Goal: Information Seeking & Learning: Find contact information

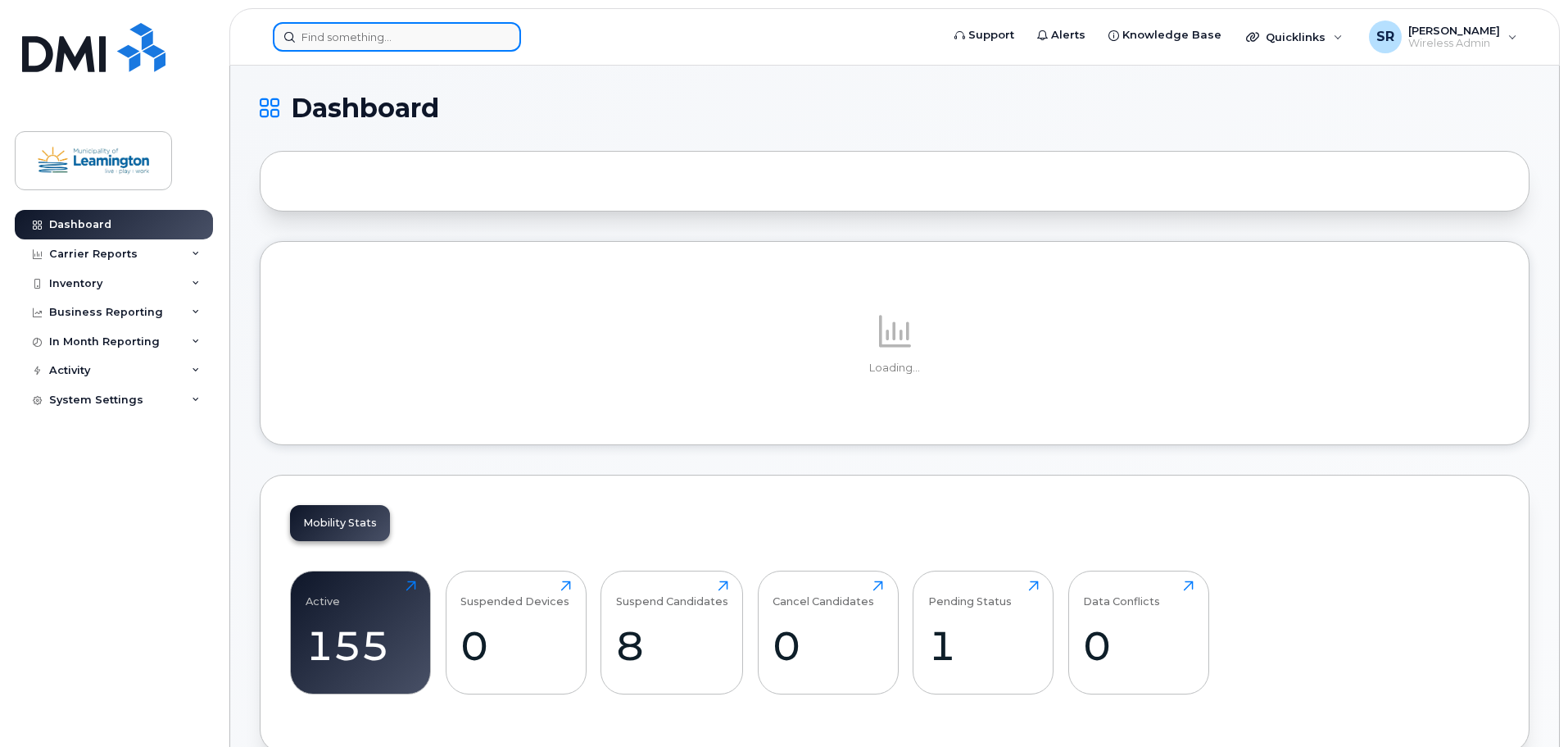
click at [465, 39] on input at bounding box center [396, 36] width 248 height 30
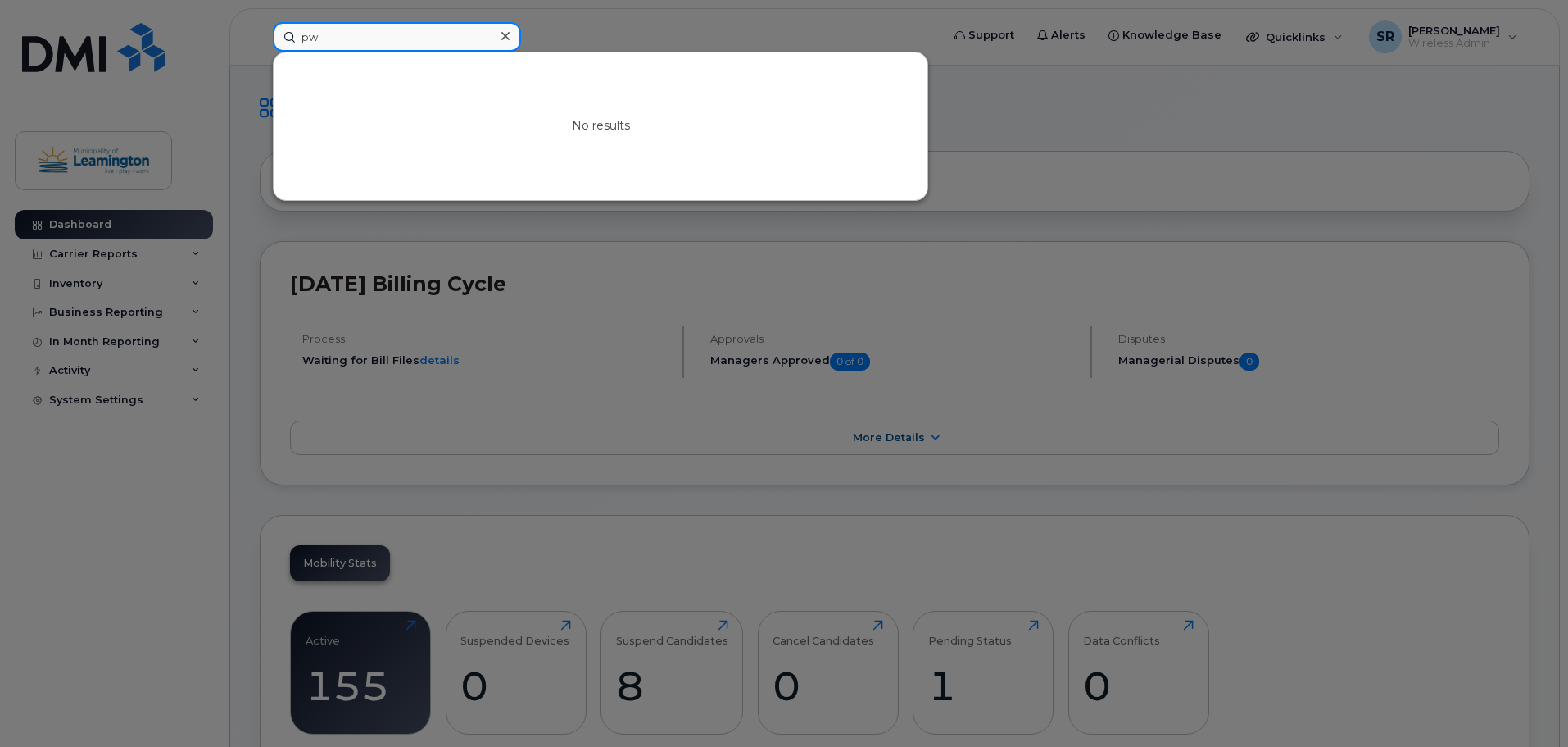
type input "p"
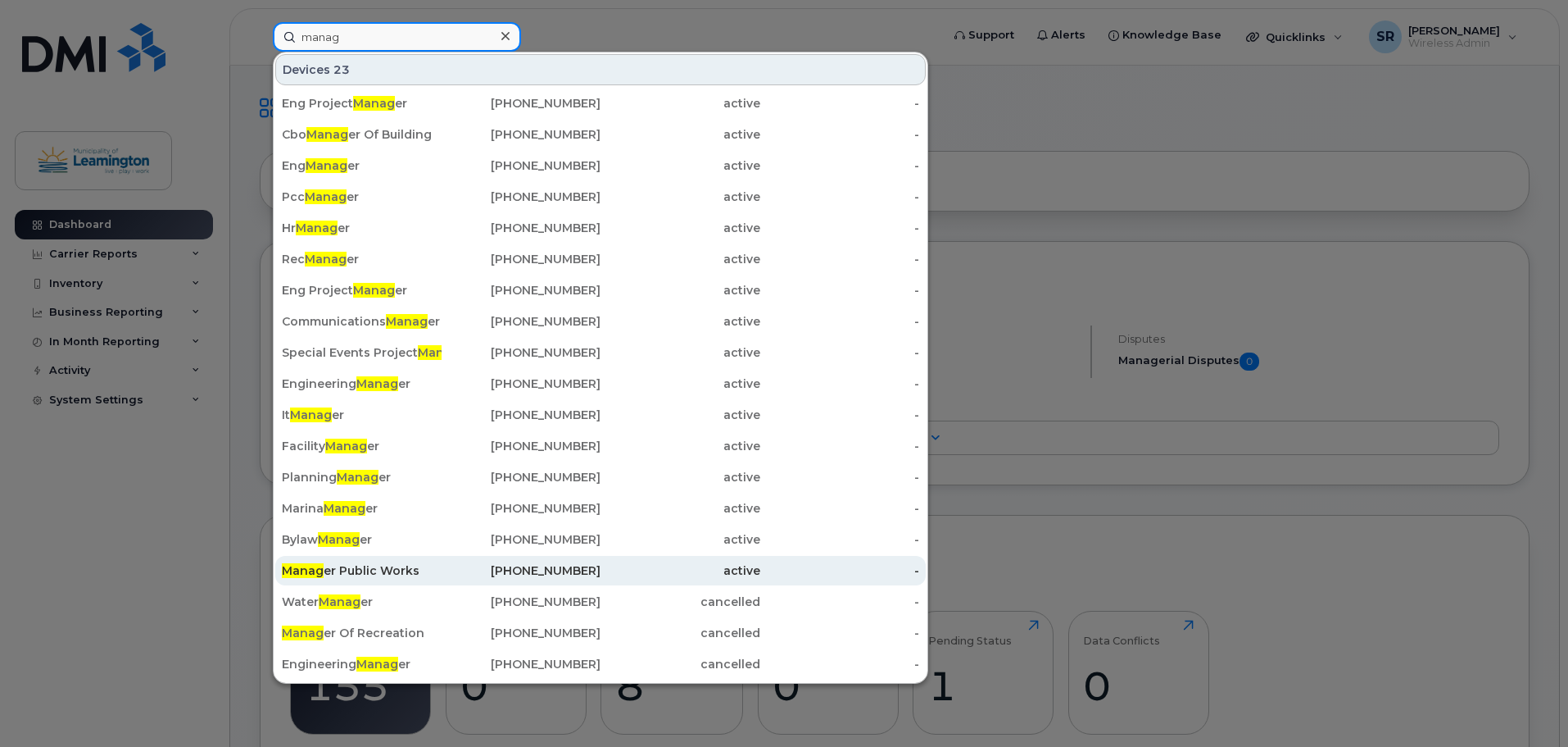
type input "manag"
click at [394, 562] on div "Manag er Public Works" at bounding box center [362, 570] width 160 height 30
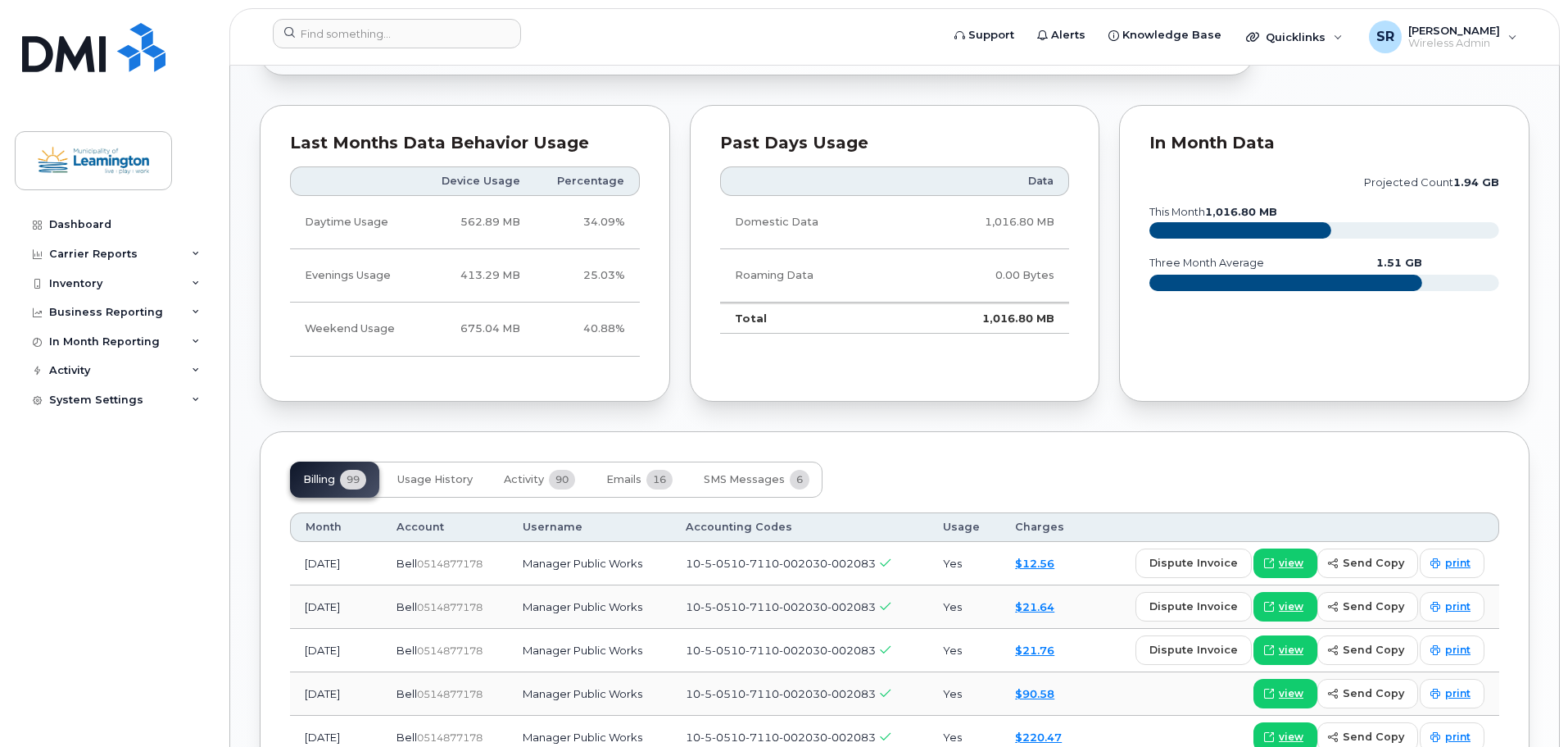
scroll to position [1065, 0]
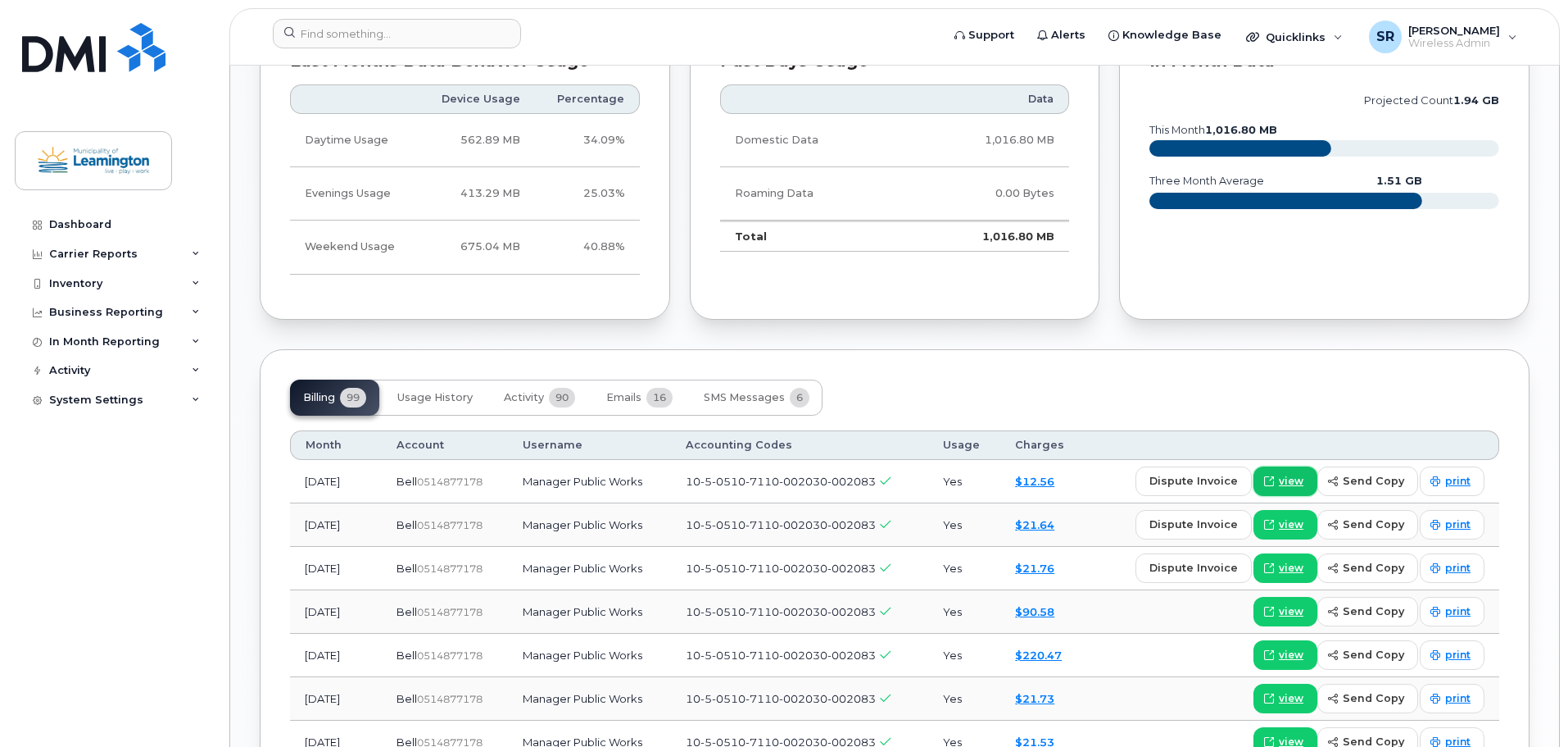
click at [1289, 481] on span "view" at bounding box center [1291, 480] width 25 height 14
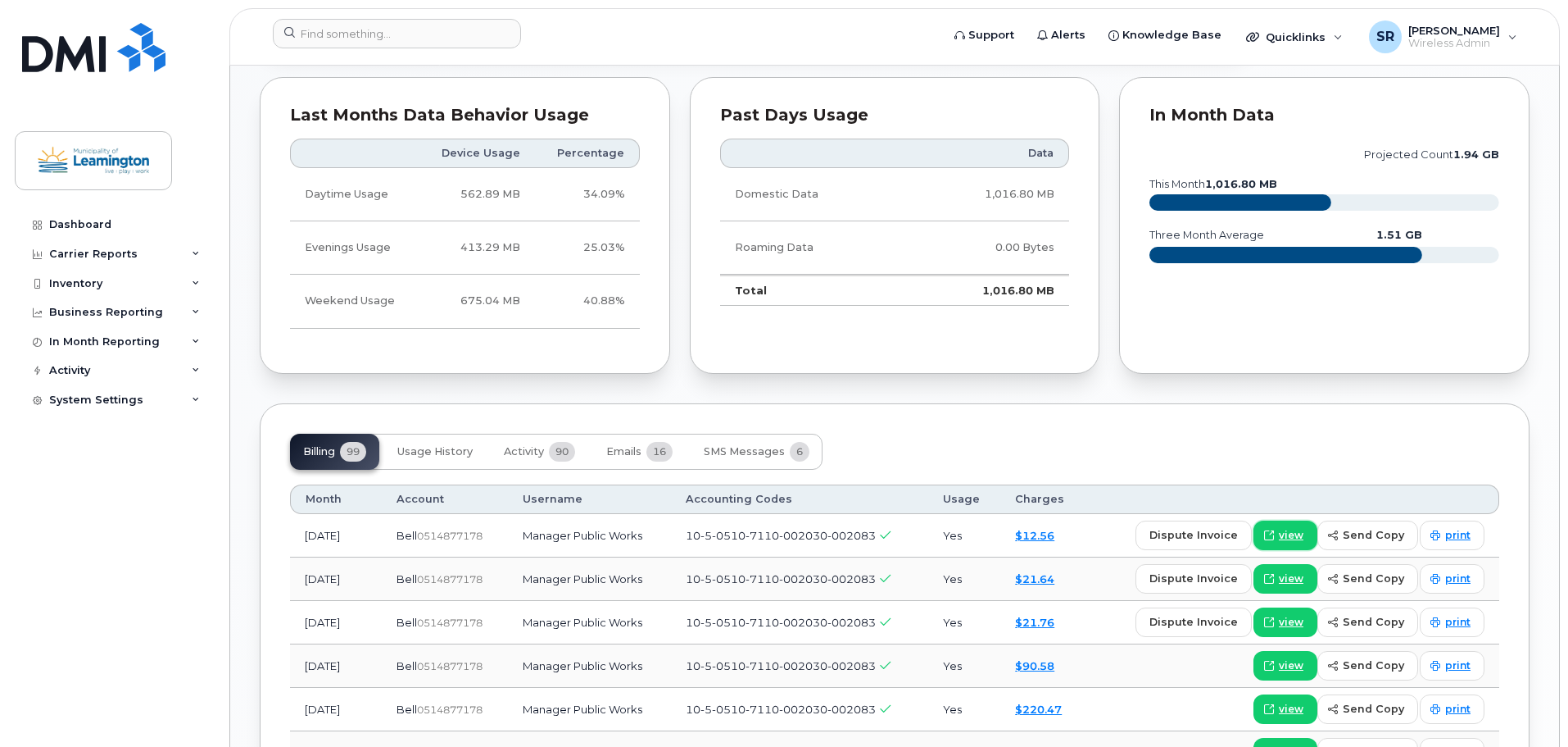
scroll to position [983, 0]
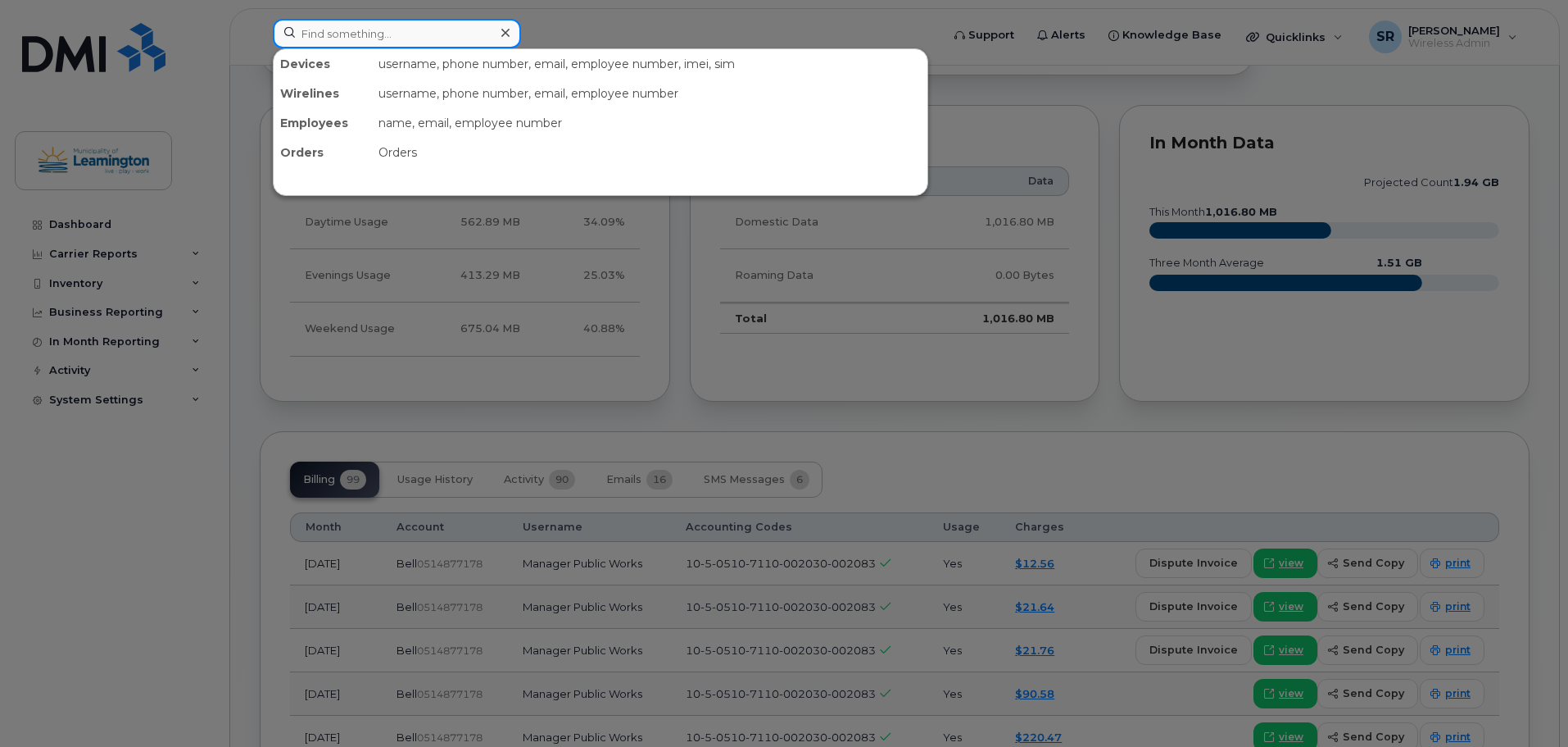
click at [461, 36] on input at bounding box center [396, 33] width 248 height 30
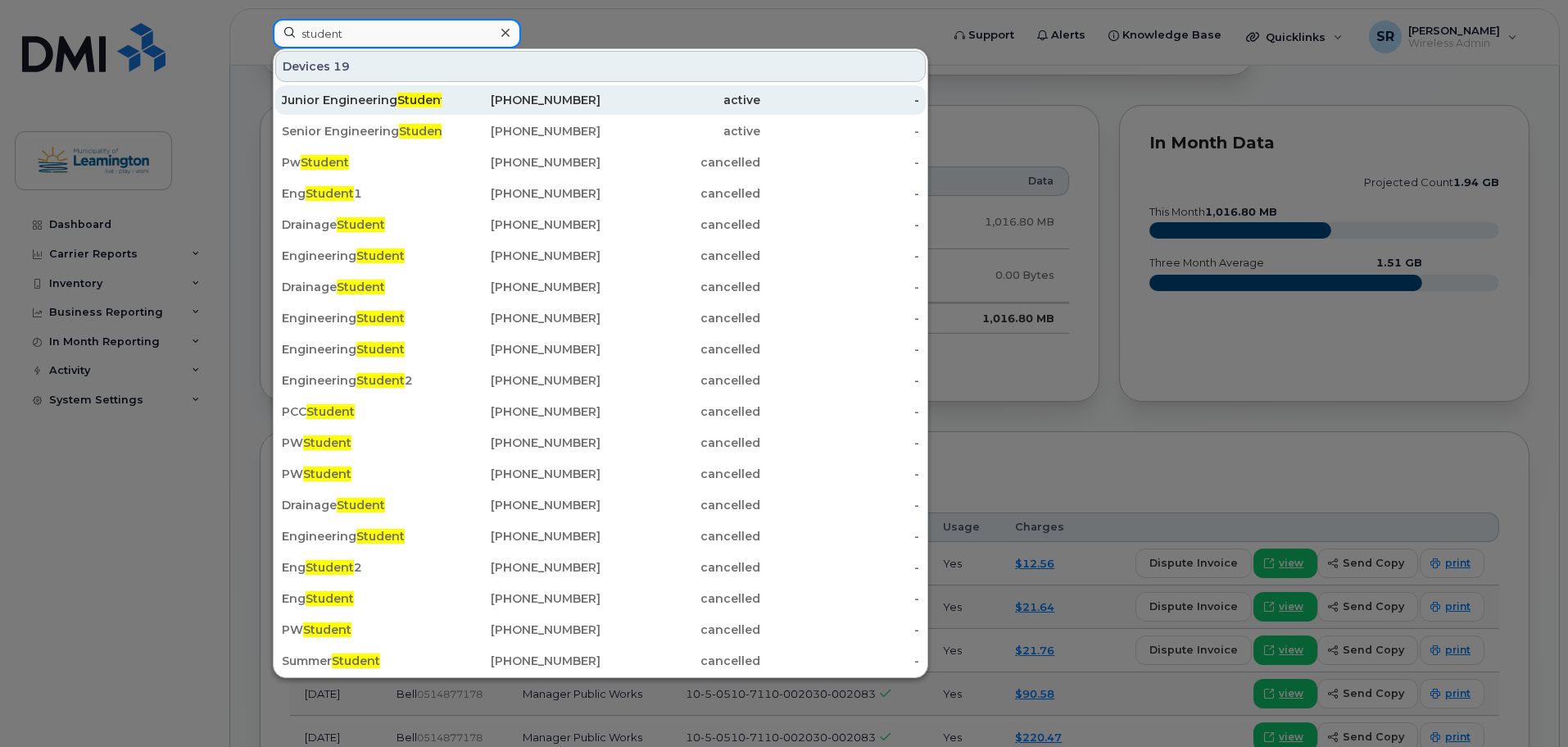
type input "student"
click at [425, 104] on span "Student" at bounding box center [421, 99] width 48 height 14
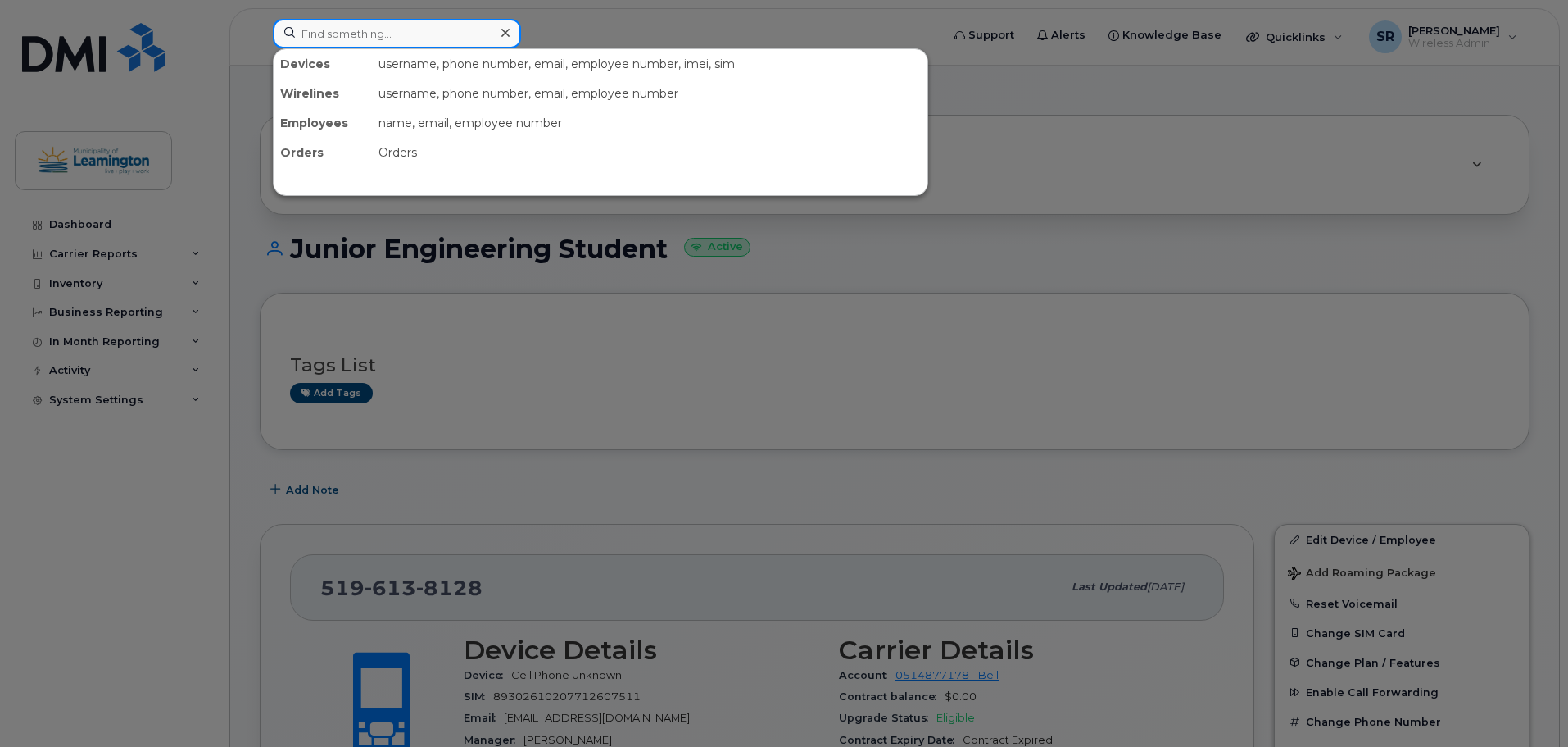
click at [395, 35] on input at bounding box center [396, 33] width 248 height 30
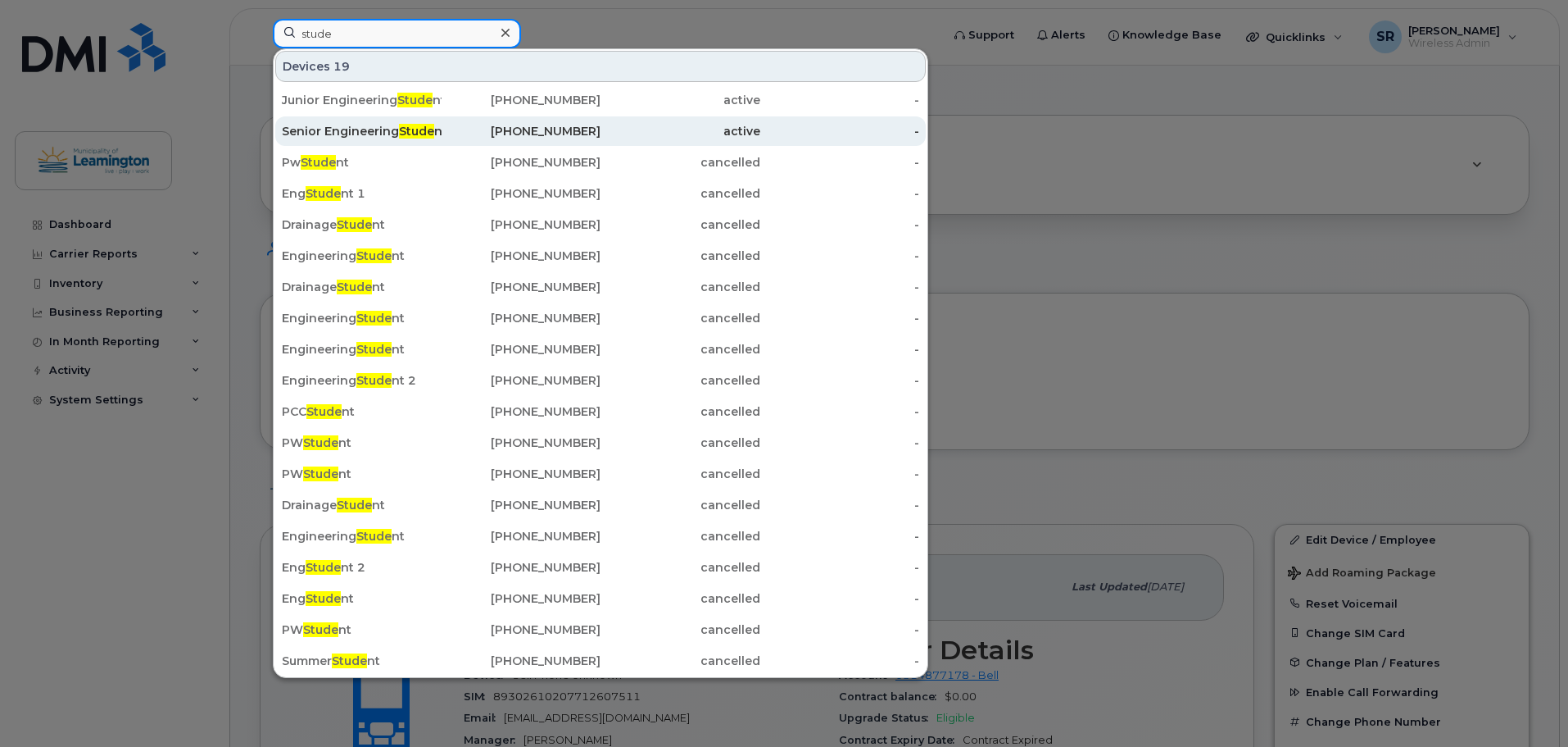
type input "stude"
click at [387, 134] on div "Senior Engineering Stude nt" at bounding box center [362, 130] width 160 height 16
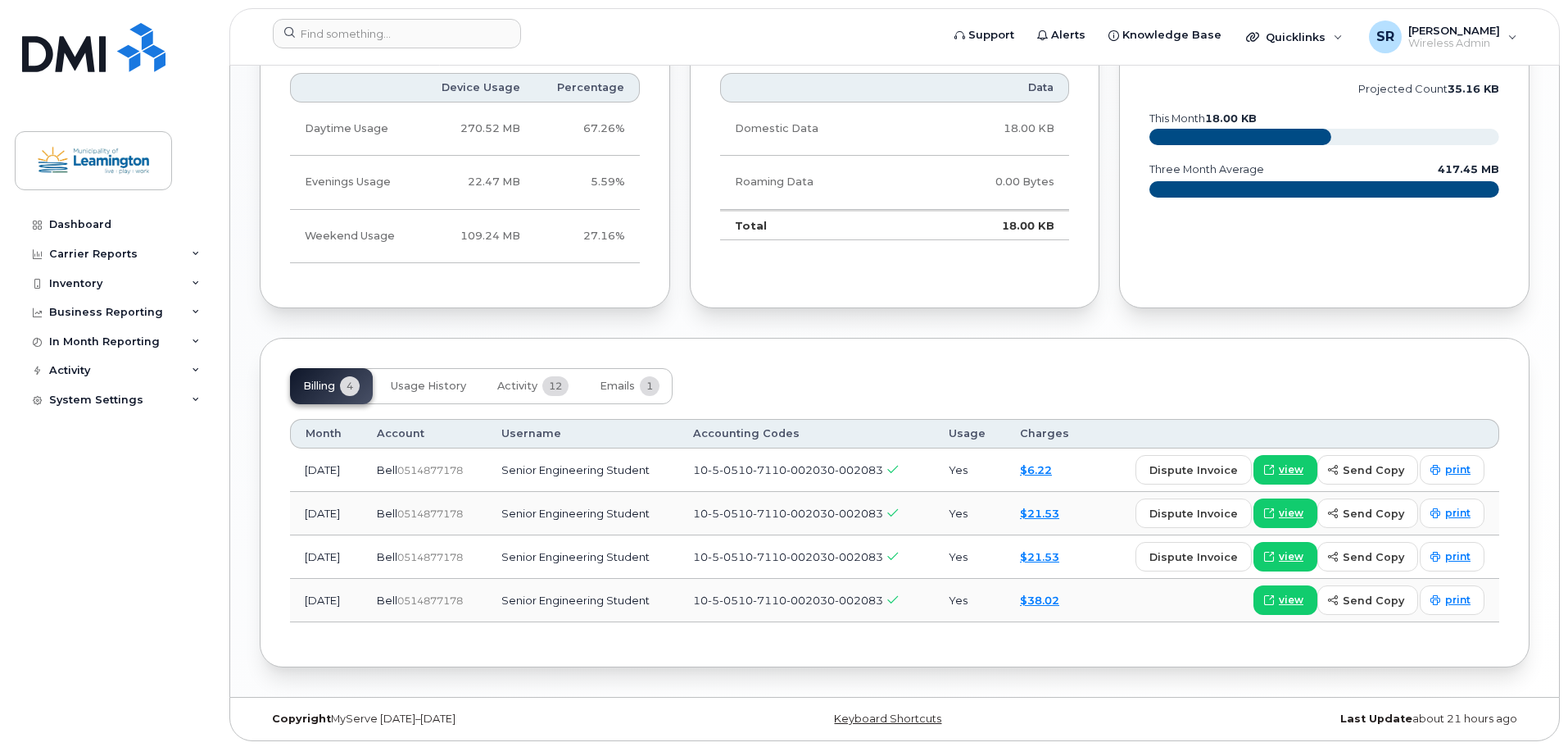
scroll to position [1069, 0]
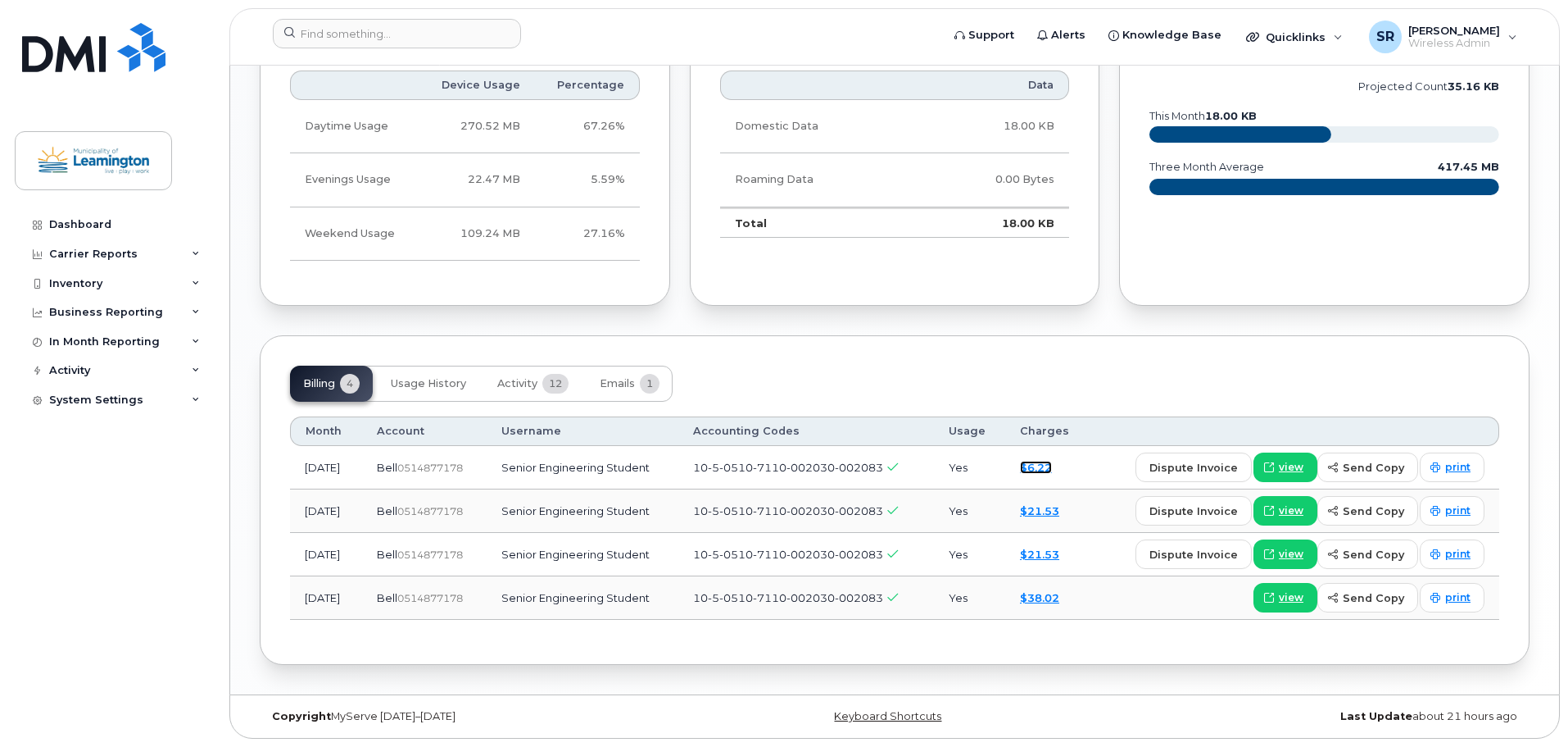
click at [1052, 471] on link "$6.22" at bounding box center [1036, 467] width 32 height 13
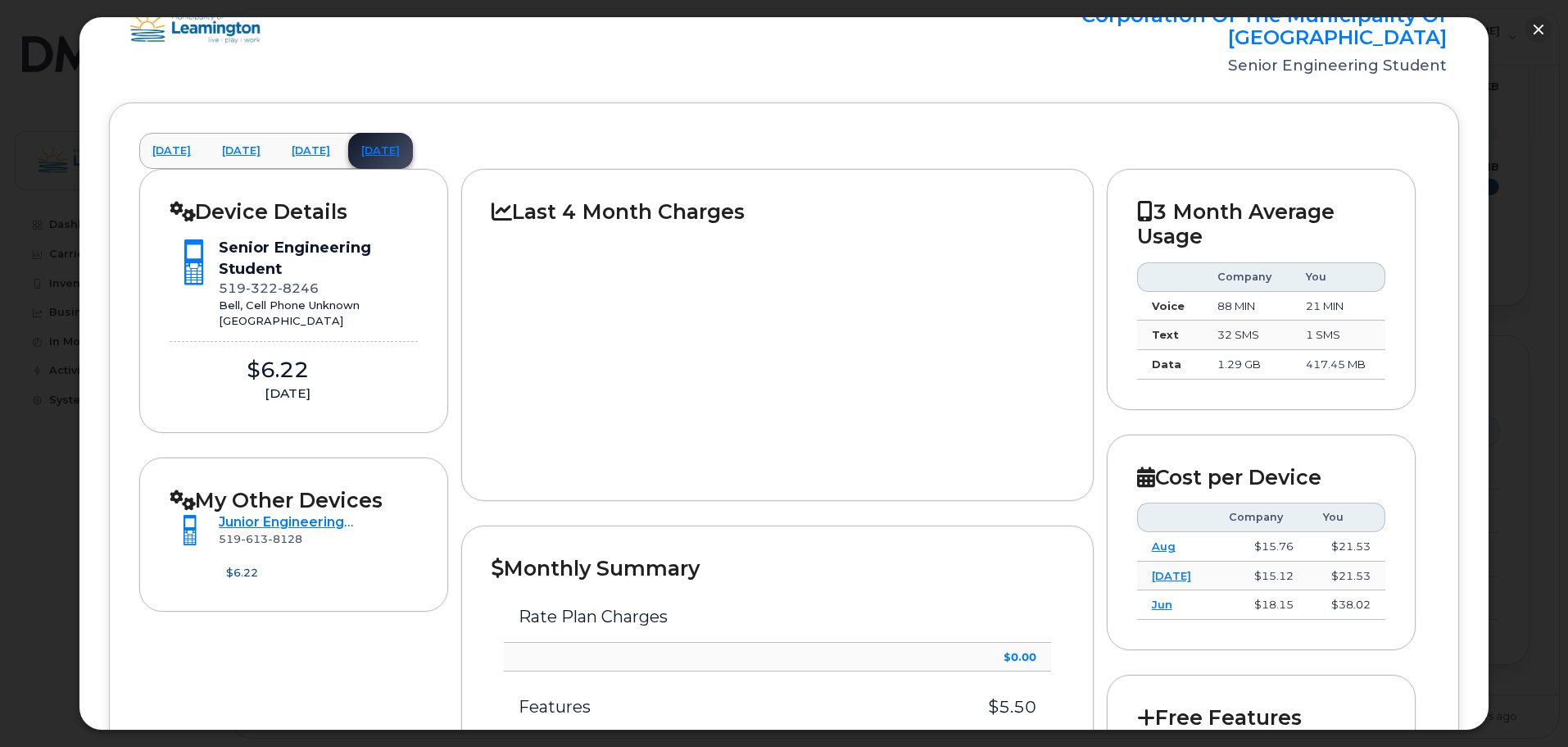
scroll to position [0, 0]
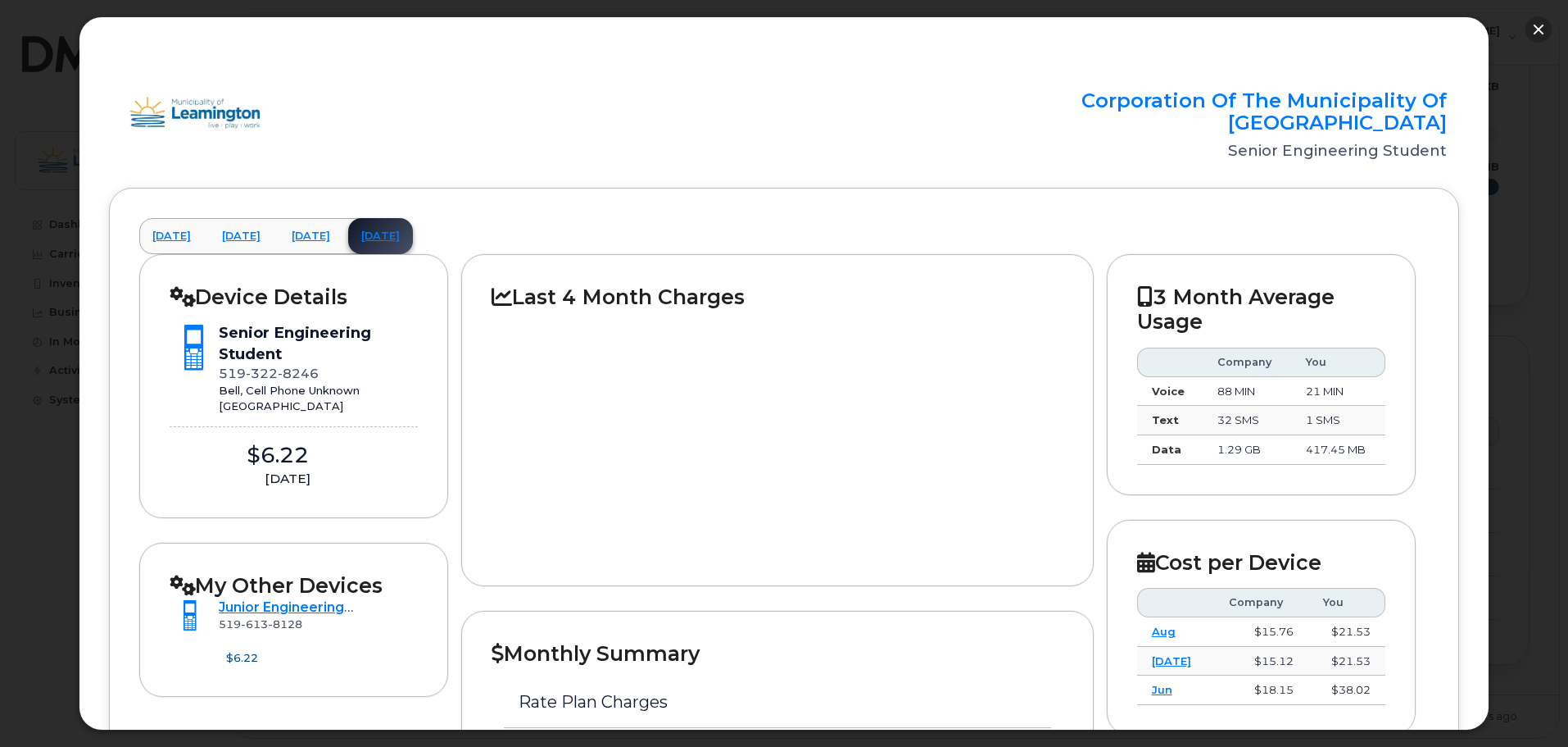
click at [1537, 35] on button "button" at bounding box center [1538, 29] width 26 height 26
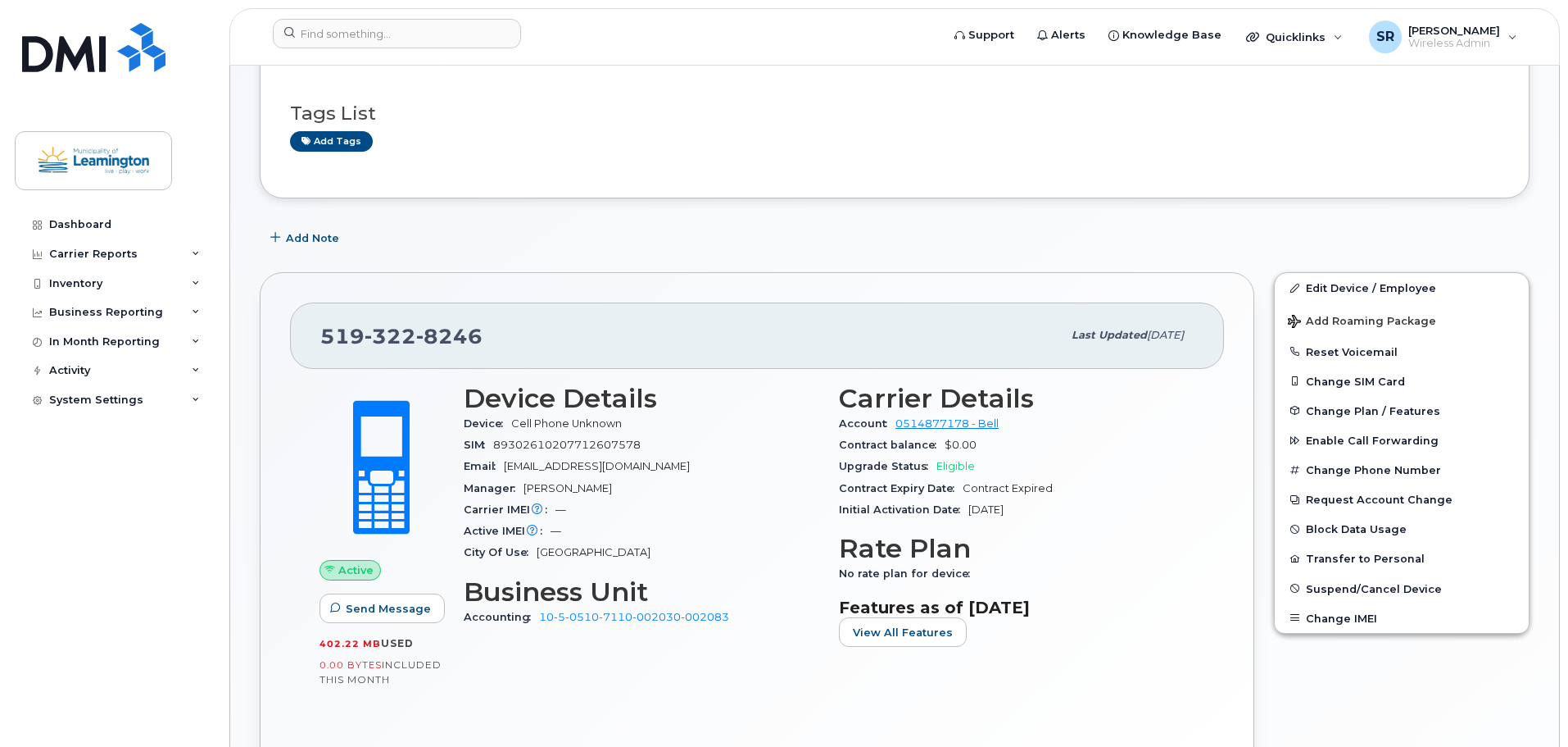
scroll to position [3, 0]
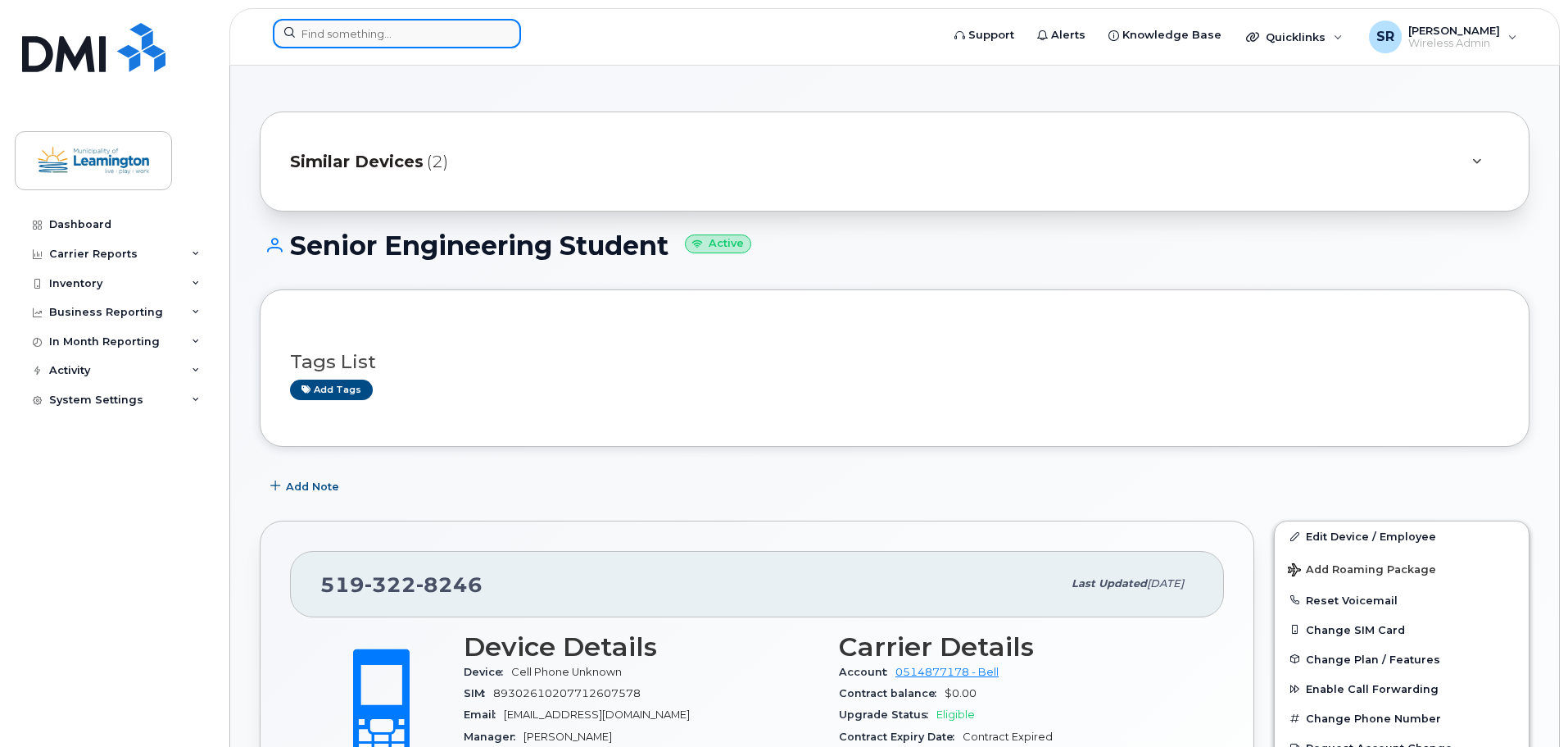
click at [347, 31] on input at bounding box center [396, 33] width 248 height 30
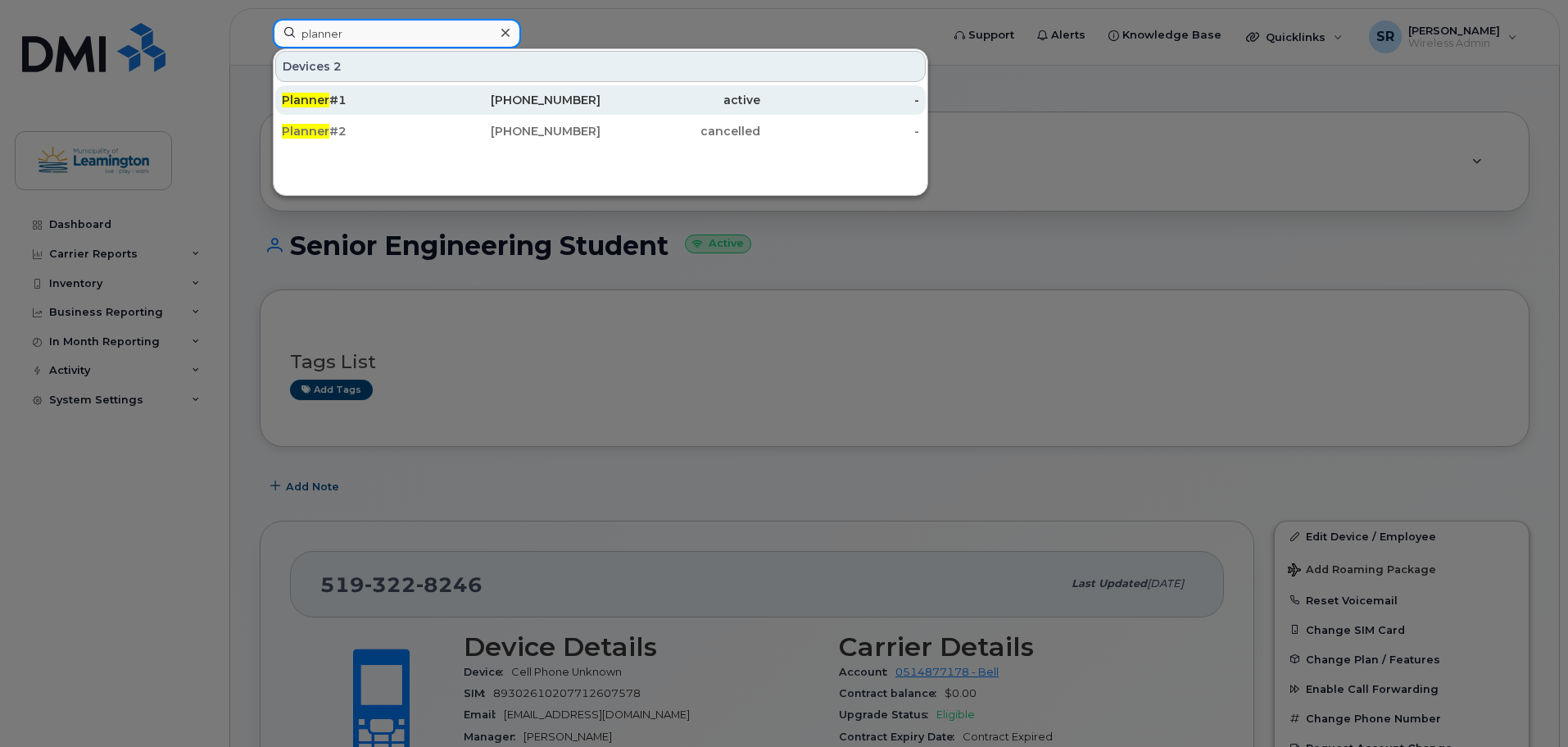
type input "planner"
click at [357, 92] on div "Planner #1" at bounding box center [362, 99] width 160 height 16
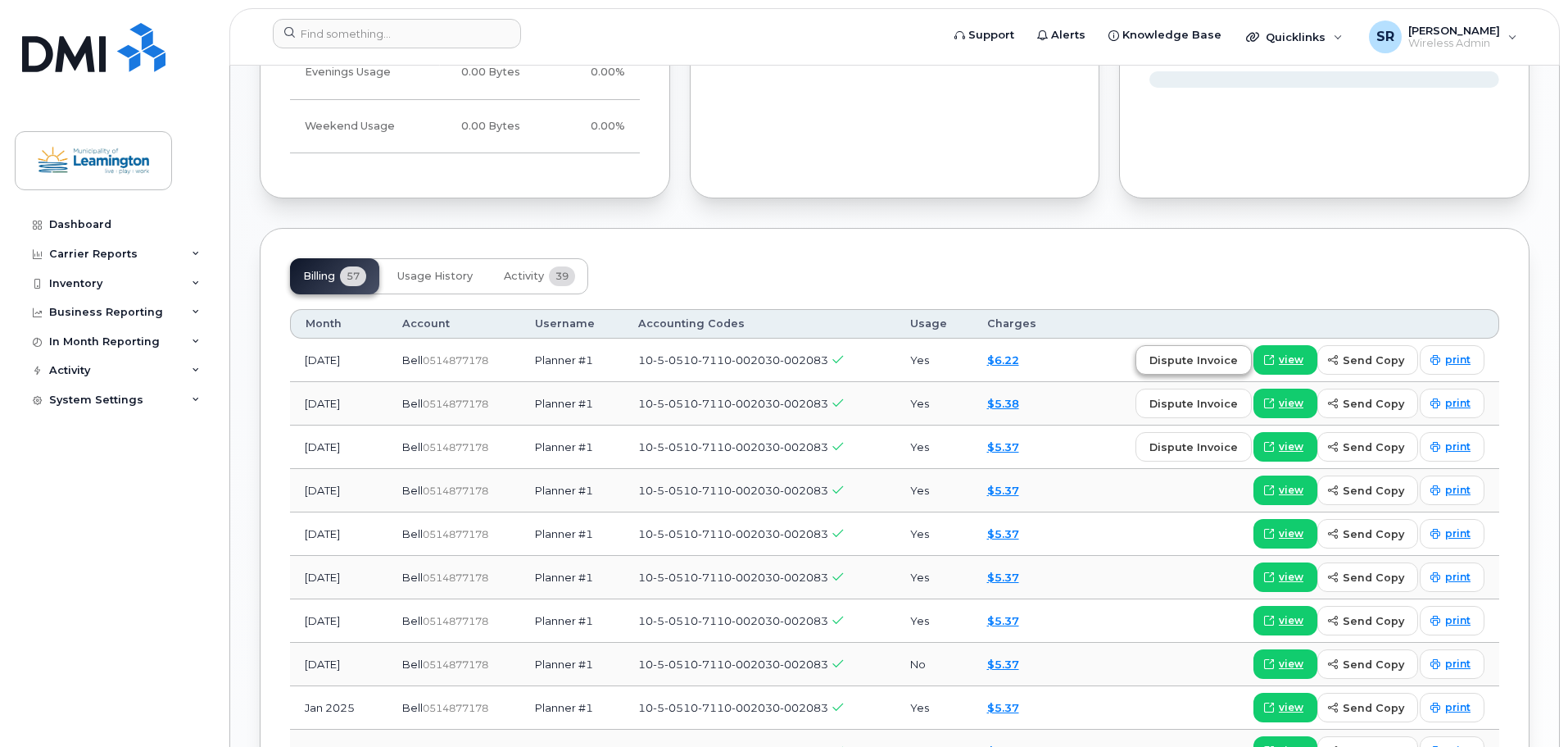
scroll to position [1065, 0]
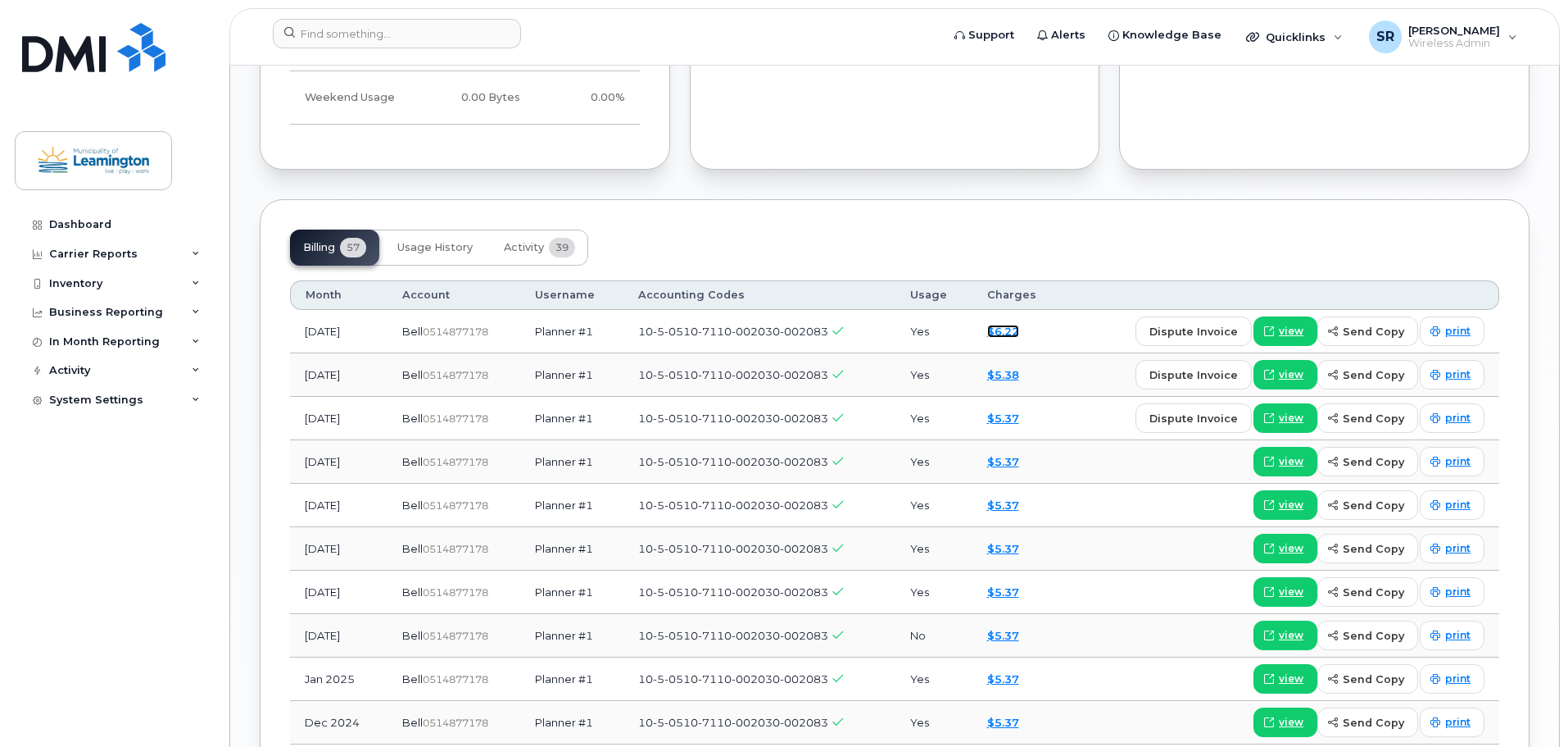
drag, startPoint x: 1016, startPoint y: 330, endPoint x: 1042, endPoint y: 322, distance: 27.2
click at [1016, 330] on link "$6.22" at bounding box center [1003, 330] width 32 height 13
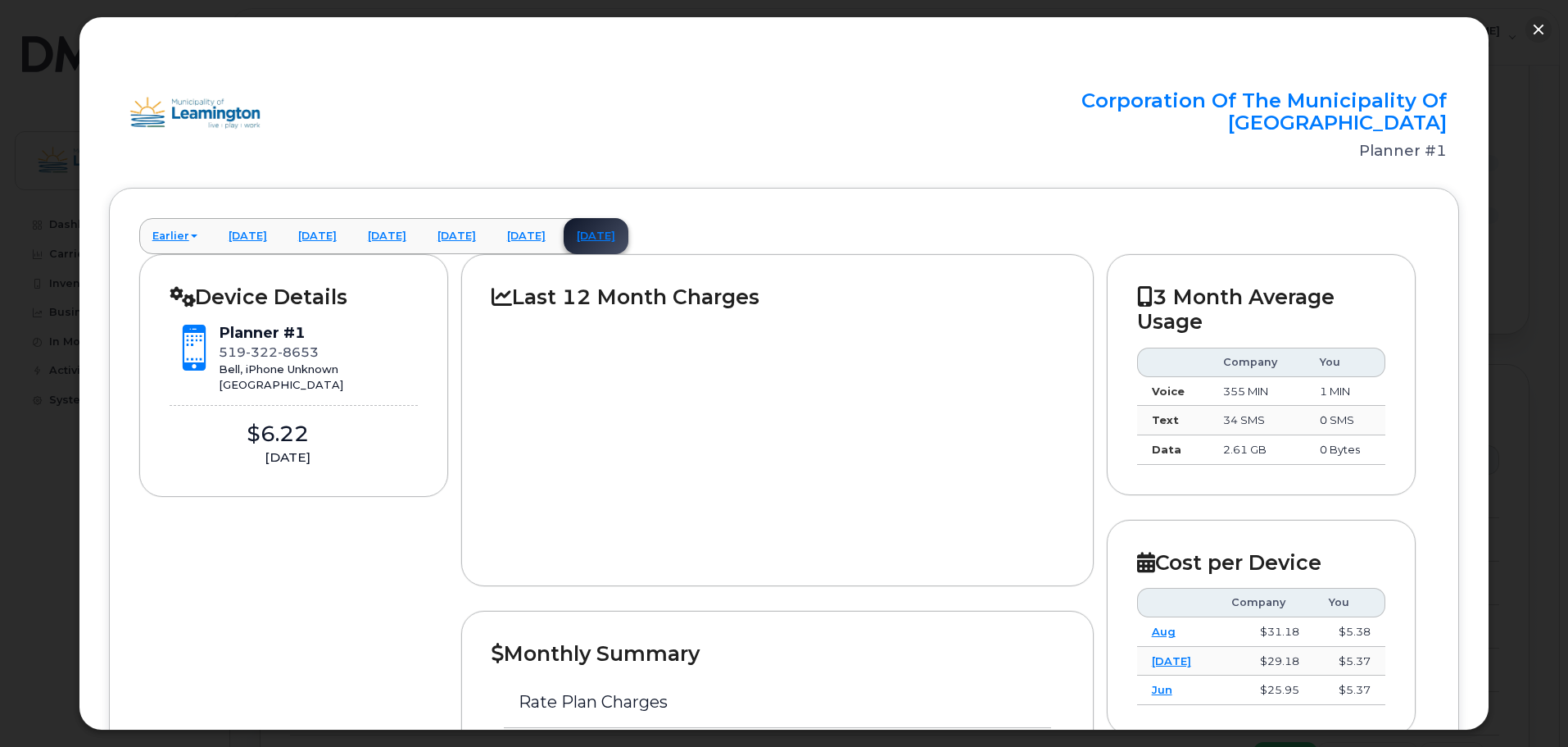
scroll to position [738, 0]
drag, startPoint x: 1542, startPoint y: 29, endPoint x: 1442, endPoint y: 30, distance: 100.0
click at [1542, 29] on button "button" at bounding box center [1538, 29] width 26 height 26
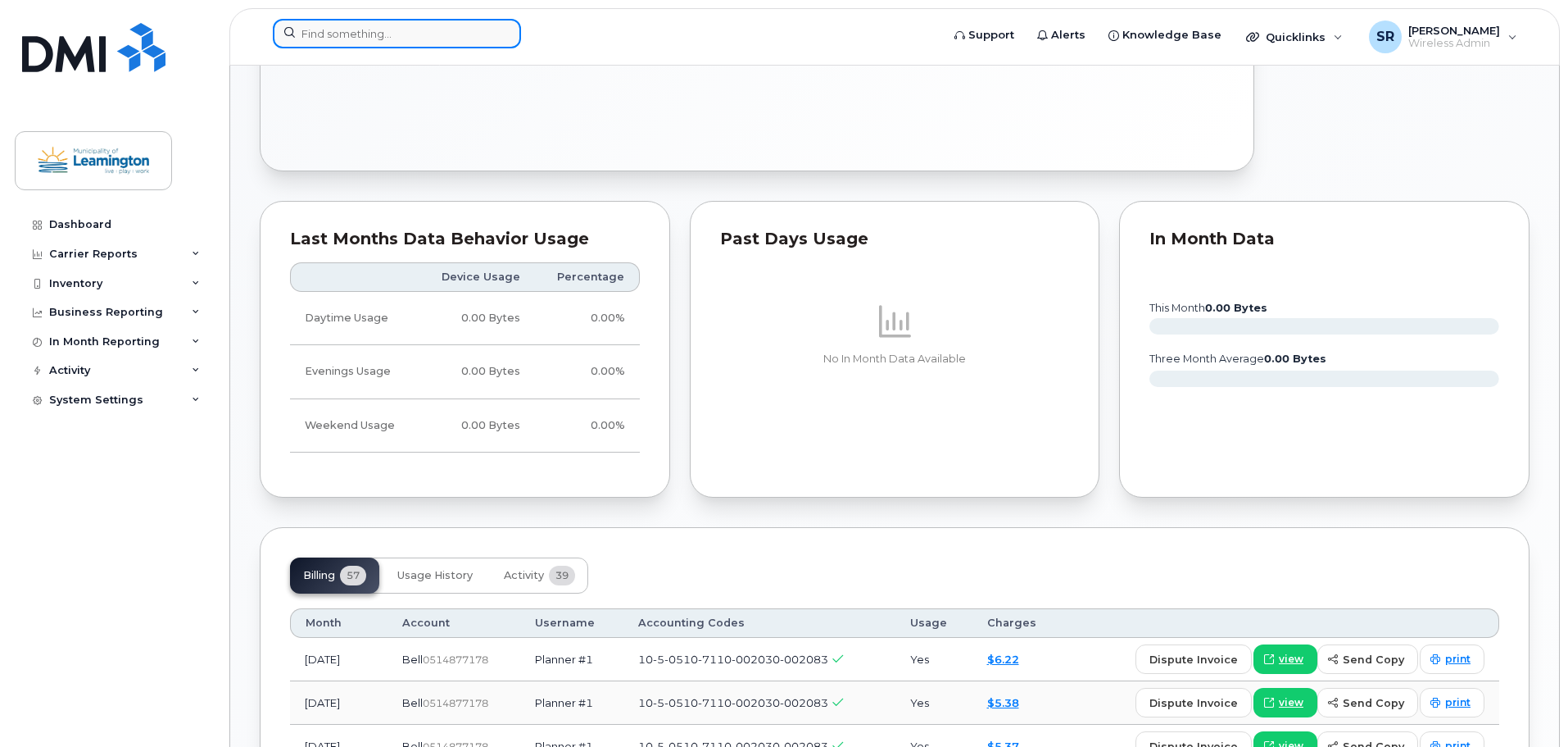
click at [367, 27] on input at bounding box center [396, 33] width 248 height 30
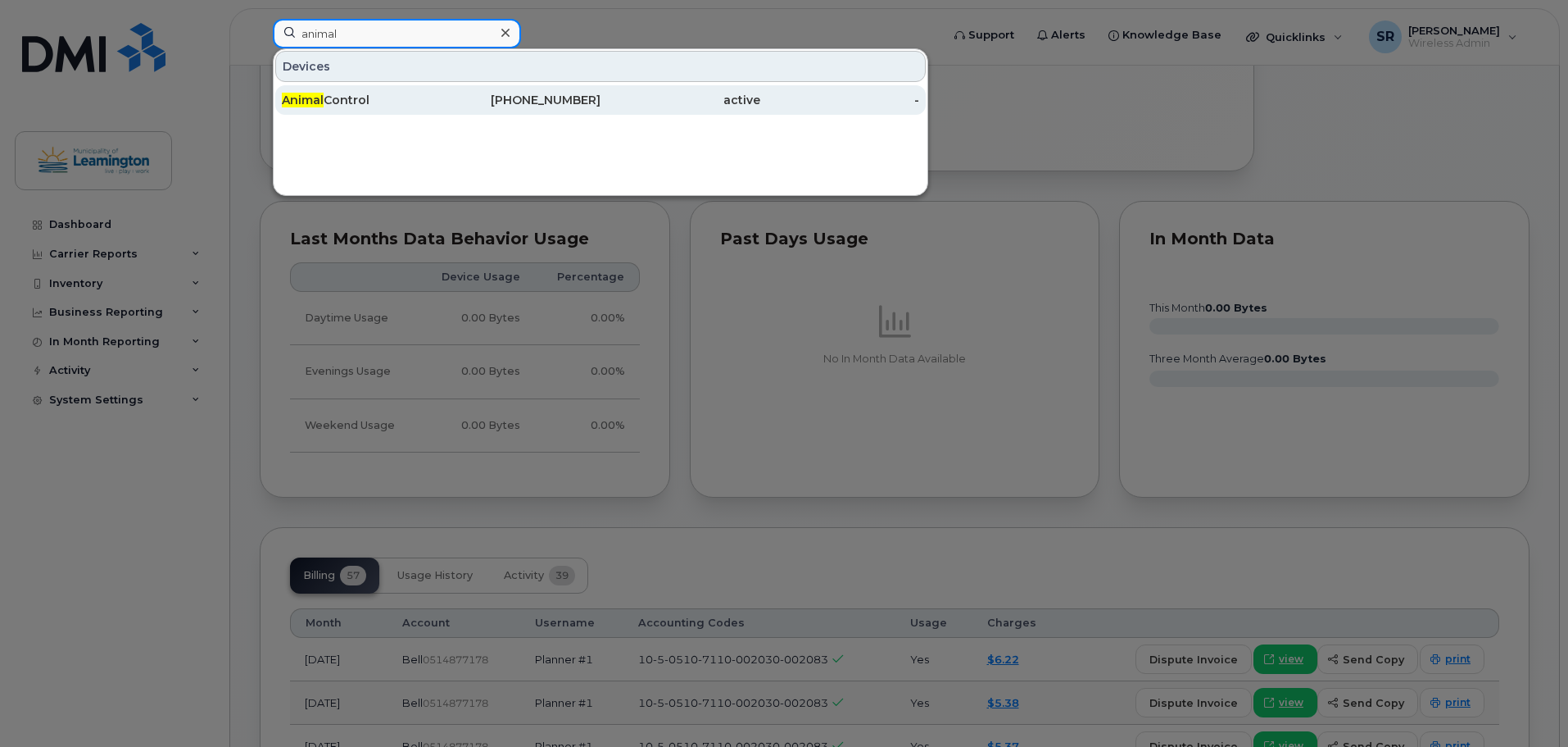
type input "animal"
click at [312, 97] on span "Animal" at bounding box center [302, 99] width 41 height 14
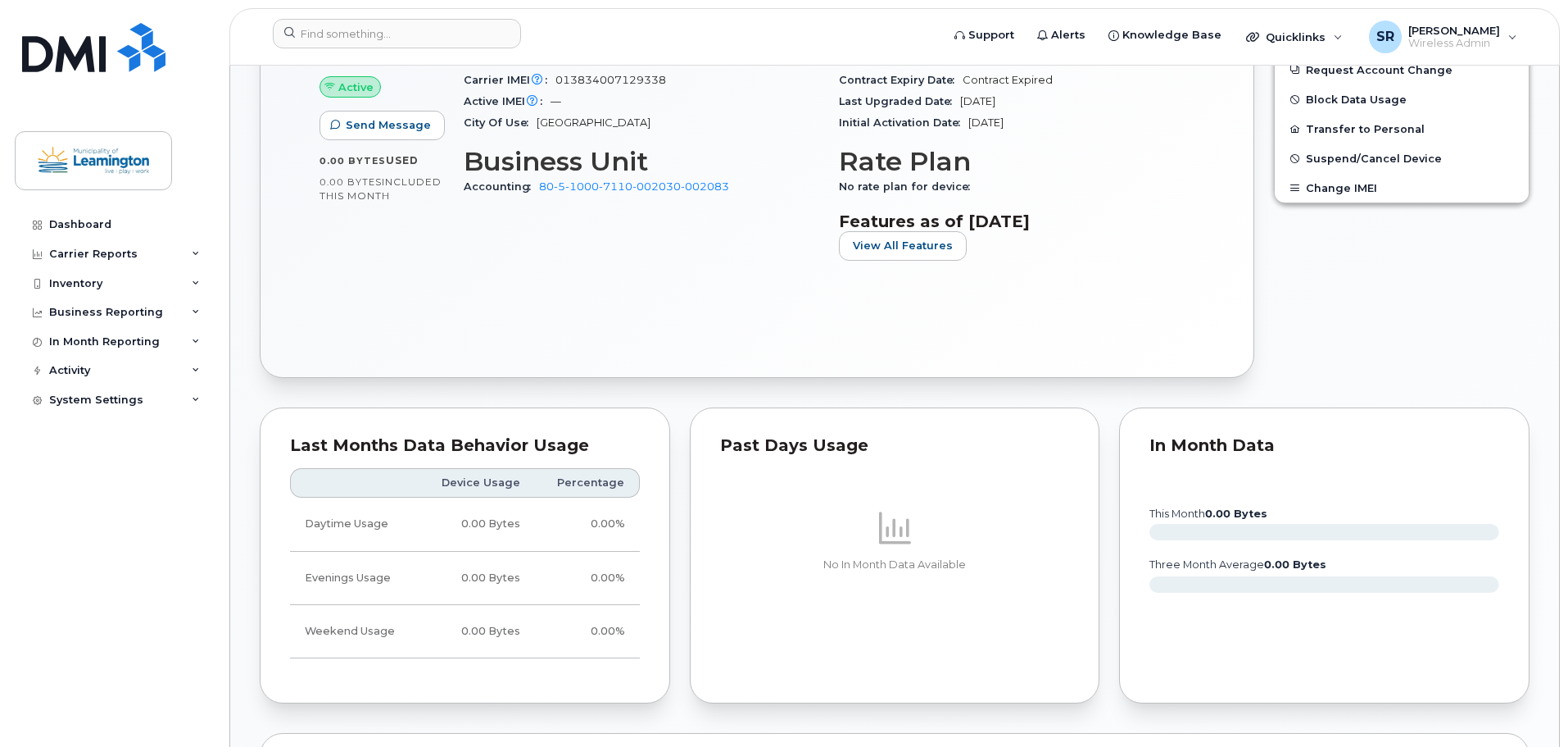
scroll to position [1065, 0]
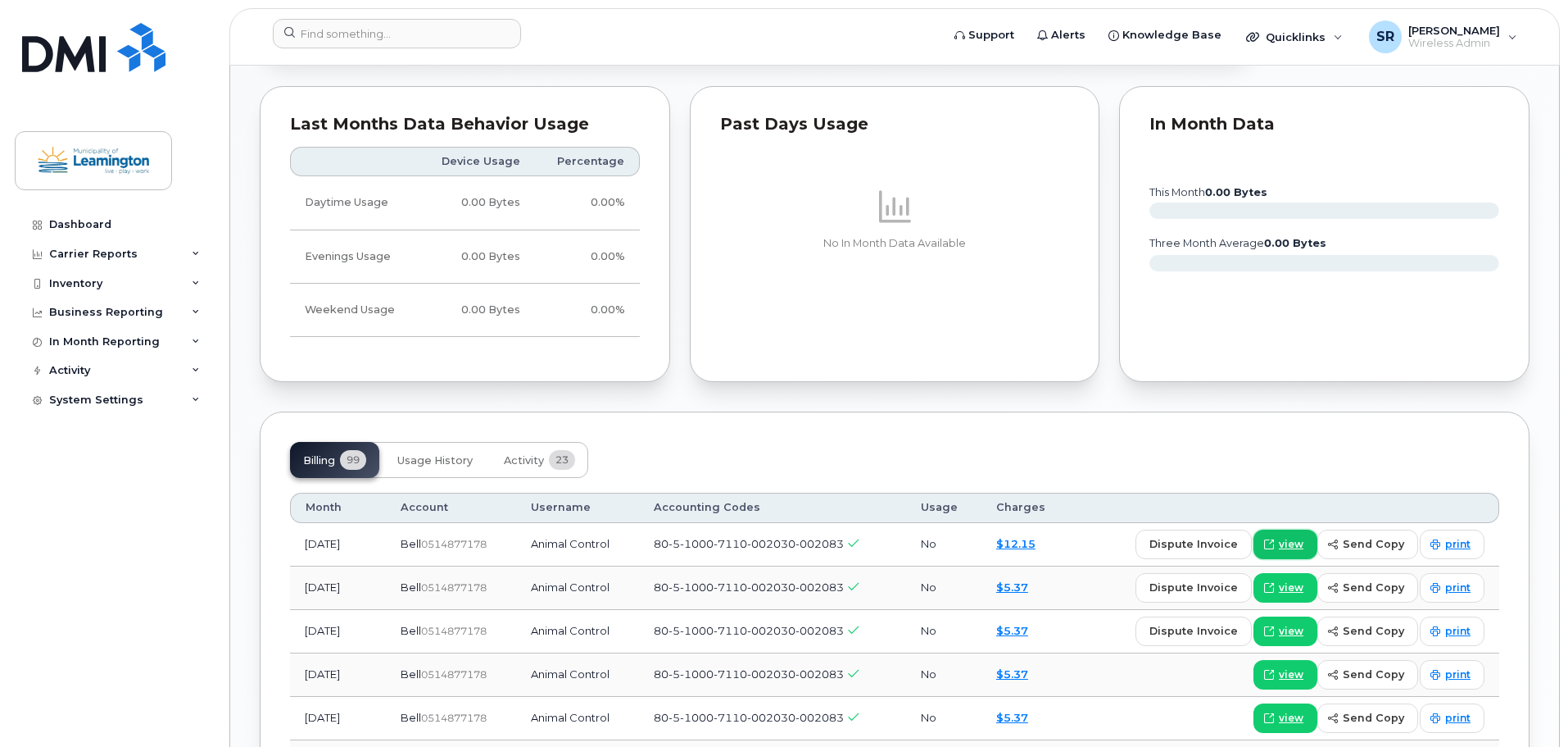
click at [1295, 540] on span "view" at bounding box center [1291, 544] width 25 height 14
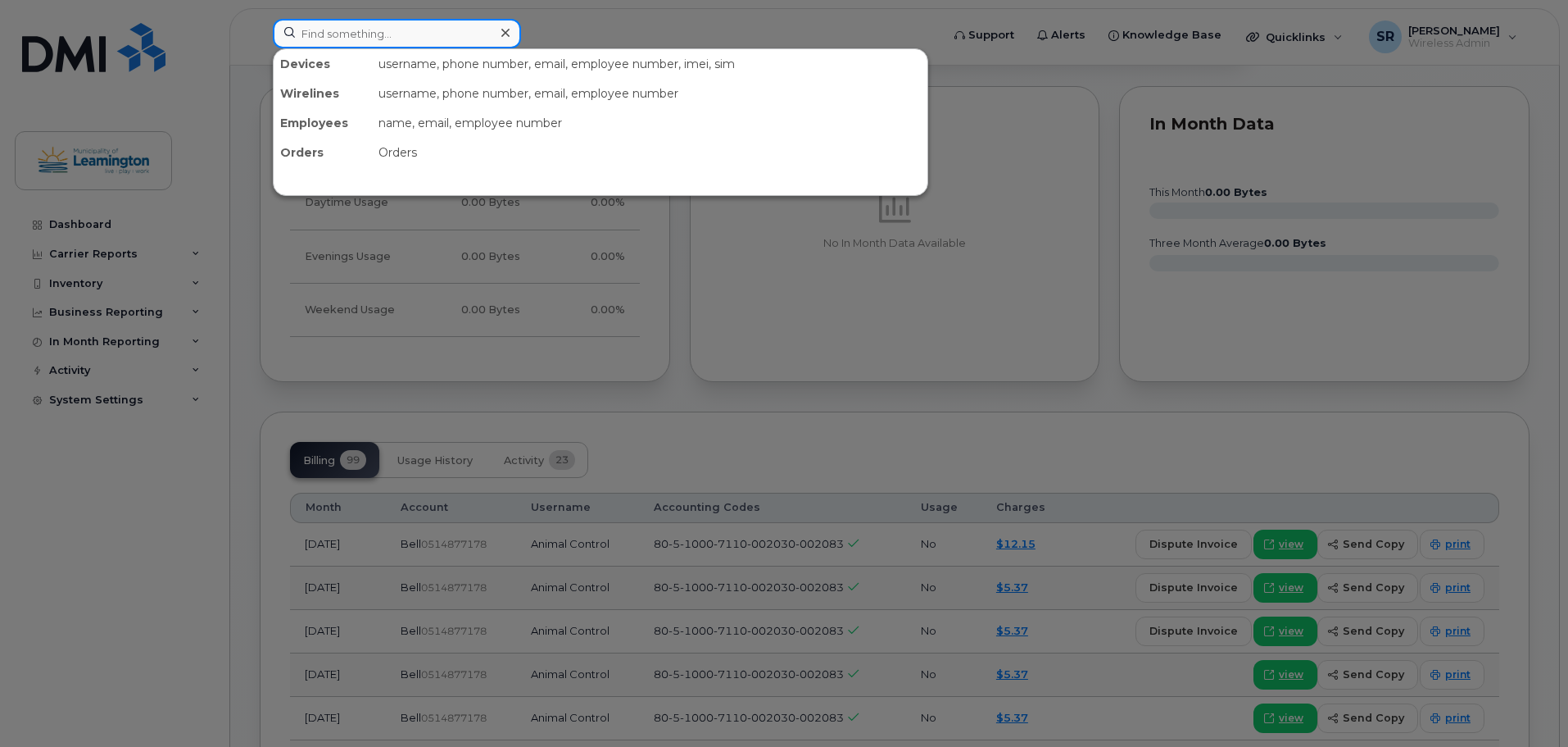
click at [345, 30] on input at bounding box center [396, 33] width 248 height 30
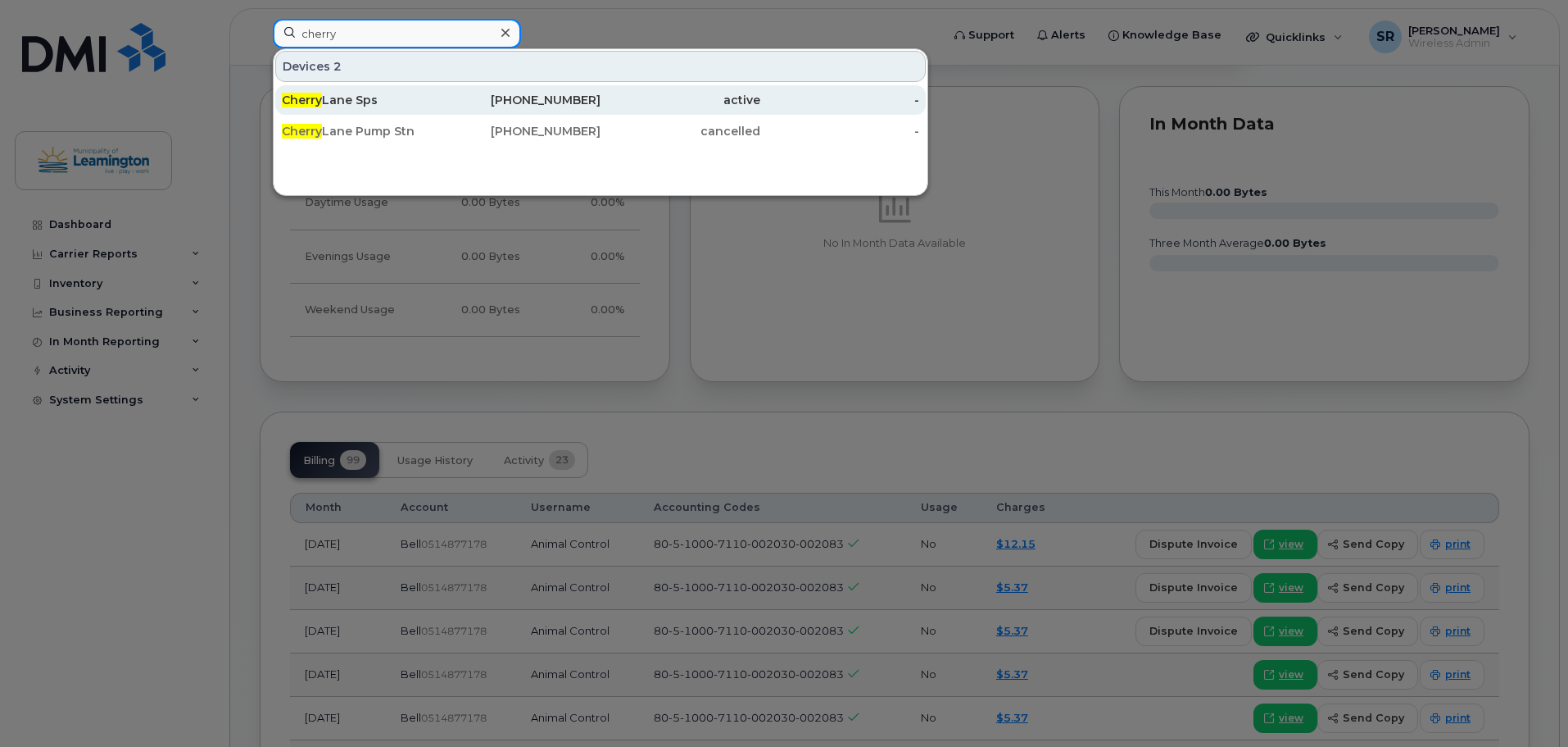
type input "cherry"
click at [362, 89] on div "Cherry Lane Sps" at bounding box center [362, 100] width 160 height 30
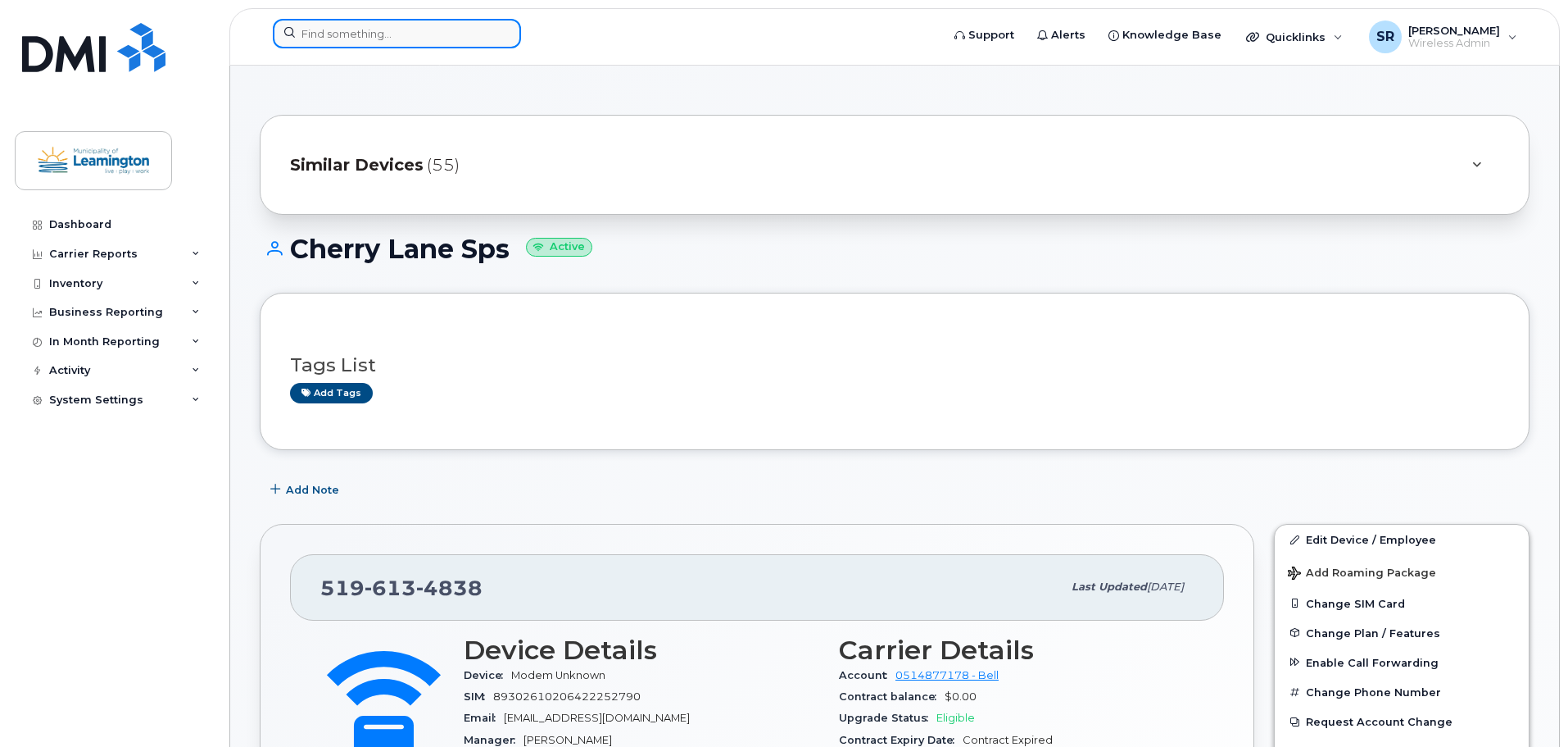
click at [452, 36] on input at bounding box center [396, 33] width 248 height 30
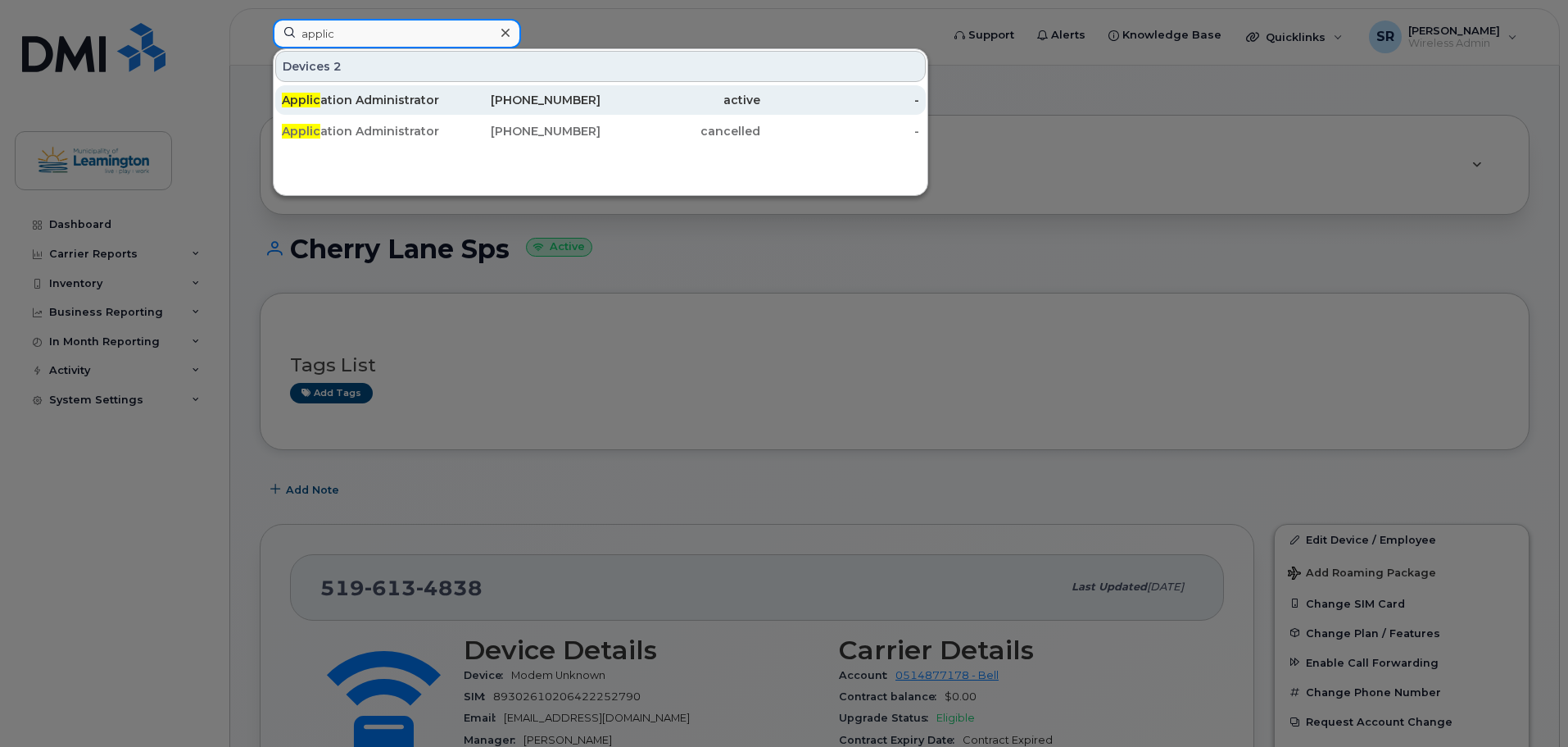
type input "applic"
drag, startPoint x: 426, startPoint y: 93, endPoint x: 609, endPoint y: 108, distance: 183.6
click at [426, 93] on div "Applic ation Administrator" at bounding box center [362, 99] width 160 height 16
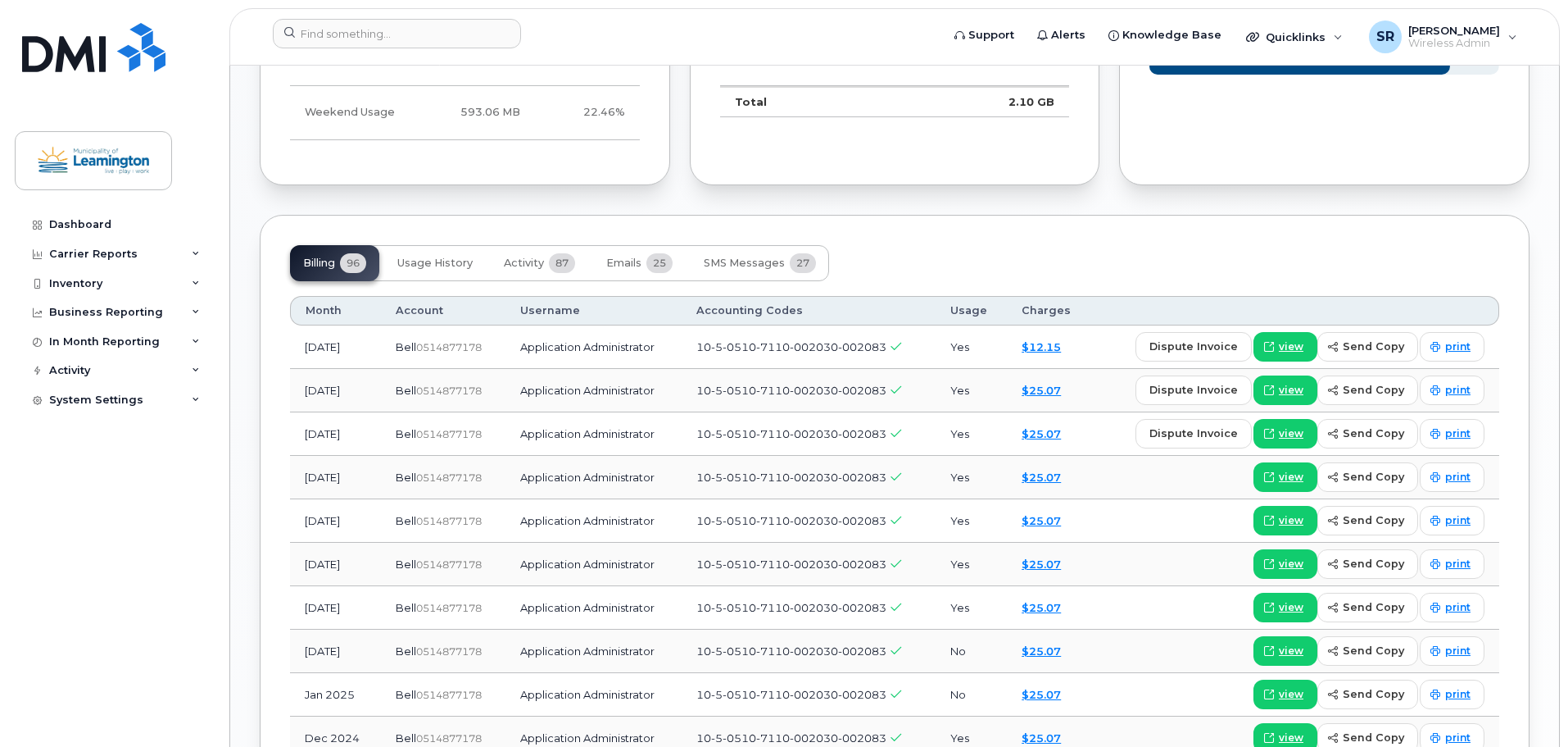
scroll to position [1065, 0]
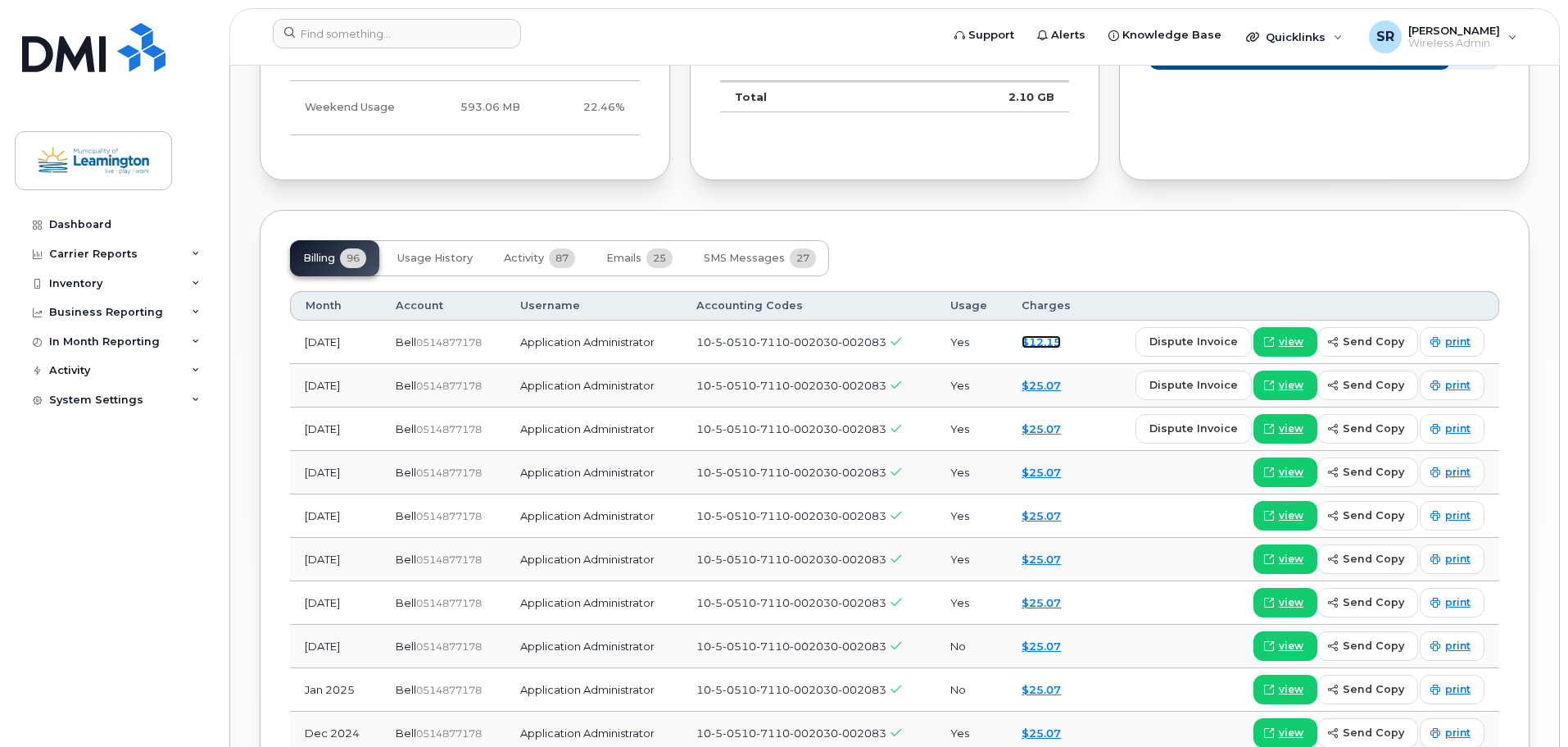
click at [1061, 342] on link "$12.15" at bounding box center [1041, 341] width 39 height 13
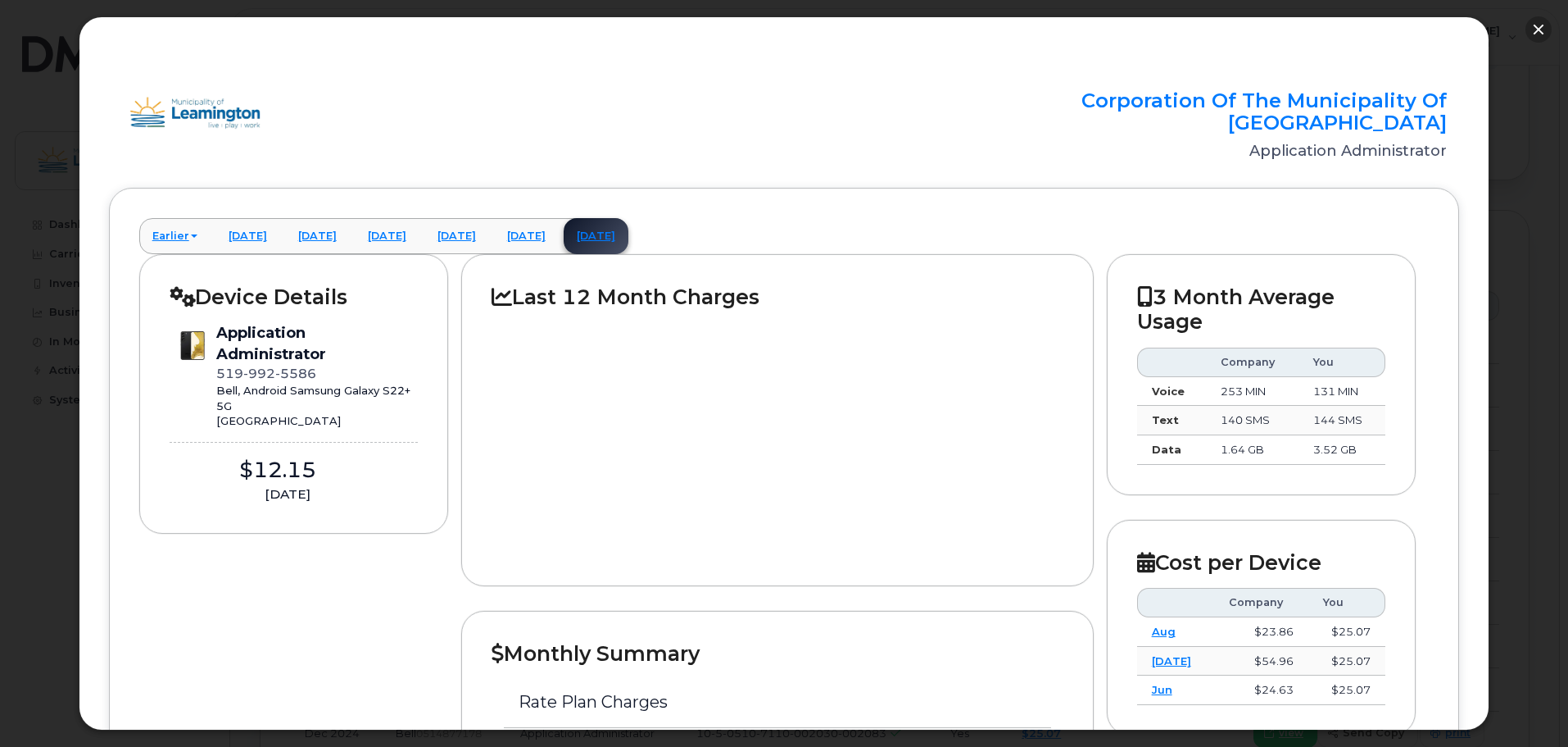
click at [1537, 41] on button "button" at bounding box center [1538, 29] width 26 height 26
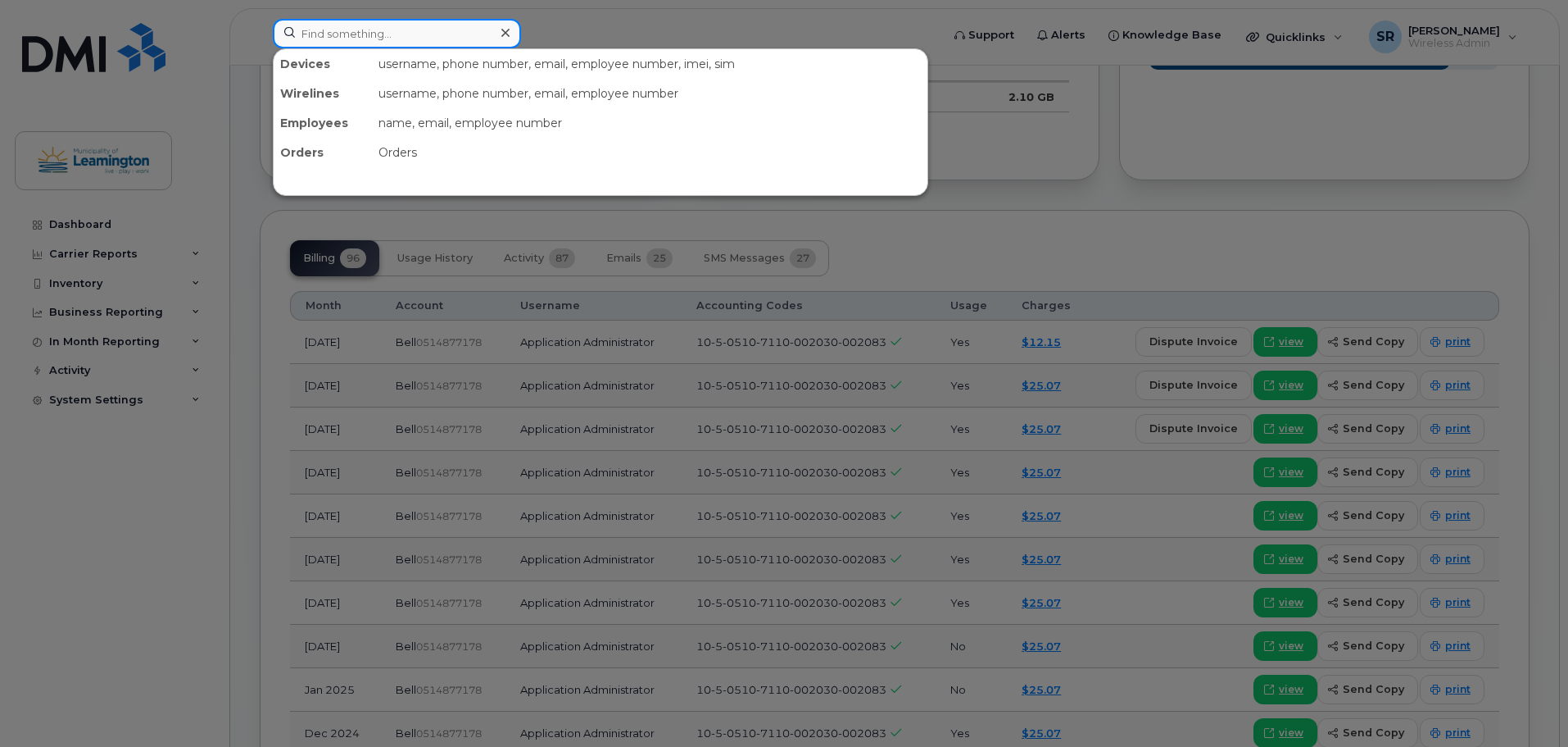
click at [389, 36] on input at bounding box center [396, 33] width 248 height 30
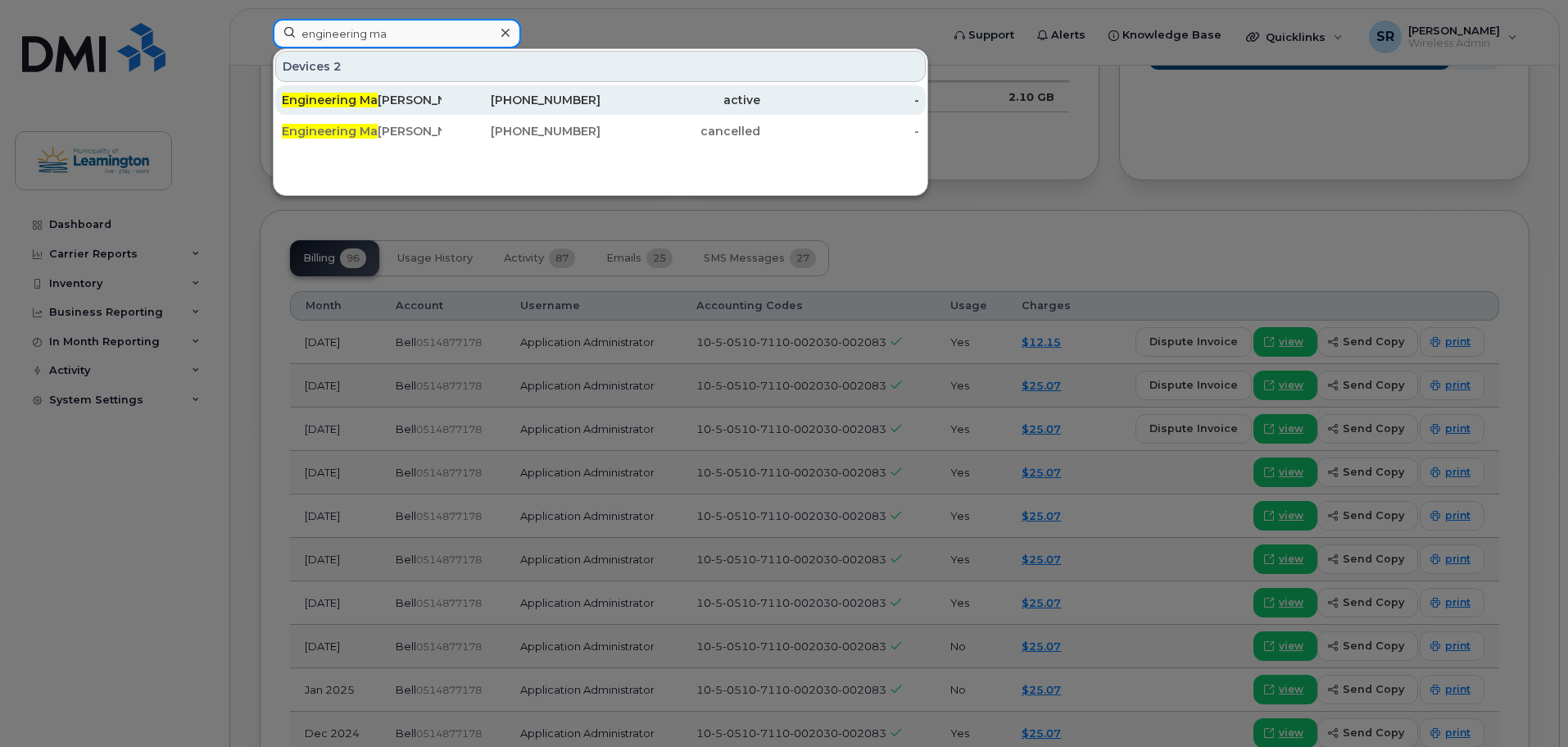
type input "engineering ma"
click at [391, 86] on div "Engineering Ma nager" at bounding box center [362, 100] width 160 height 30
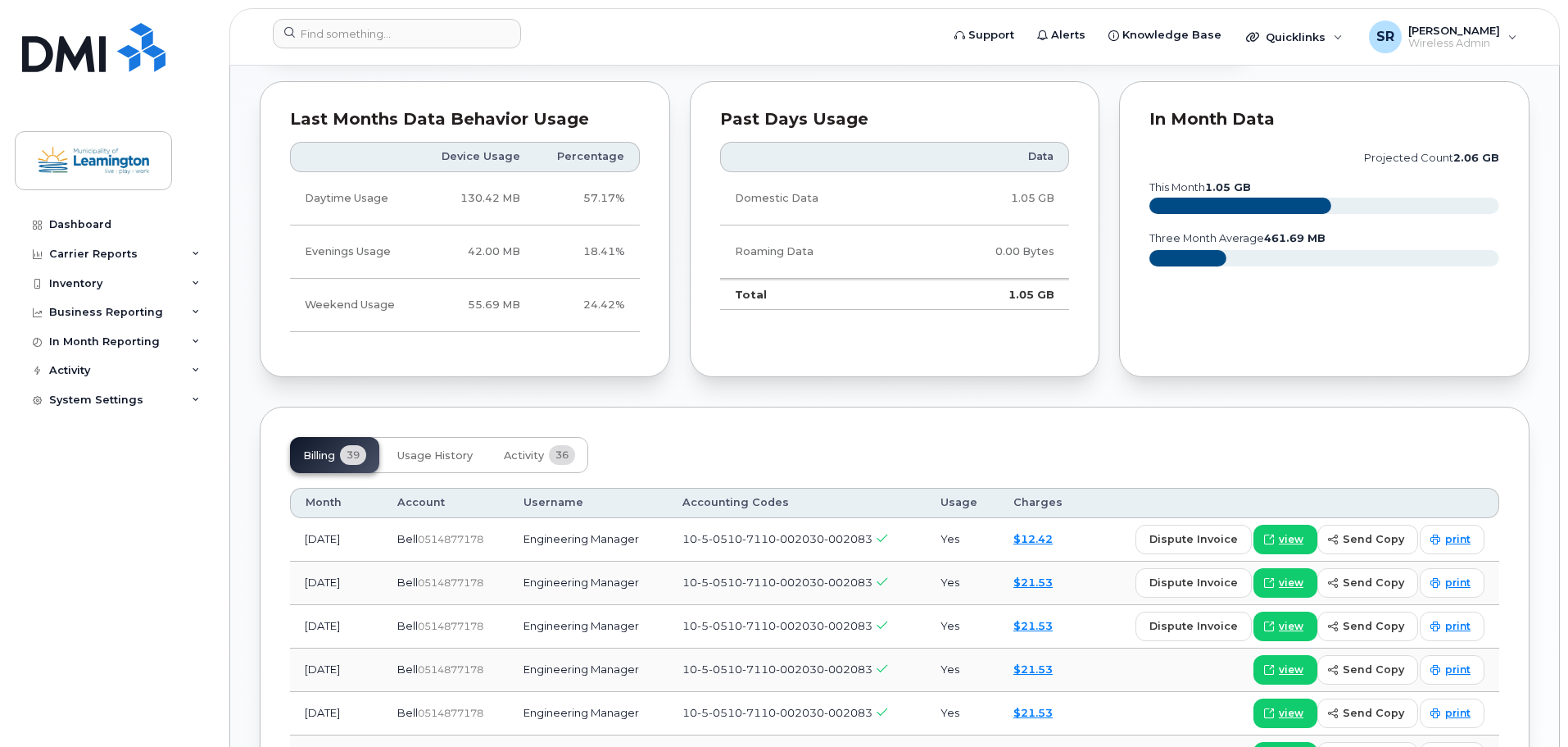
scroll to position [902, 0]
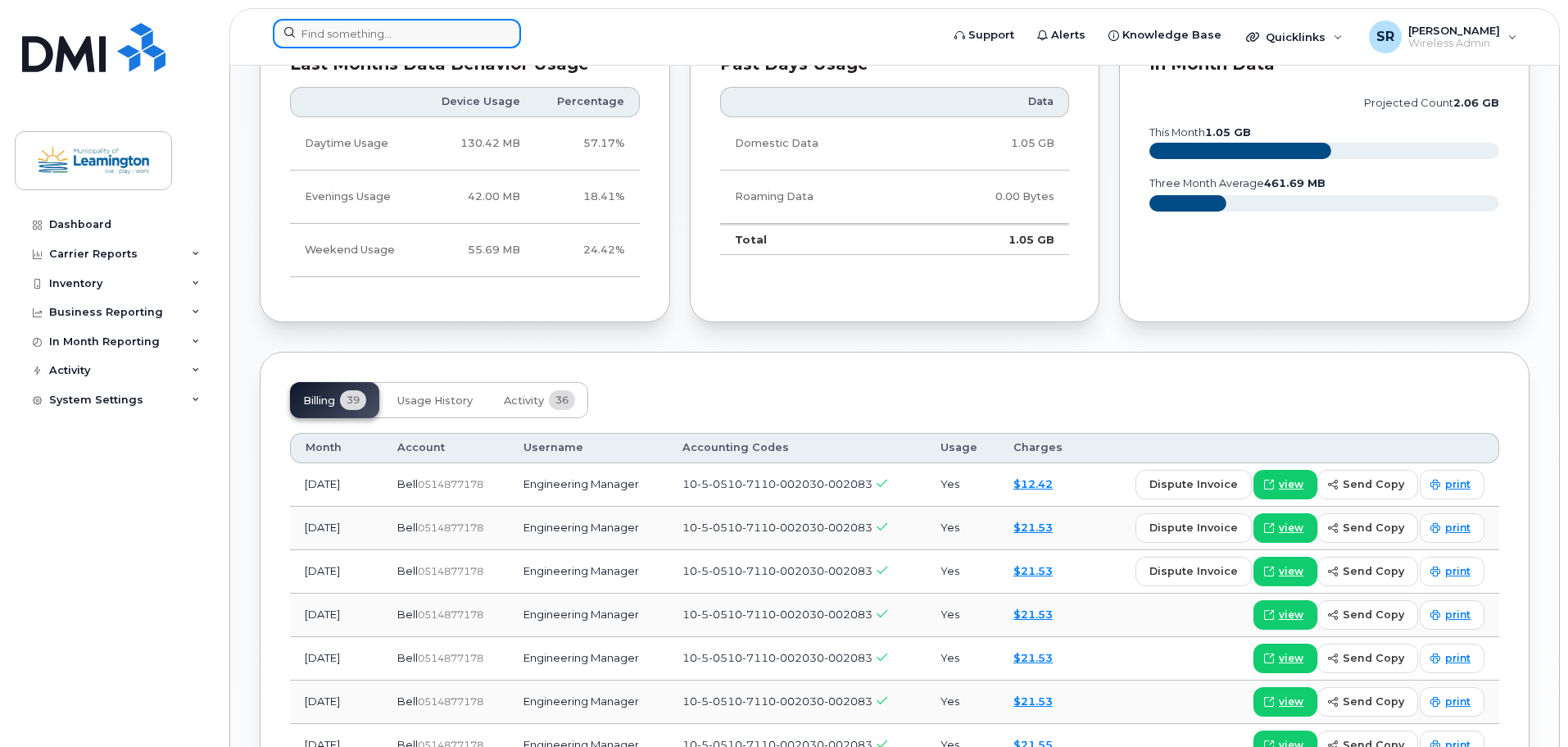
click at [476, 24] on input at bounding box center [396, 33] width 248 height 30
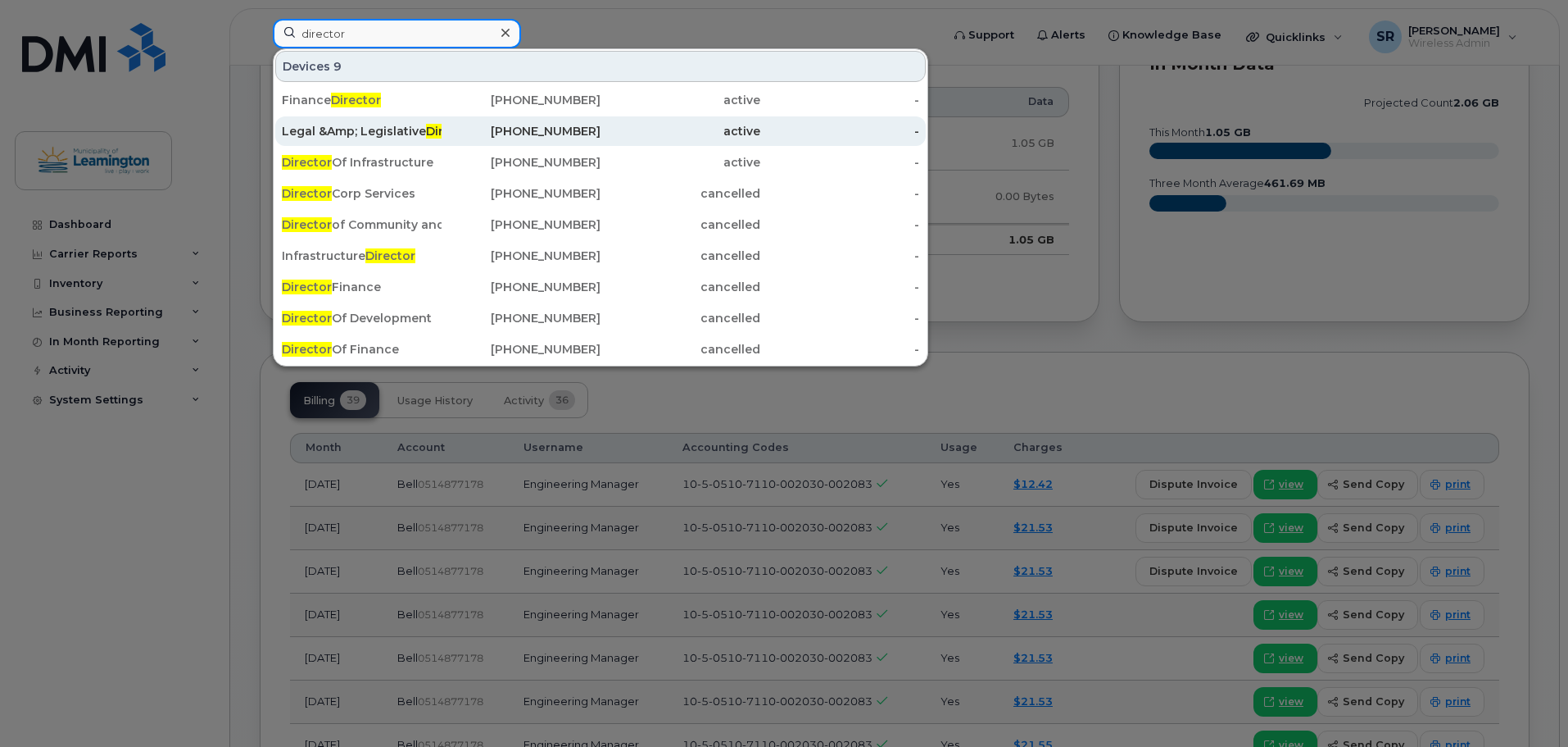
type input "director"
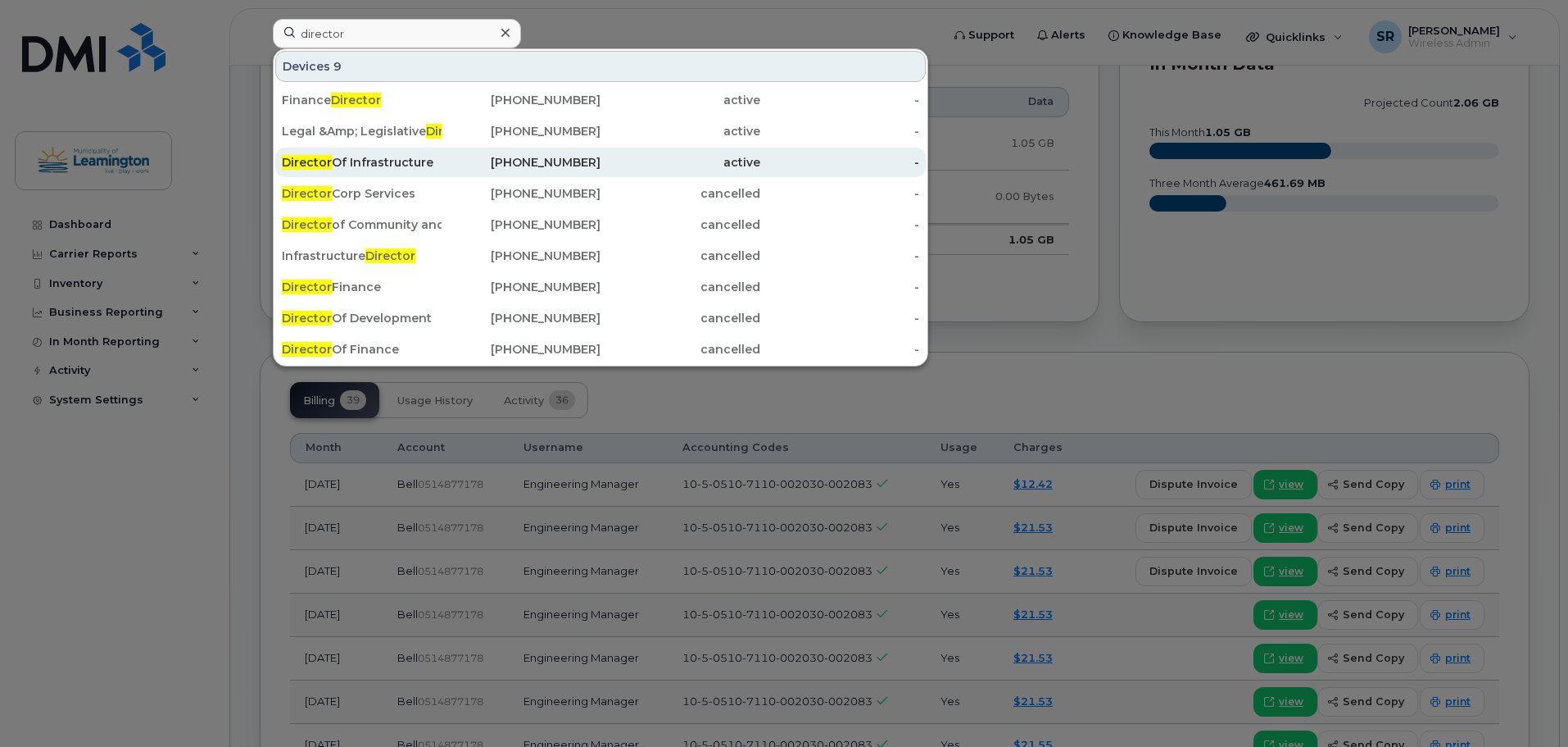
drag, startPoint x: 388, startPoint y: 130, endPoint x: 820, endPoint y: 164, distance: 433.3
click at [388, 130] on div "Legal &Amp; Legislative Director" at bounding box center [362, 130] width 160 height 16
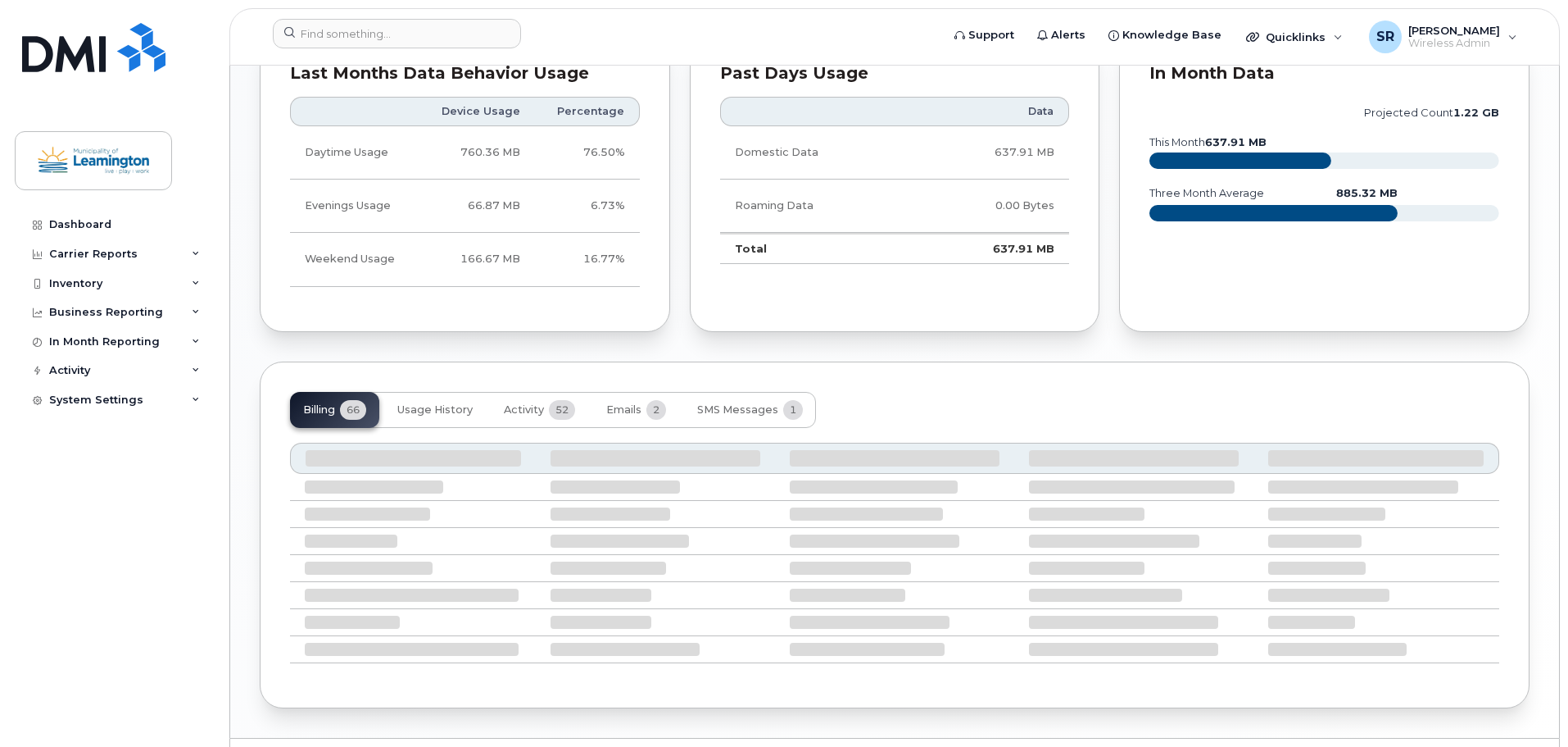
scroll to position [957, 0]
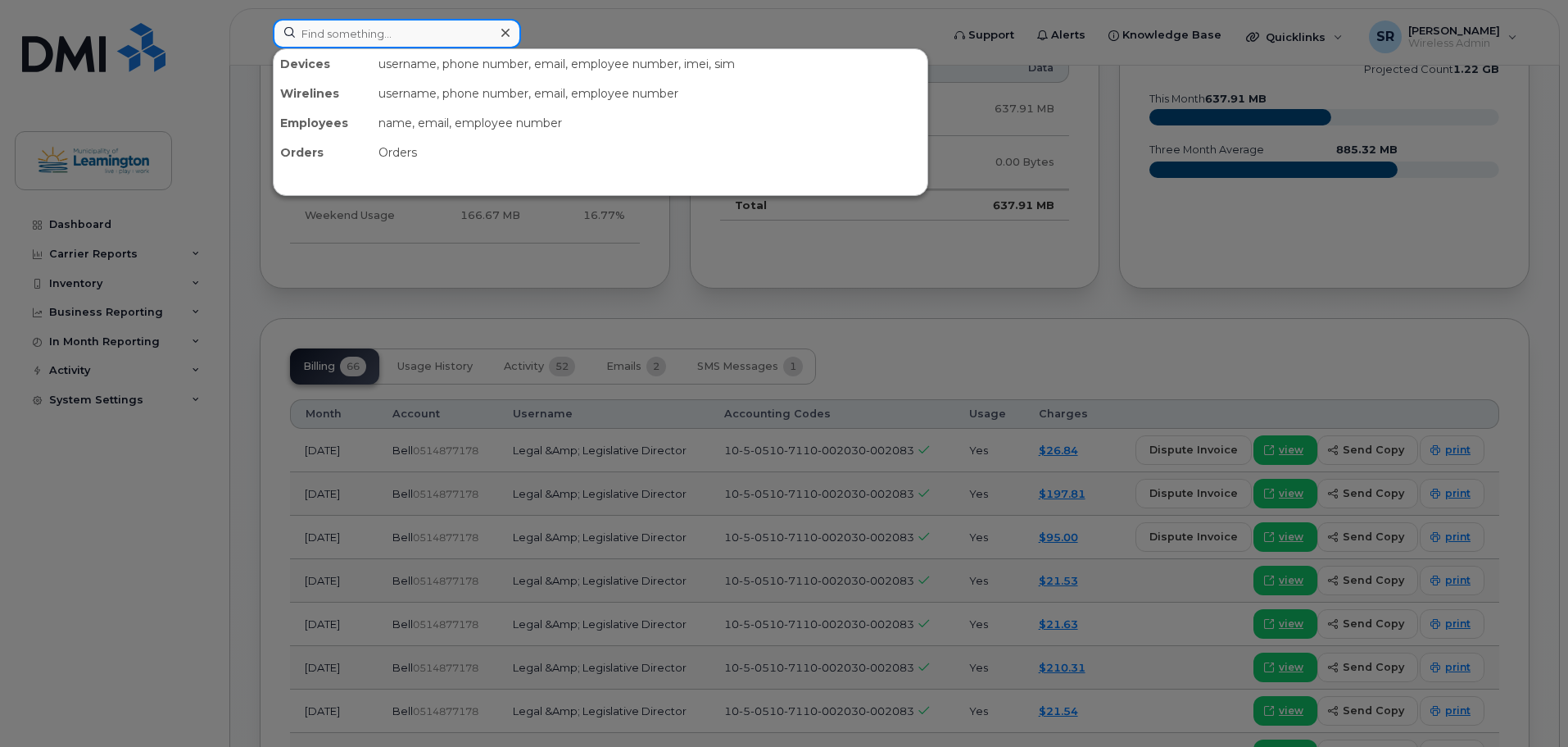
click at [408, 35] on input at bounding box center [396, 33] width 248 height 30
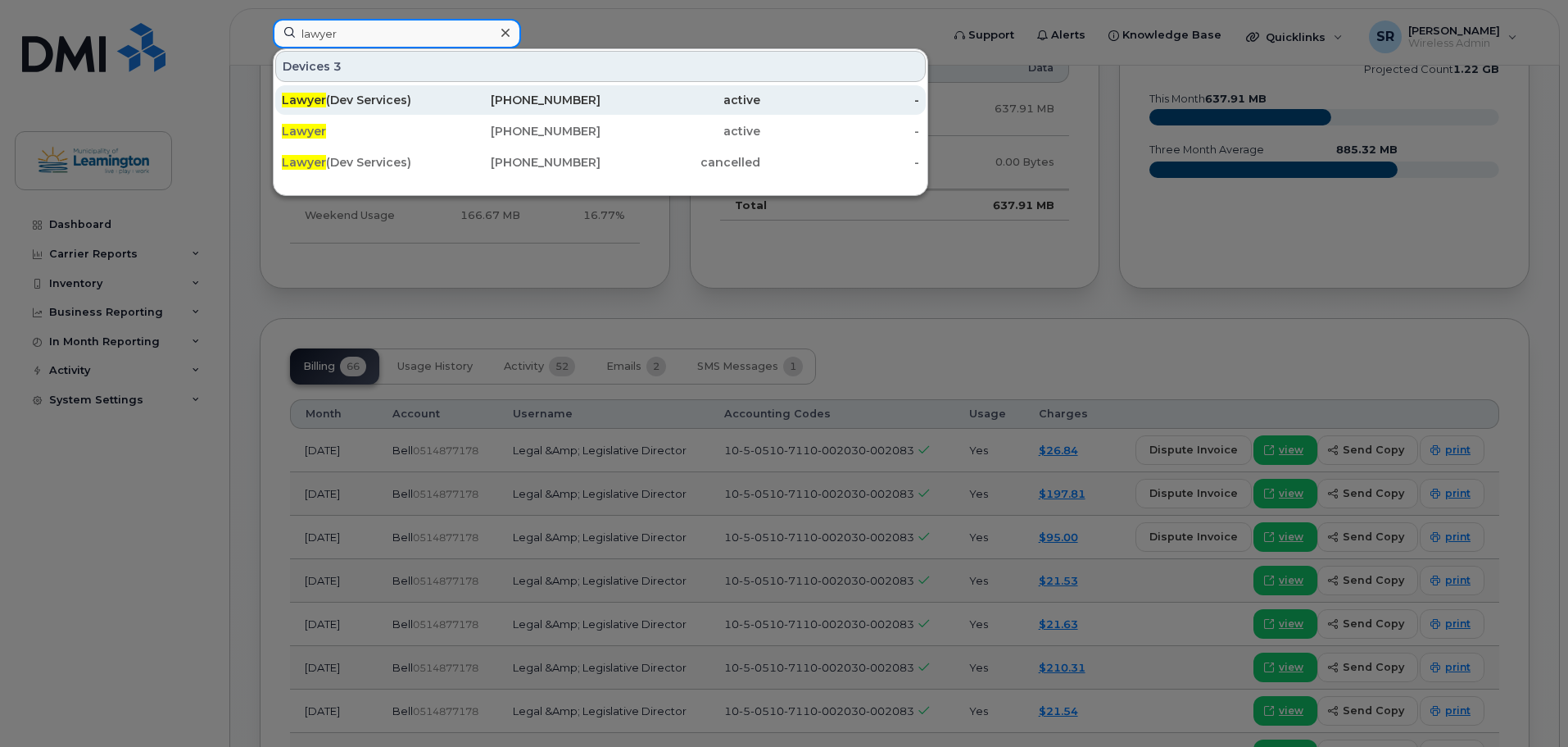
type input "lawyer"
click at [389, 102] on div "Lawyer (Dev Services)" at bounding box center [362, 99] width 160 height 16
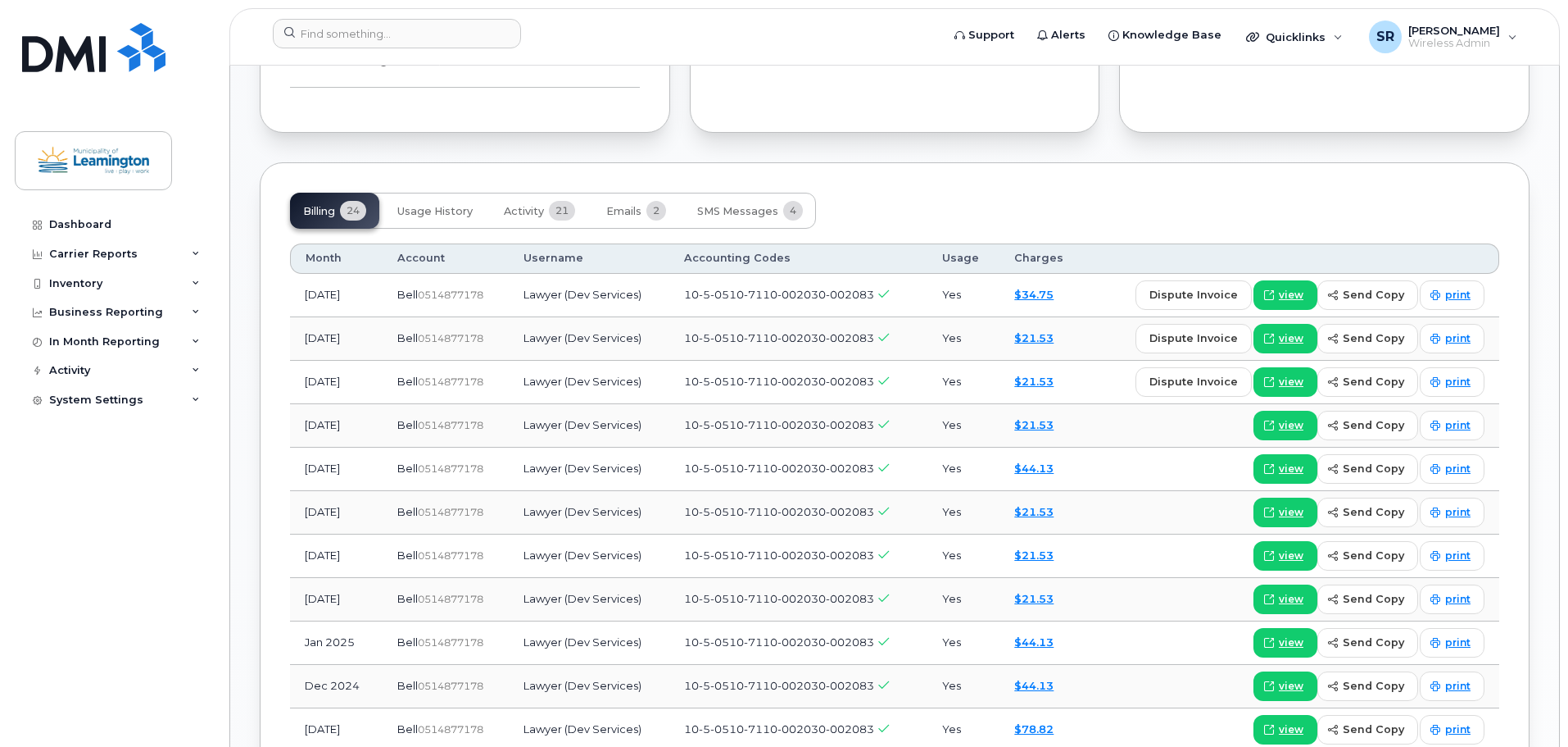
scroll to position [1230, 0]
click at [1049, 299] on link "$34.75" at bounding box center [1034, 295] width 39 height 13
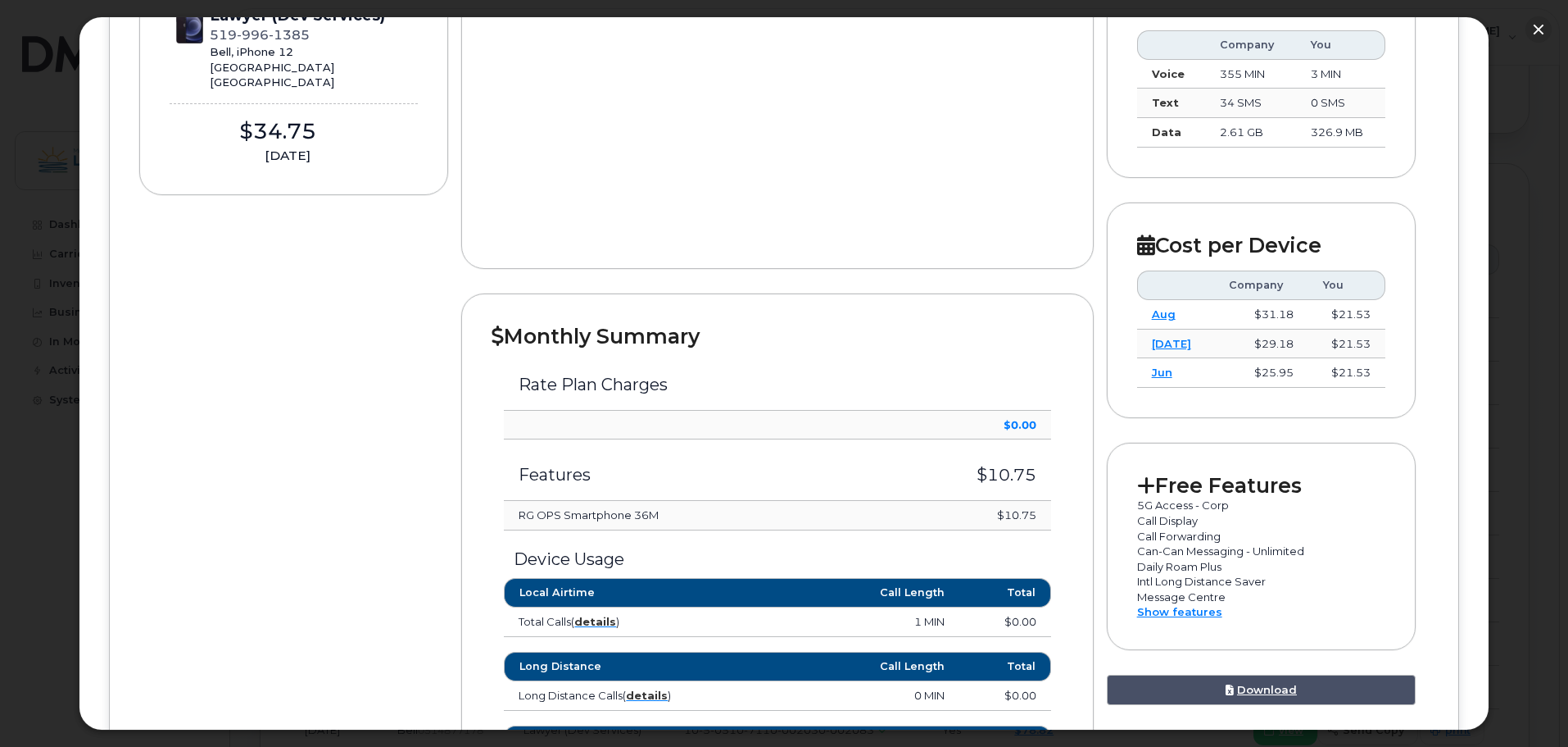
scroll to position [0, 0]
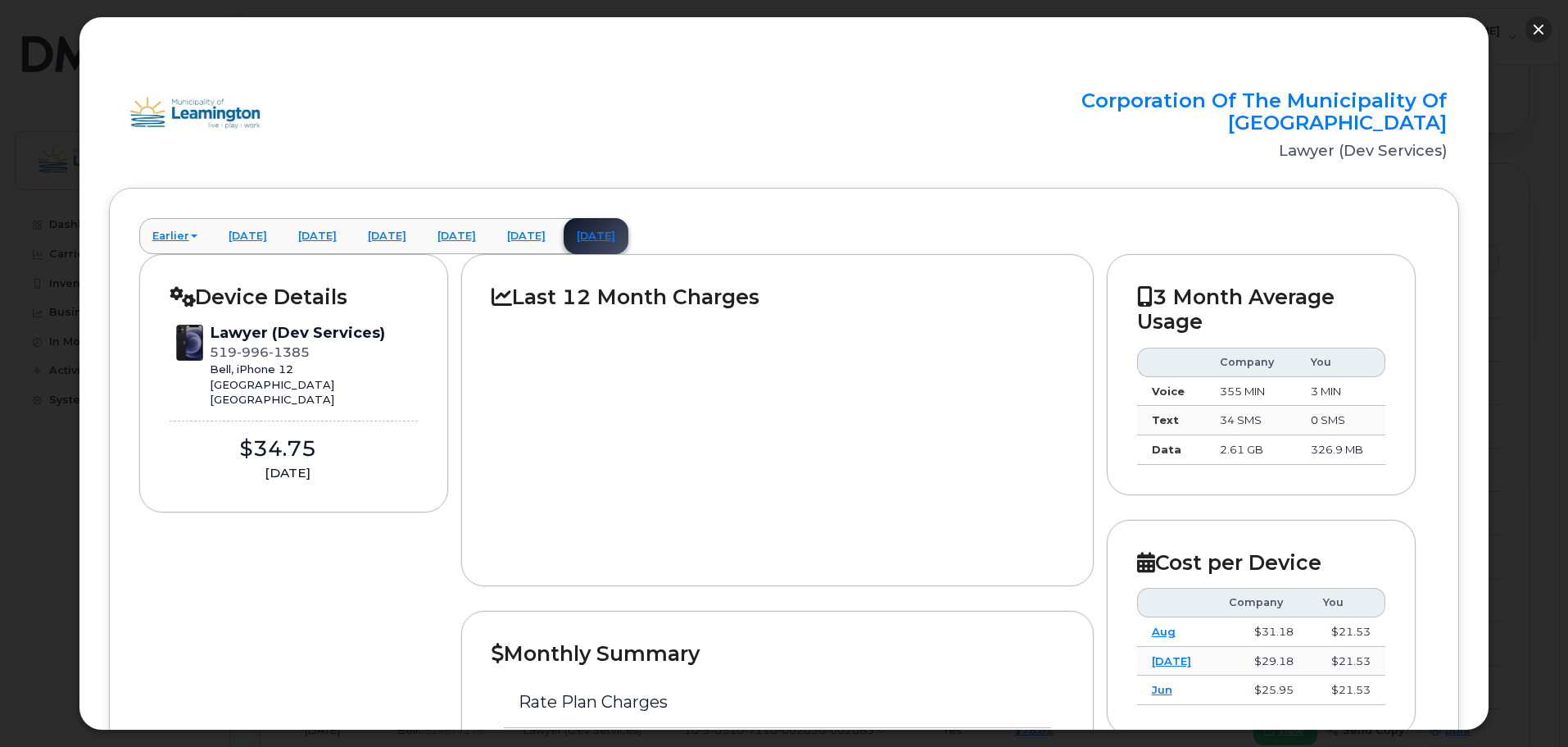
click at [1536, 31] on button "button" at bounding box center [1538, 29] width 26 height 26
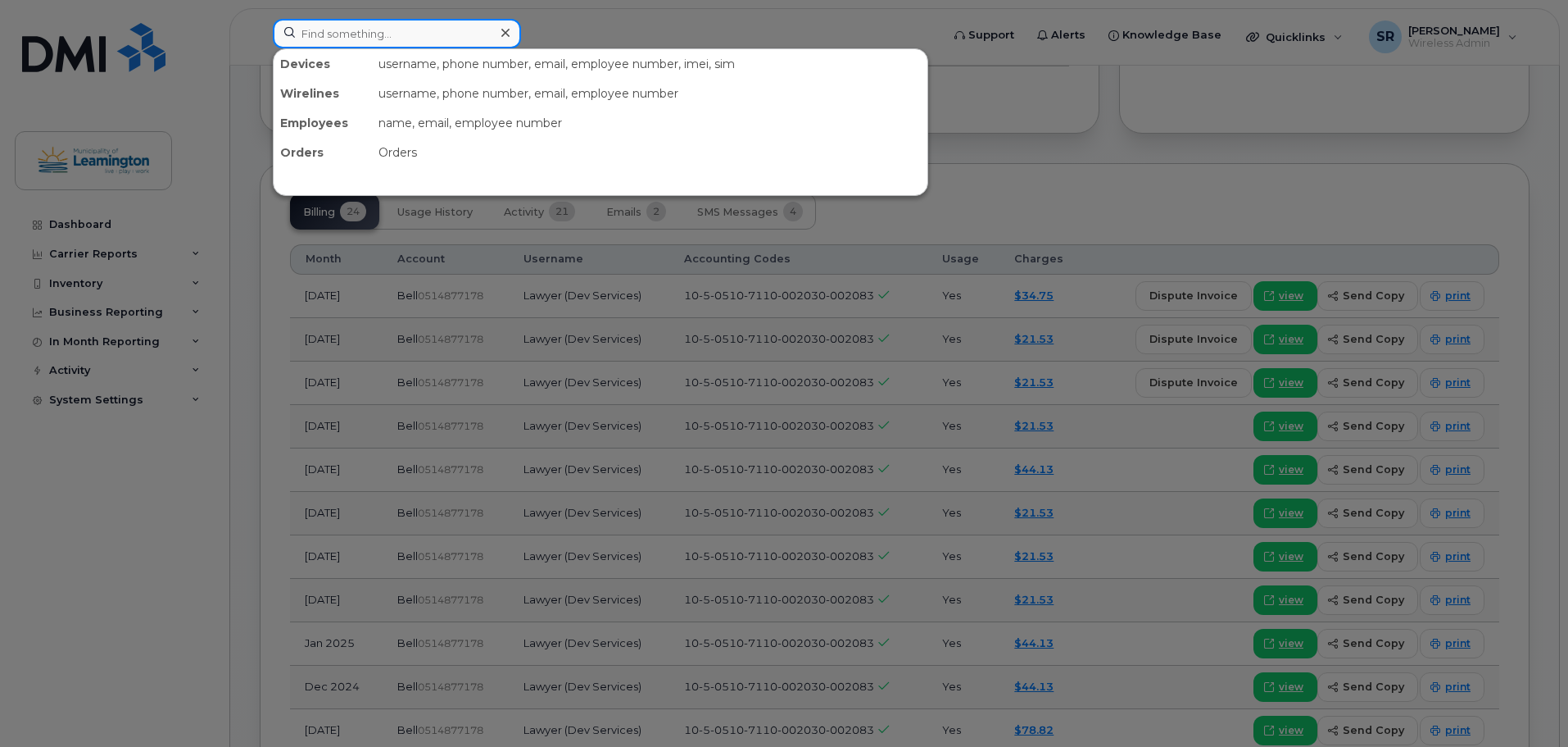
click at [440, 34] on input at bounding box center [396, 33] width 248 height 30
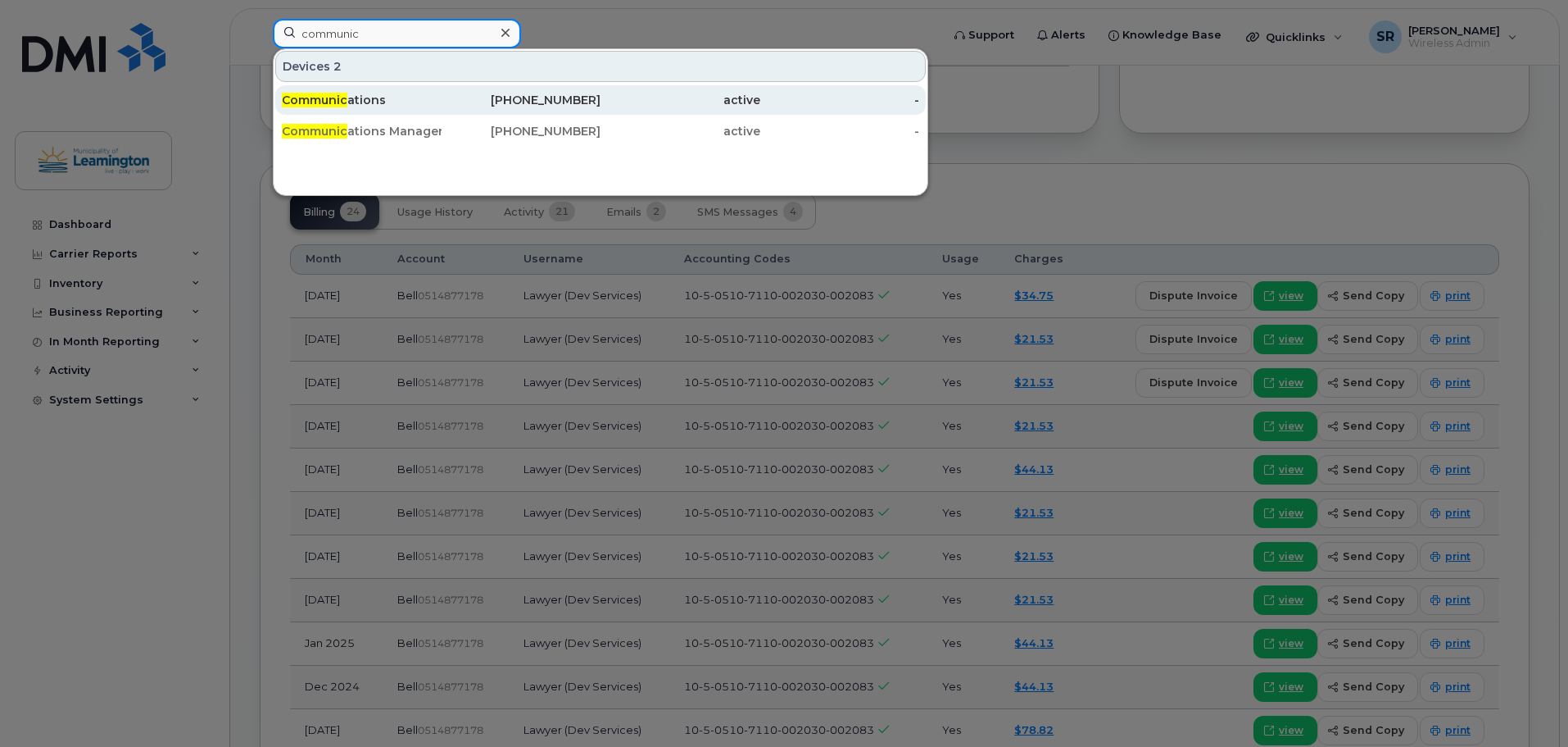
type input "communic"
click at [380, 94] on div "Communic ations" at bounding box center [362, 99] width 160 height 16
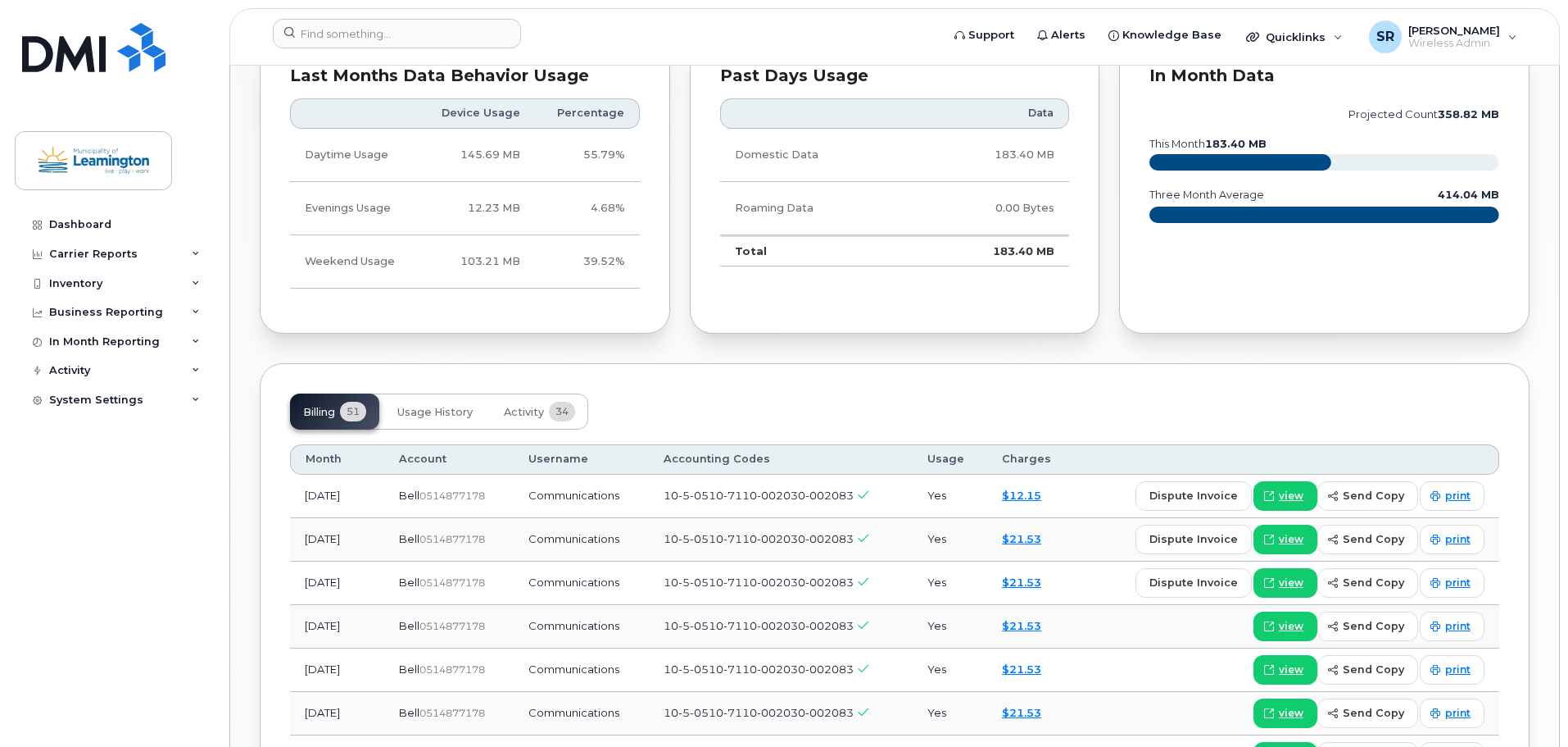
scroll to position [902, 0]
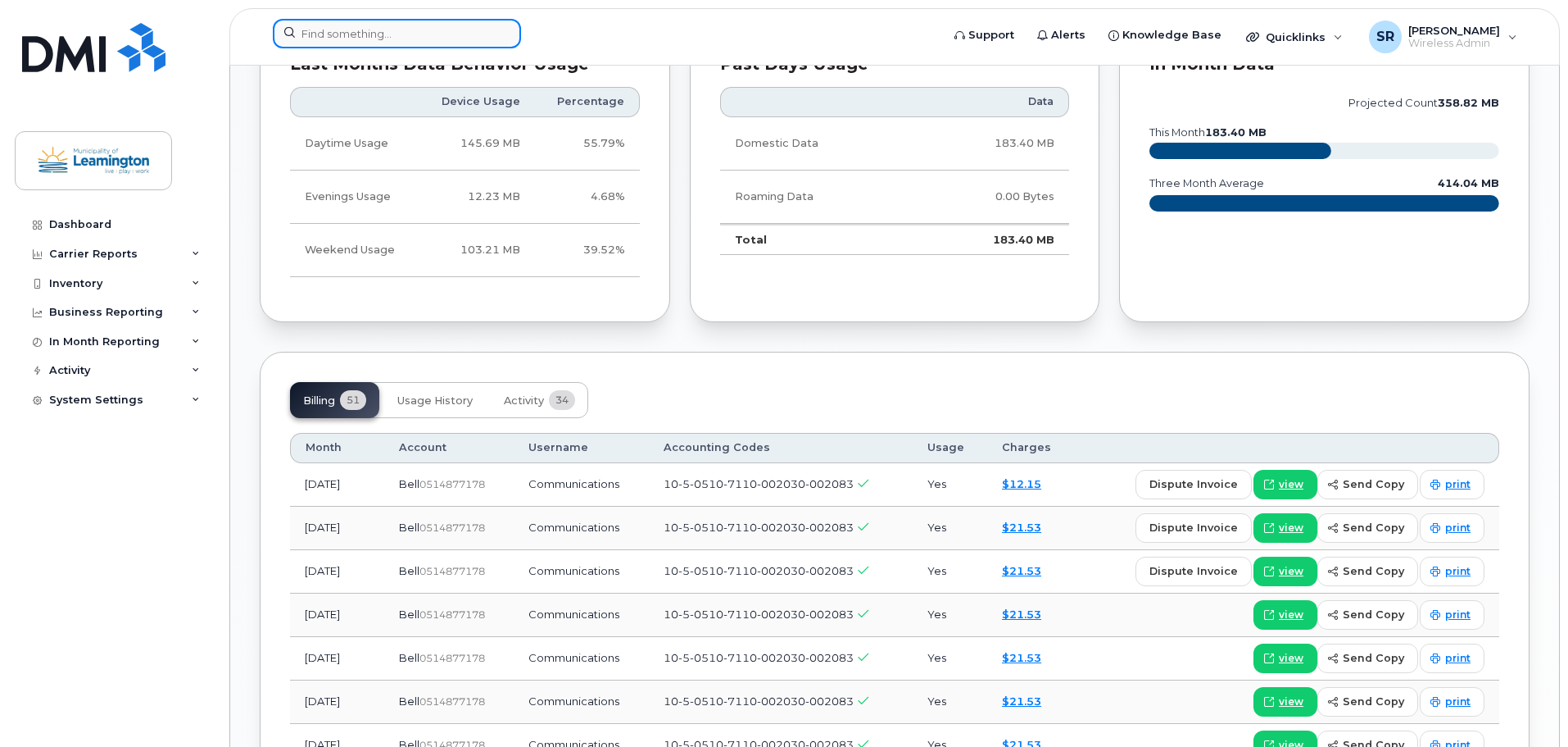
click at [356, 36] on input at bounding box center [396, 33] width 248 height 30
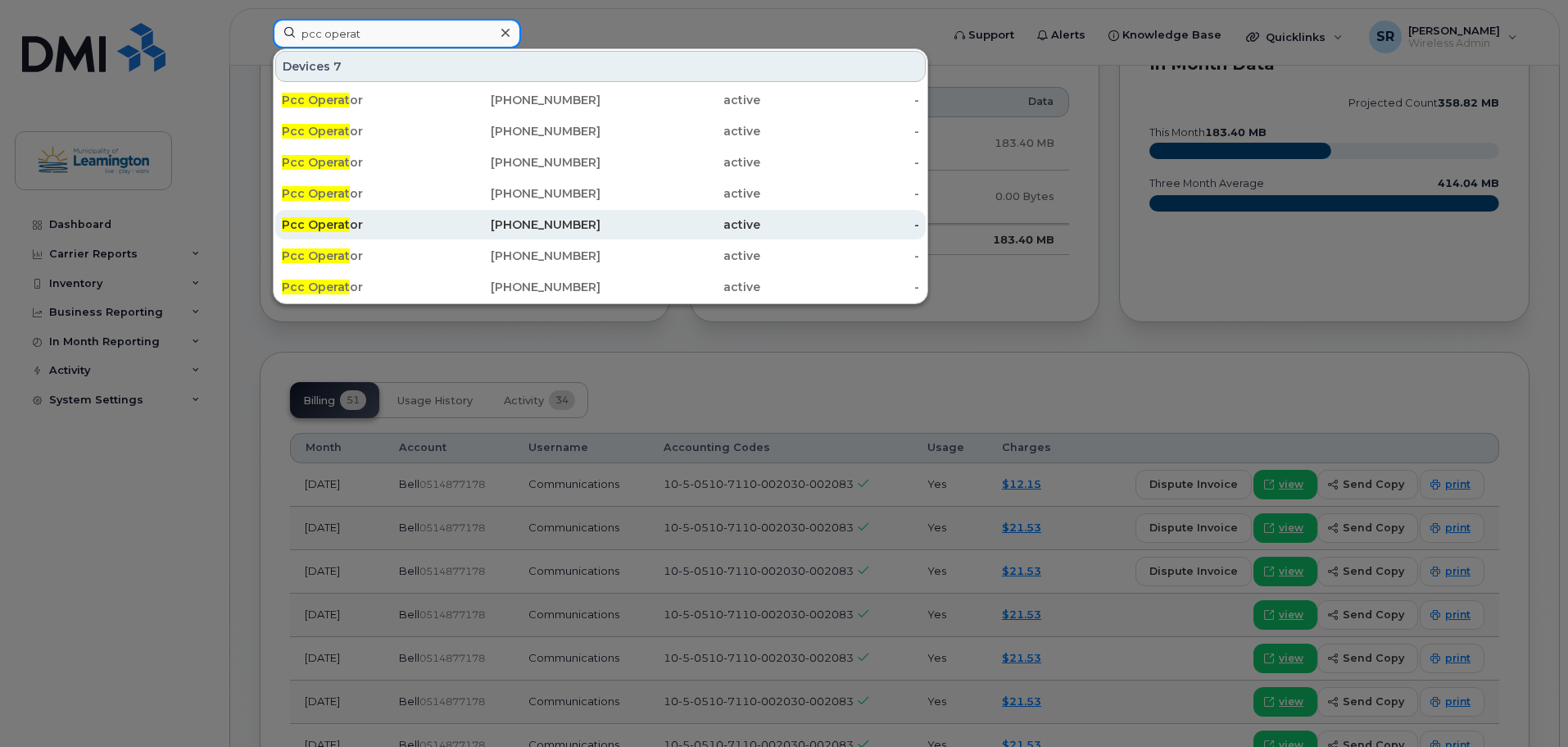
type input "pcc operat"
click at [578, 228] on div "[PHONE_NUMBER]" at bounding box center [522, 224] width 160 height 16
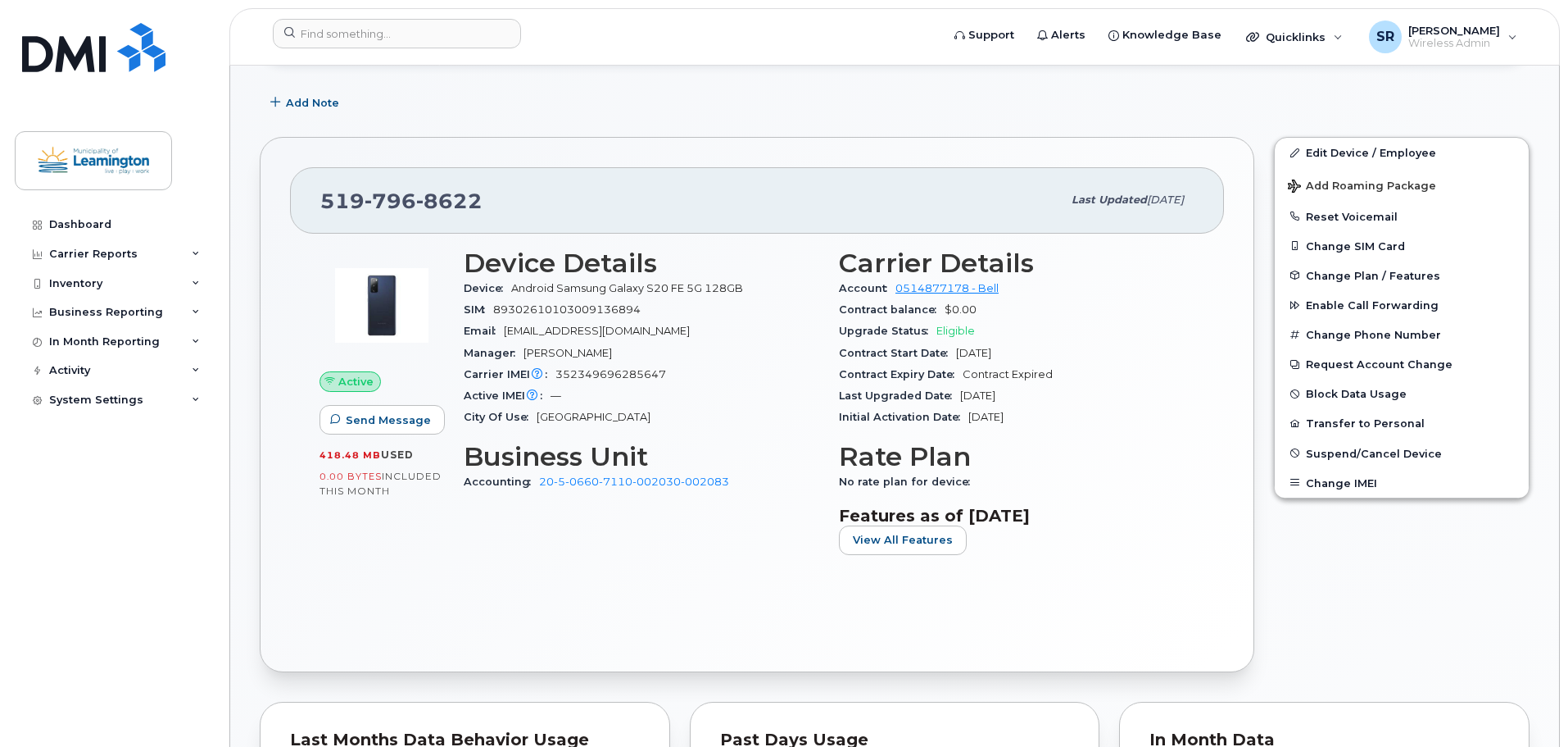
scroll to position [385, 0]
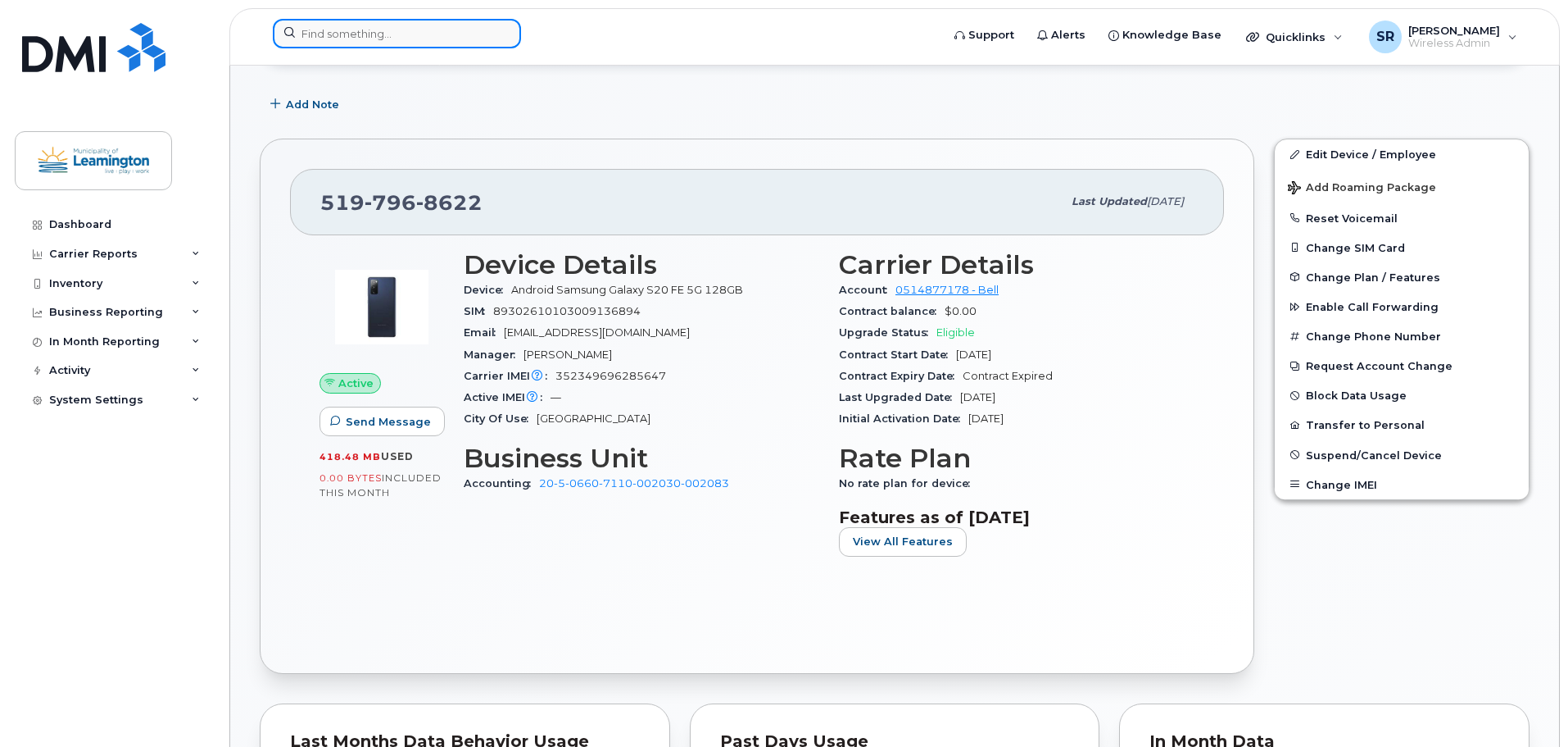
click at [446, 28] on input at bounding box center [396, 33] width 248 height 30
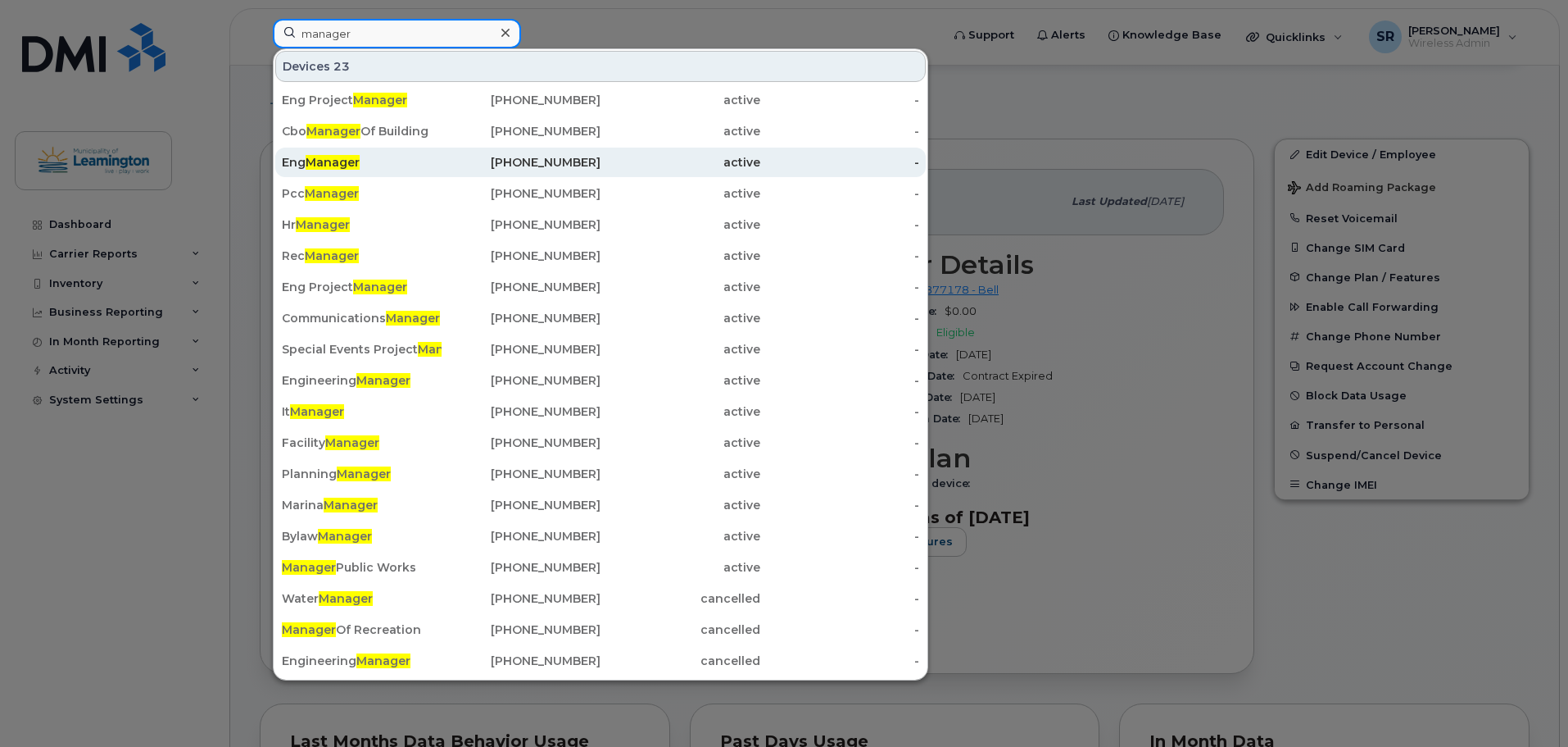
type input "manager"
click at [322, 163] on span "Manager" at bounding box center [333, 162] width 54 height 14
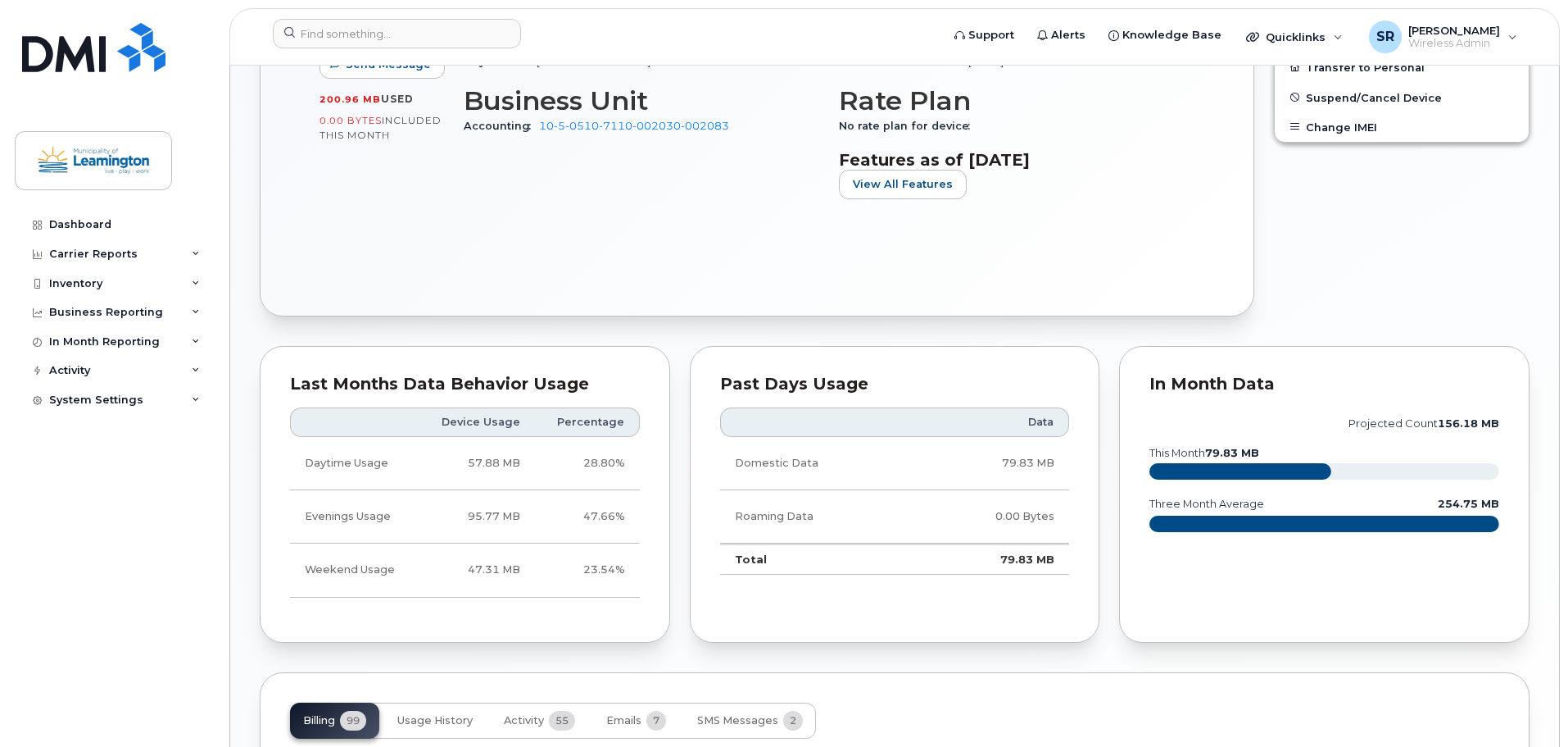
scroll to position [957, 0]
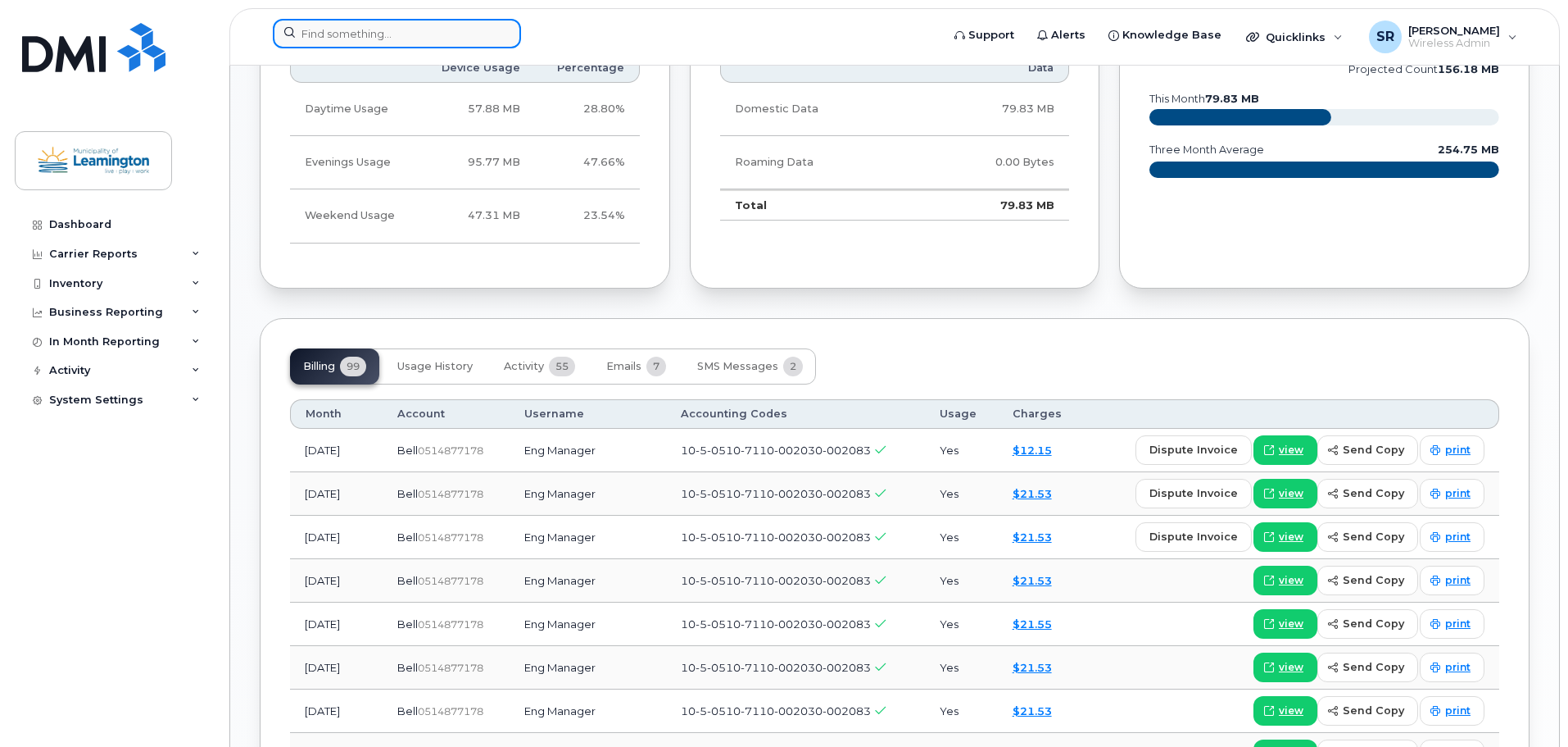
click at [409, 26] on input at bounding box center [396, 33] width 248 height 30
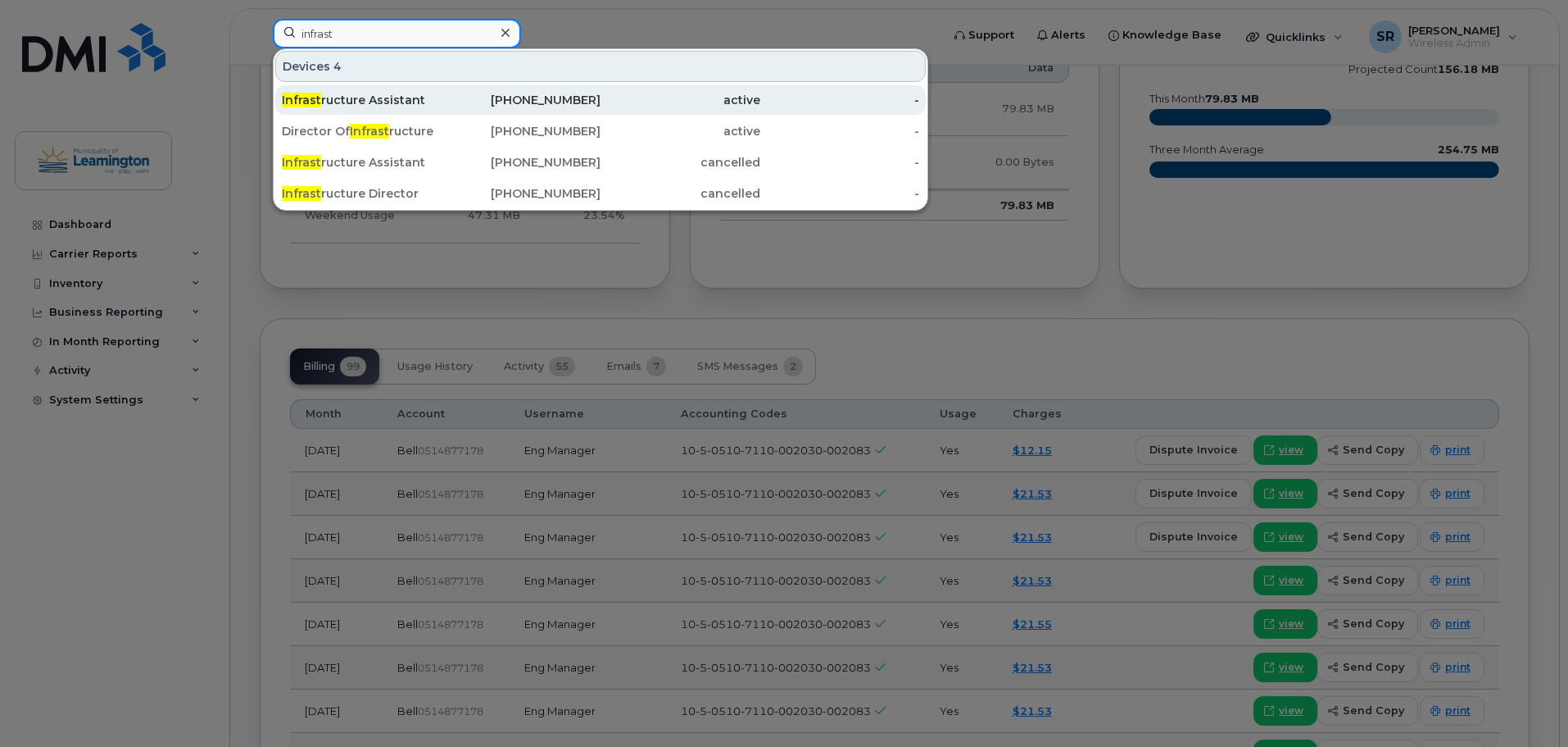
type input "infrast"
click at [393, 91] on div "Infrast ructure Assistant" at bounding box center [362, 100] width 160 height 30
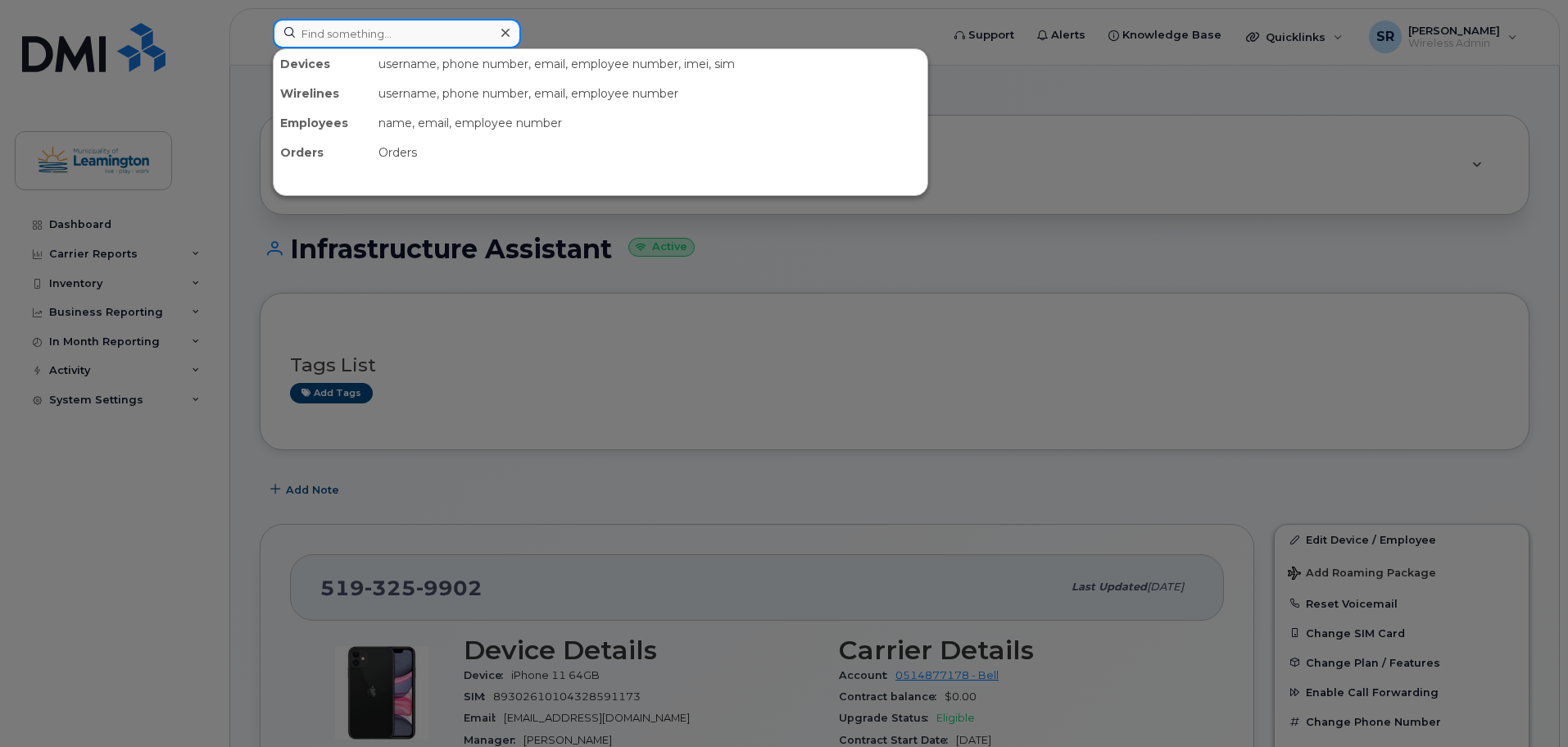
click at [377, 45] on input at bounding box center [396, 33] width 248 height 30
click at [880, 310] on div at bounding box center [784, 374] width 1568 height 747
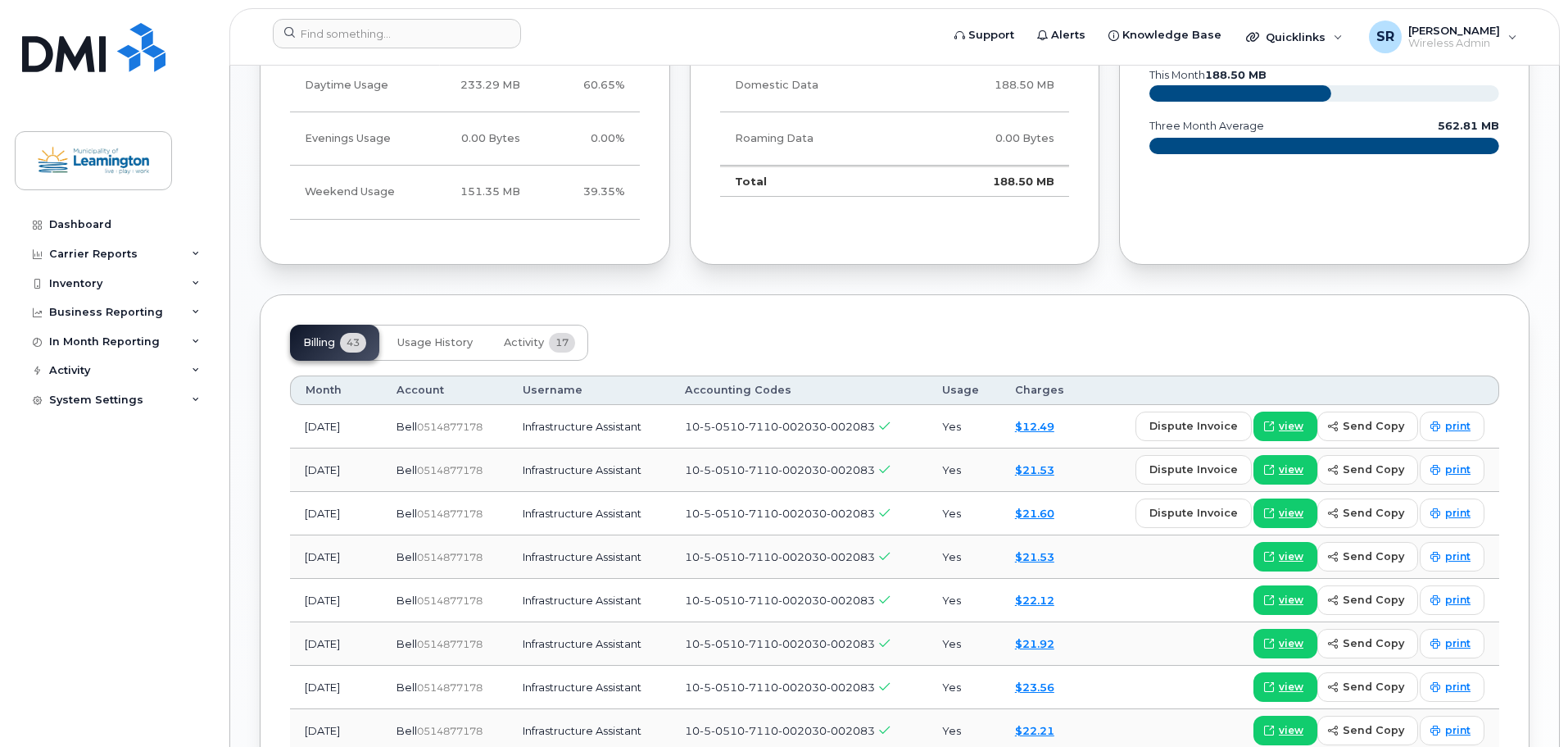
scroll to position [983, 0]
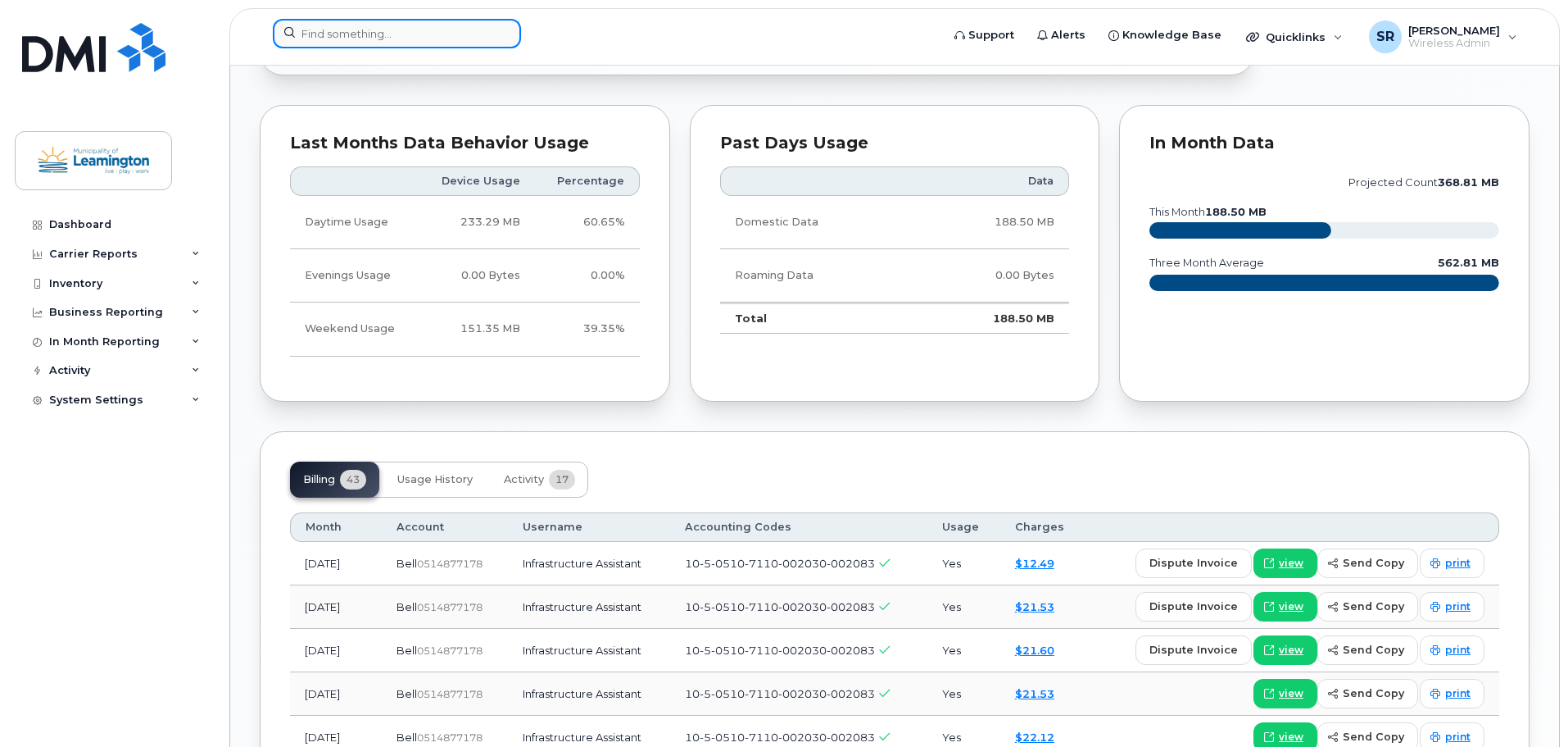
click at [478, 33] on input at bounding box center [396, 33] width 248 height 30
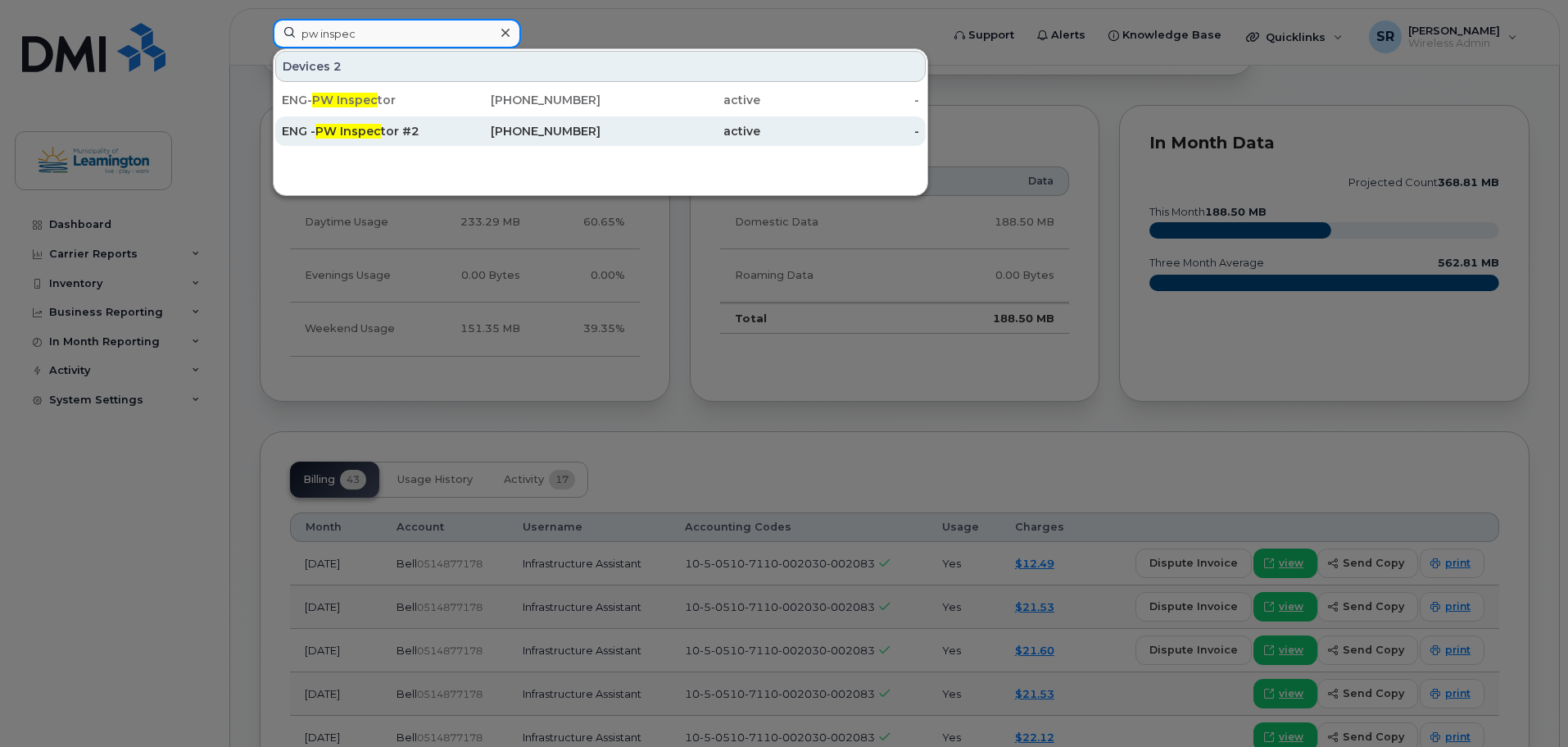
type input "pw inspec"
click at [421, 120] on div "ENG - PW Inspec tor #2" at bounding box center [362, 130] width 160 height 30
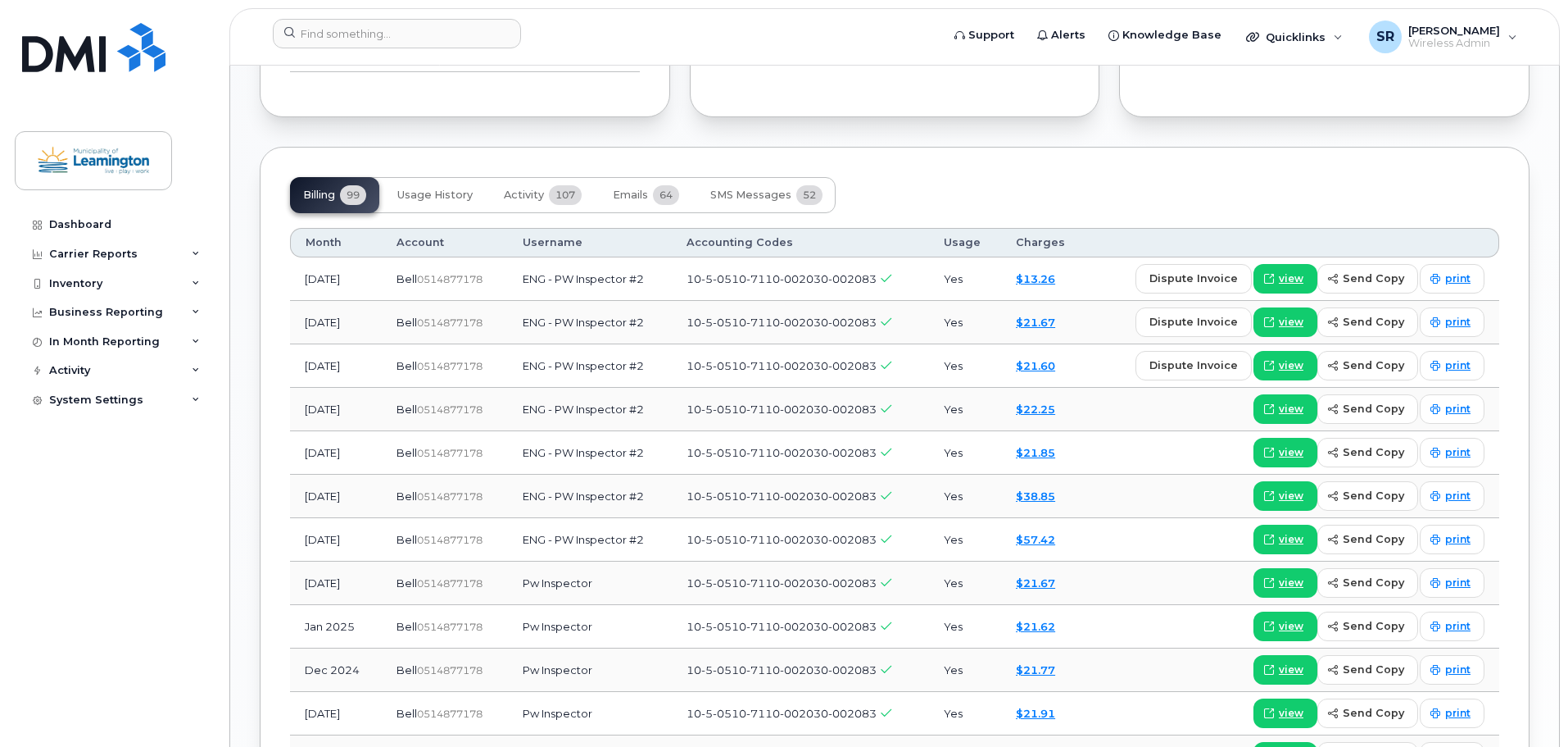
scroll to position [1148, 0]
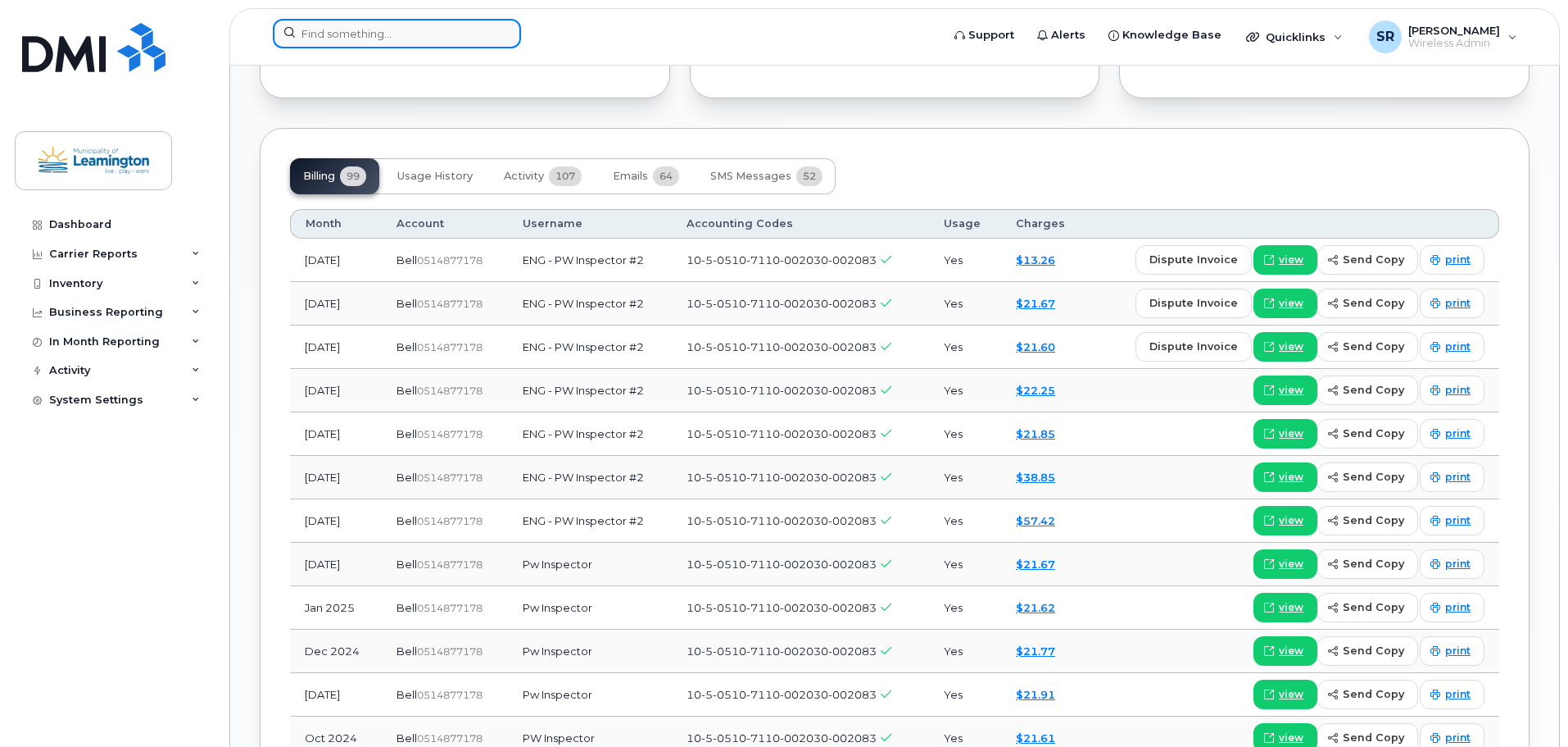
click at [390, 25] on input at bounding box center [396, 33] width 248 height 30
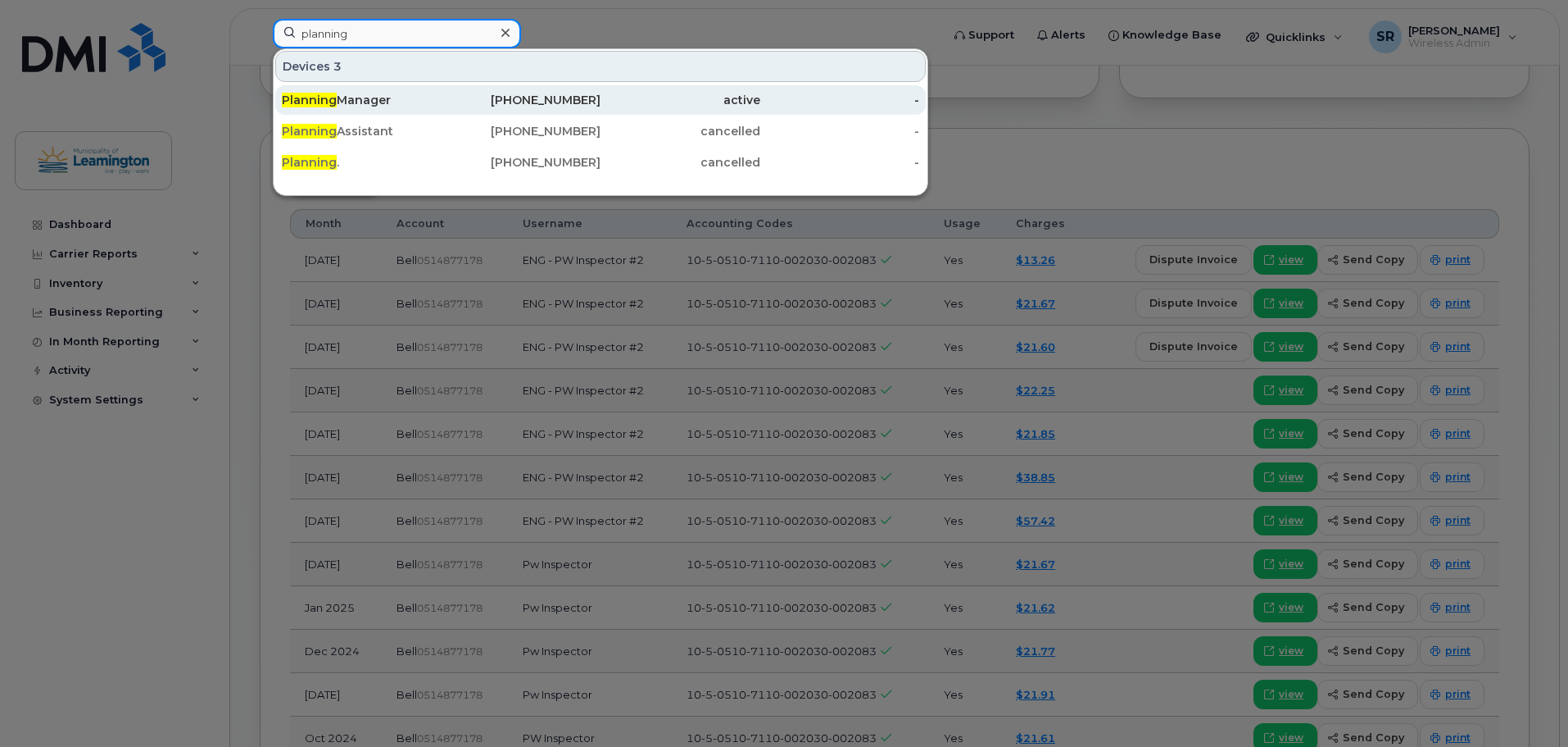
type input "planning"
click at [409, 107] on div "Planning Manager" at bounding box center [362, 99] width 160 height 16
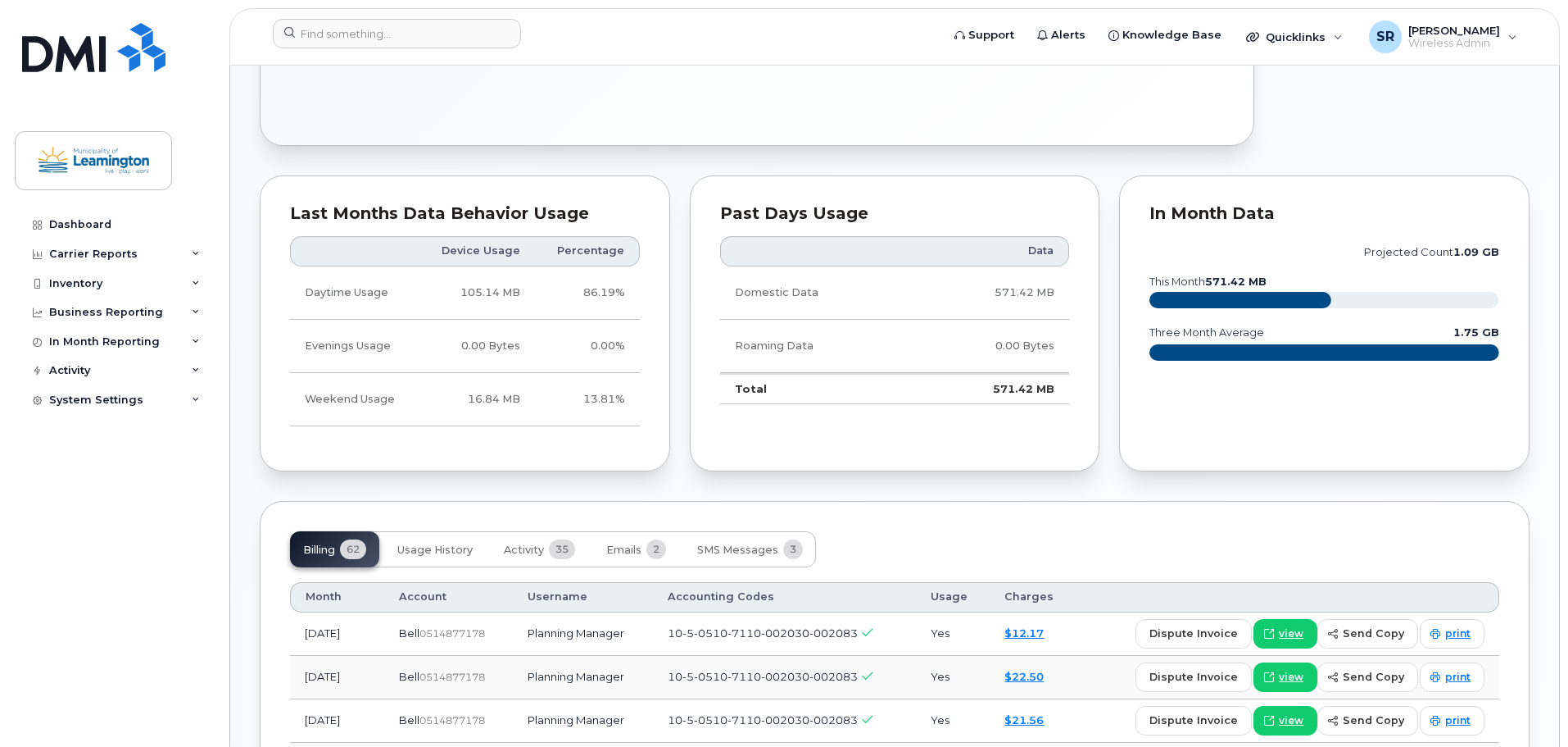
scroll to position [983, 0]
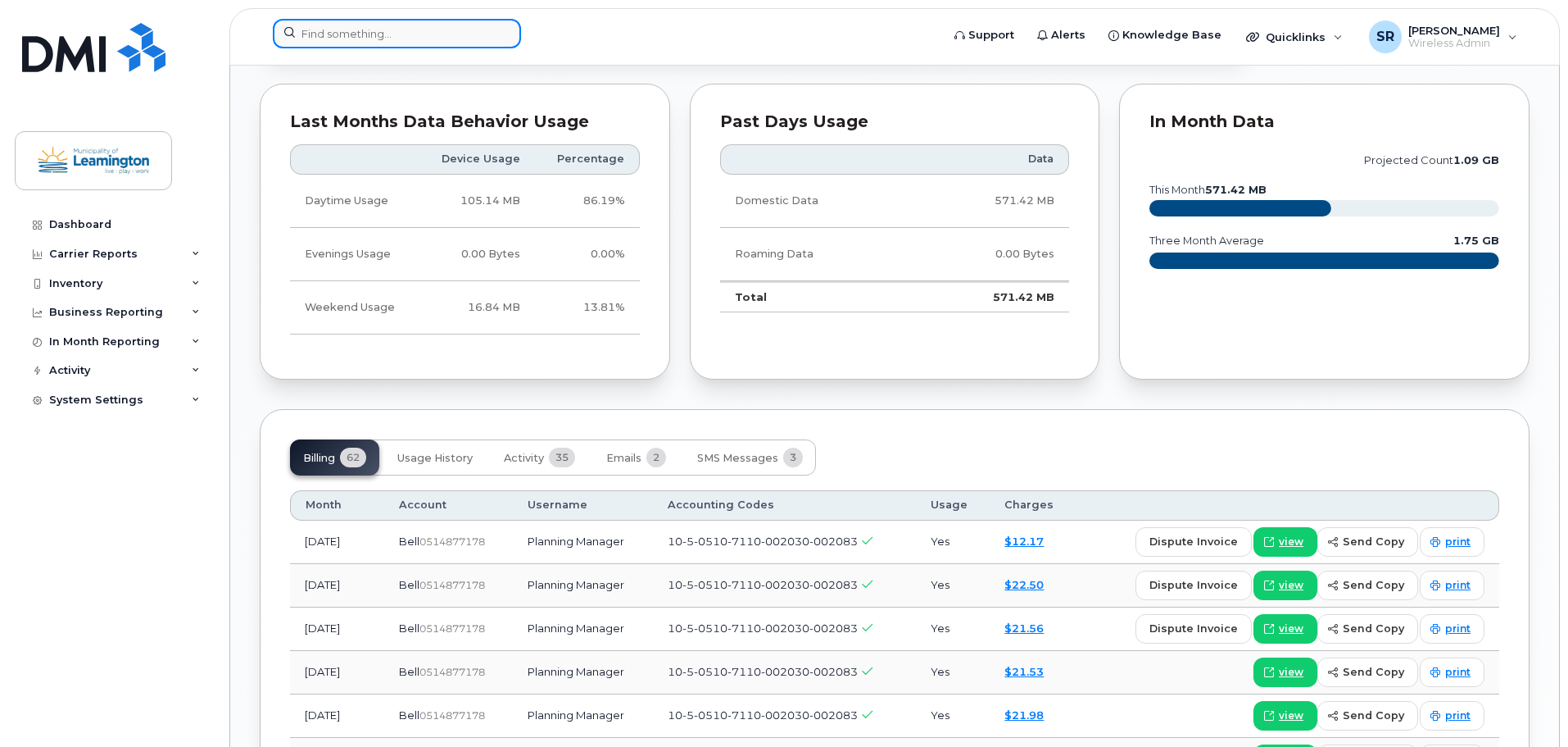
click at [425, 39] on input at bounding box center [396, 33] width 248 height 30
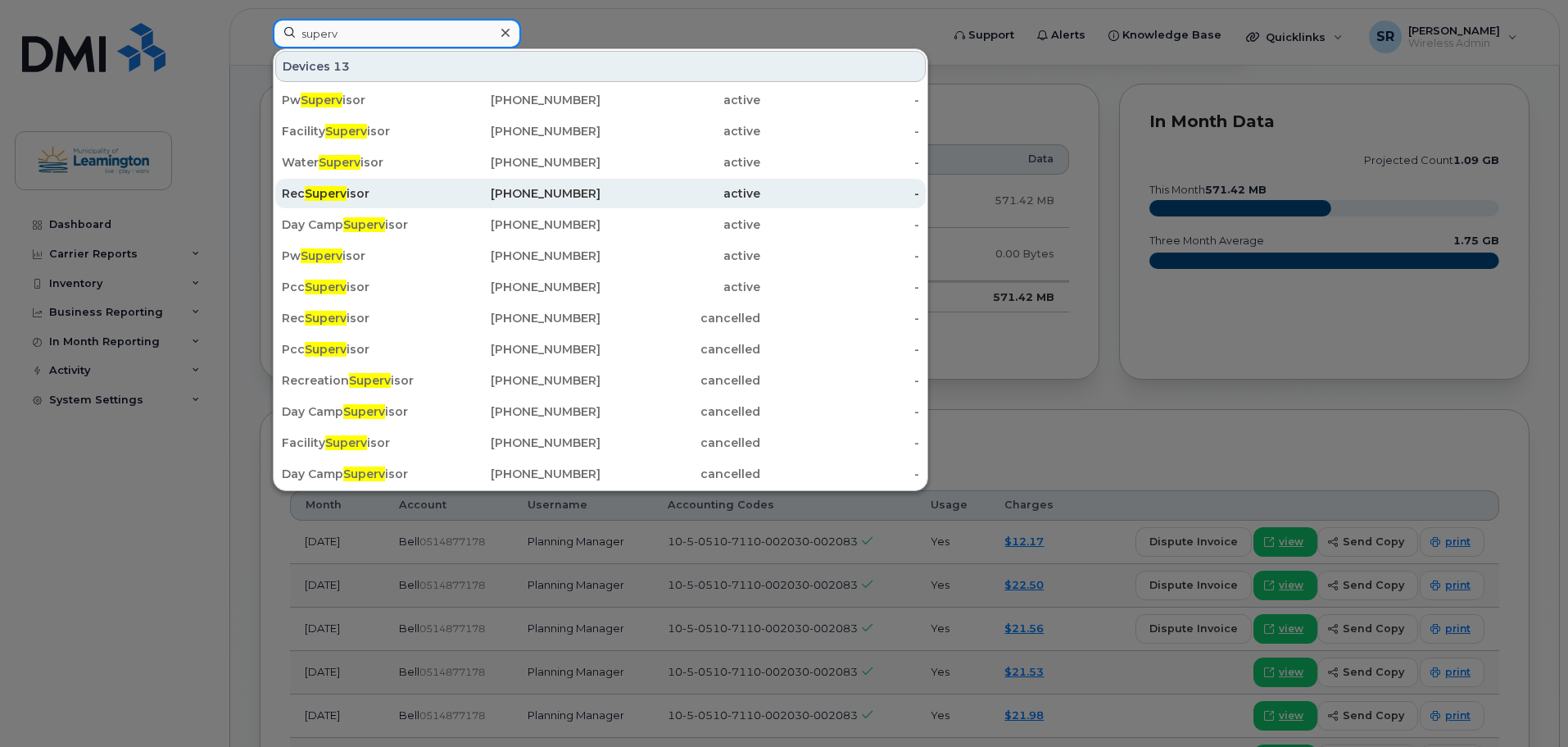
type input "superv"
click at [368, 194] on div "Rec Superv isor" at bounding box center [362, 193] width 160 height 16
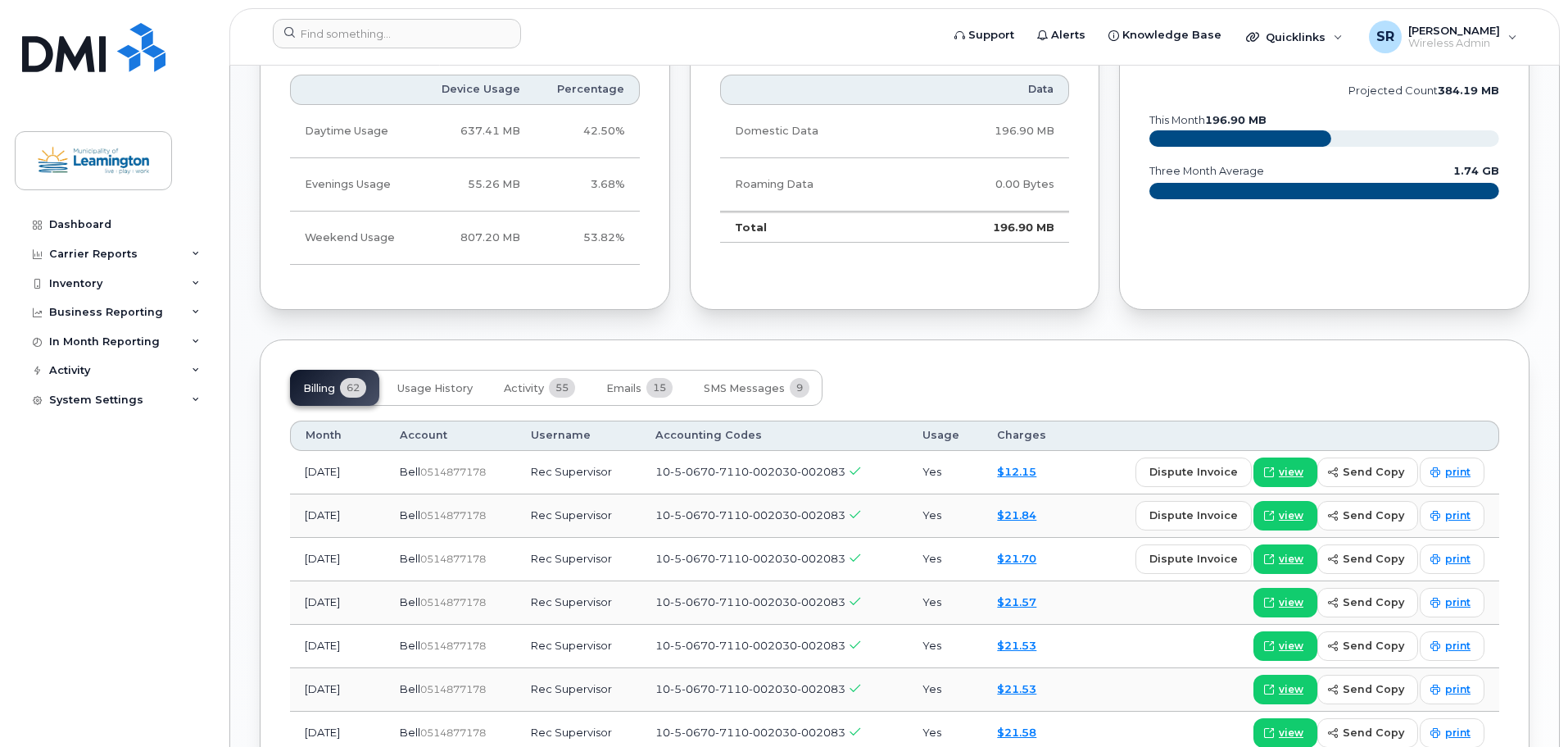
scroll to position [1148, 0]
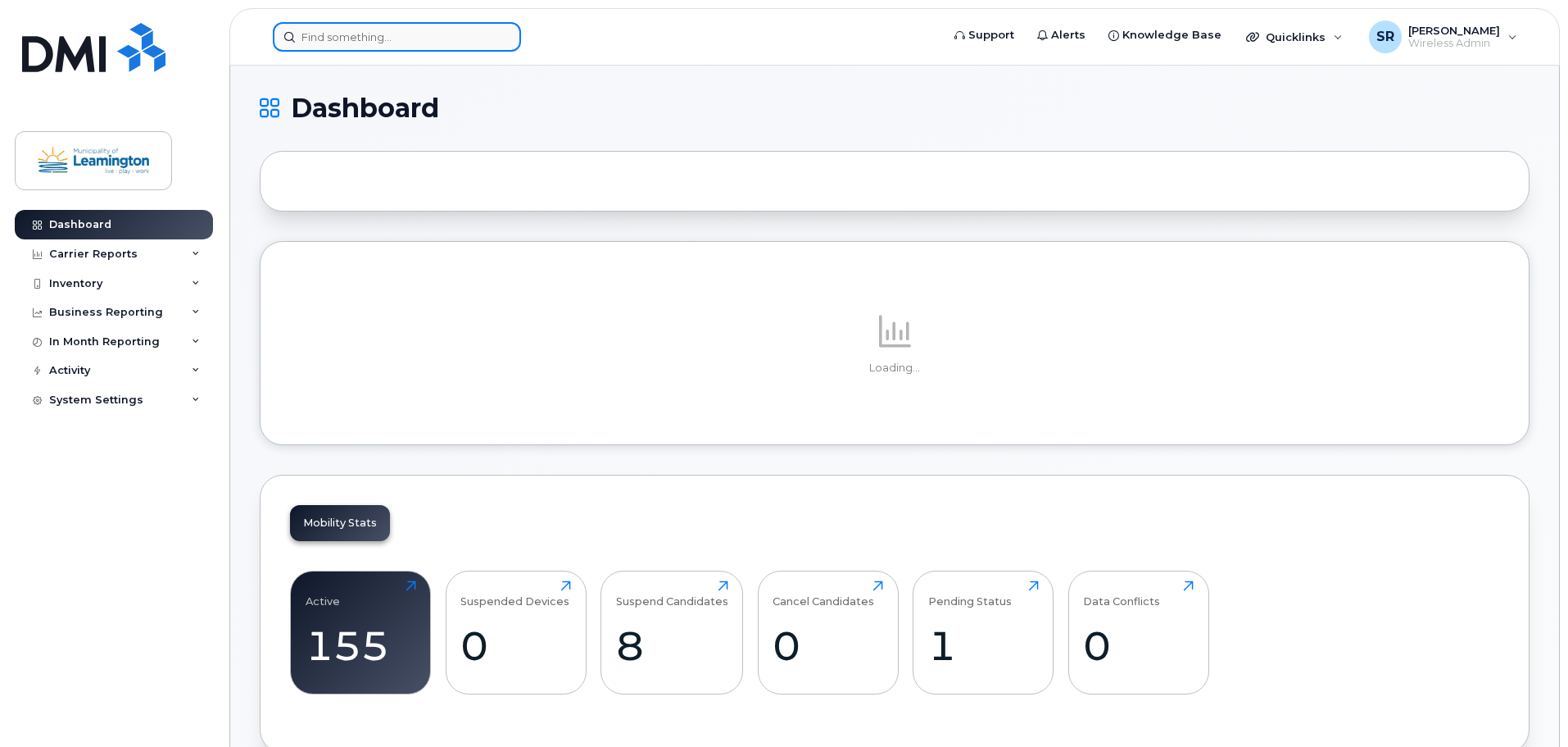
click at [468, 35] on input at bounding box center [396, 36] width 248 height 30
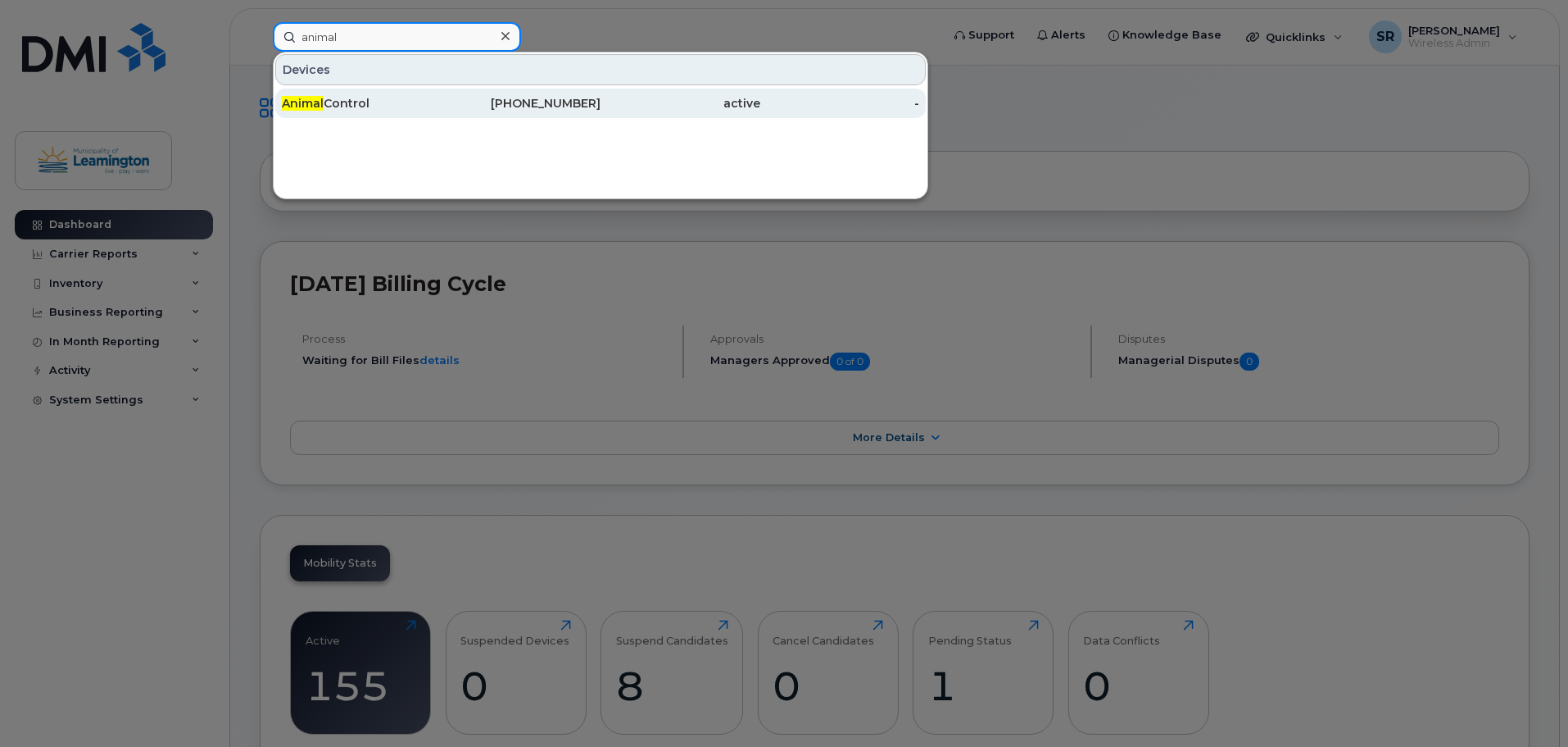
type input "animal"
click at [368, 105] on div "Animal Control" at bounding box center [362, 102] width 160 height 16
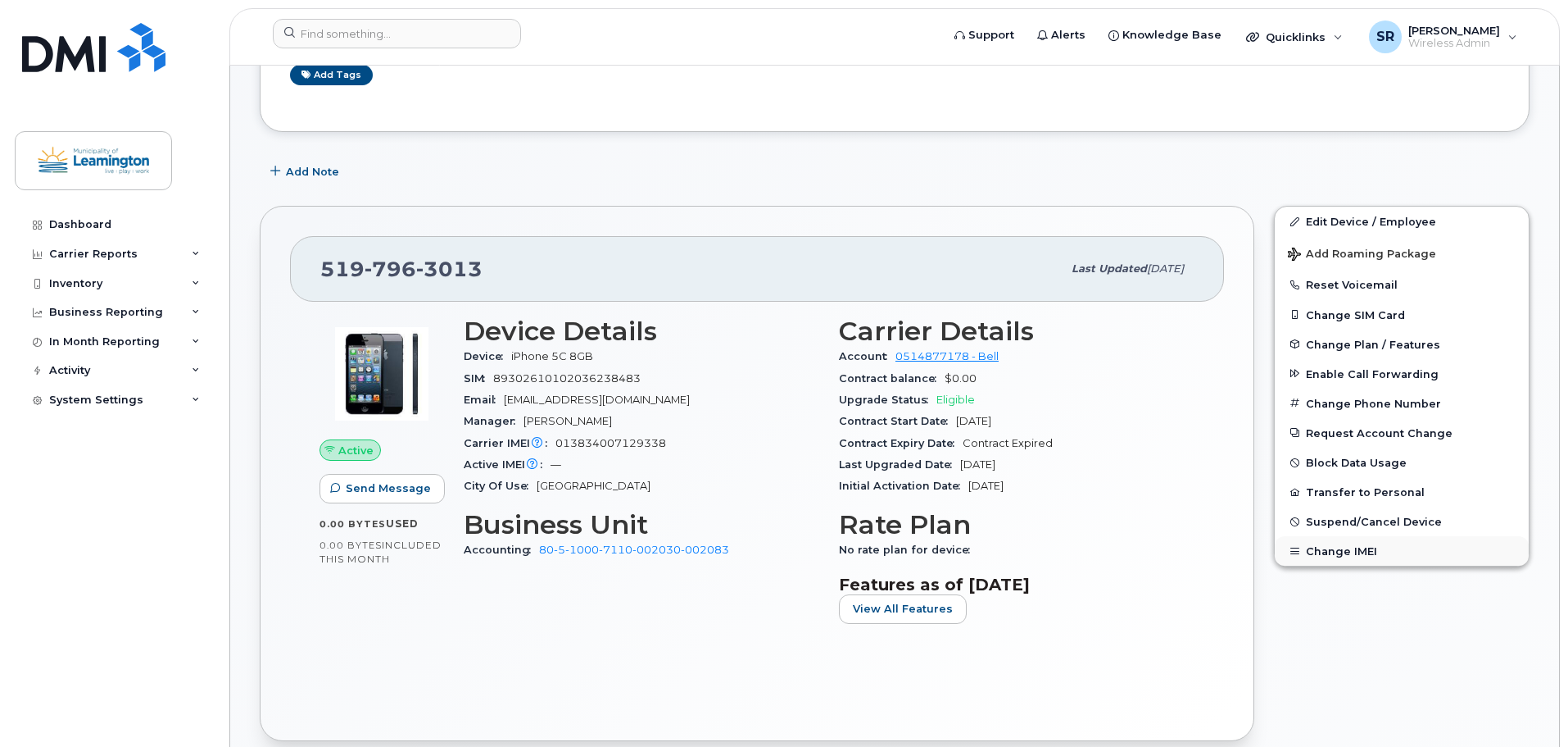
scroll to position [410, 0]
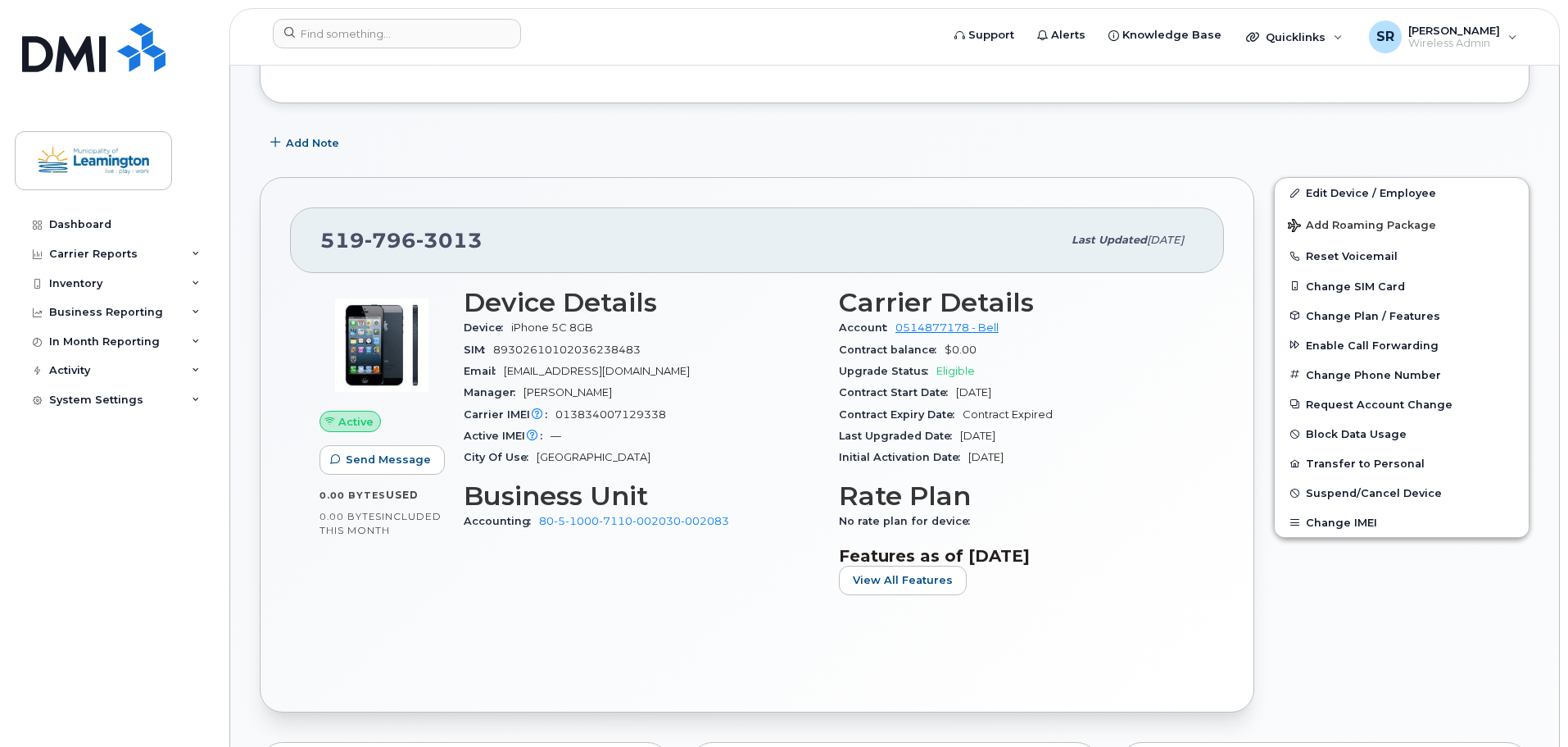
click at [1359, 628] on div "Edit Device / Employee Add Roaming Package Reset Voicemail Change SIM Card Chan…" at bounding box center [1401, 444] width 275 height 555
click at [1364, 632] on div "Edit Device / Employee Add Roaming Package Reset Voicemail Change SIM Card Chan…" at bounding box center [1401, 444] width 275 height 555
click at [1389, 607] on div "Edit Device / Employee Add Roaming Package Reset Voicemail Change SIM Card Chan…" at bounding box center [1401, 444] width 275 height 555
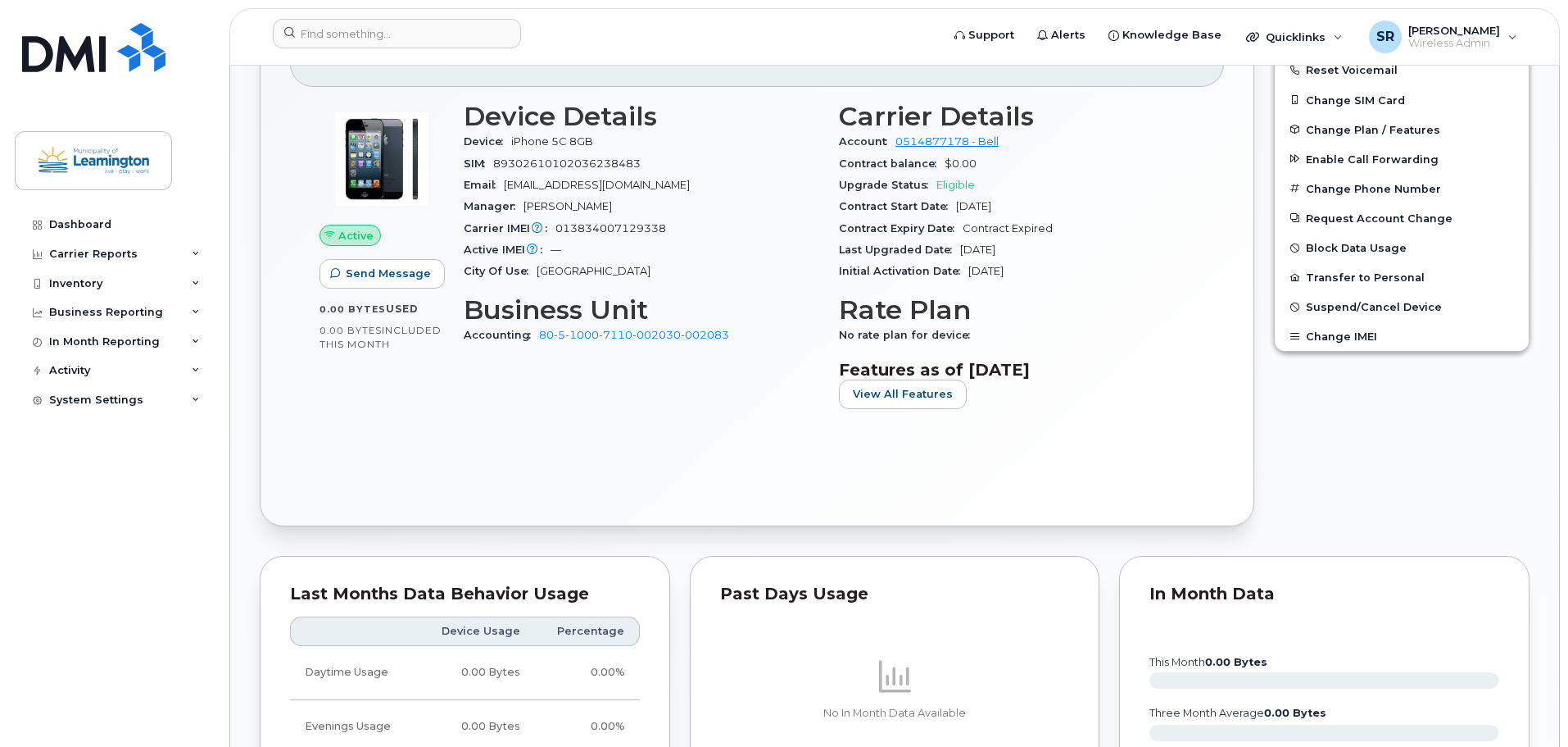
scroll to position [738, 0]
